Goal: Information Seeking & Learning: Learn about a topic

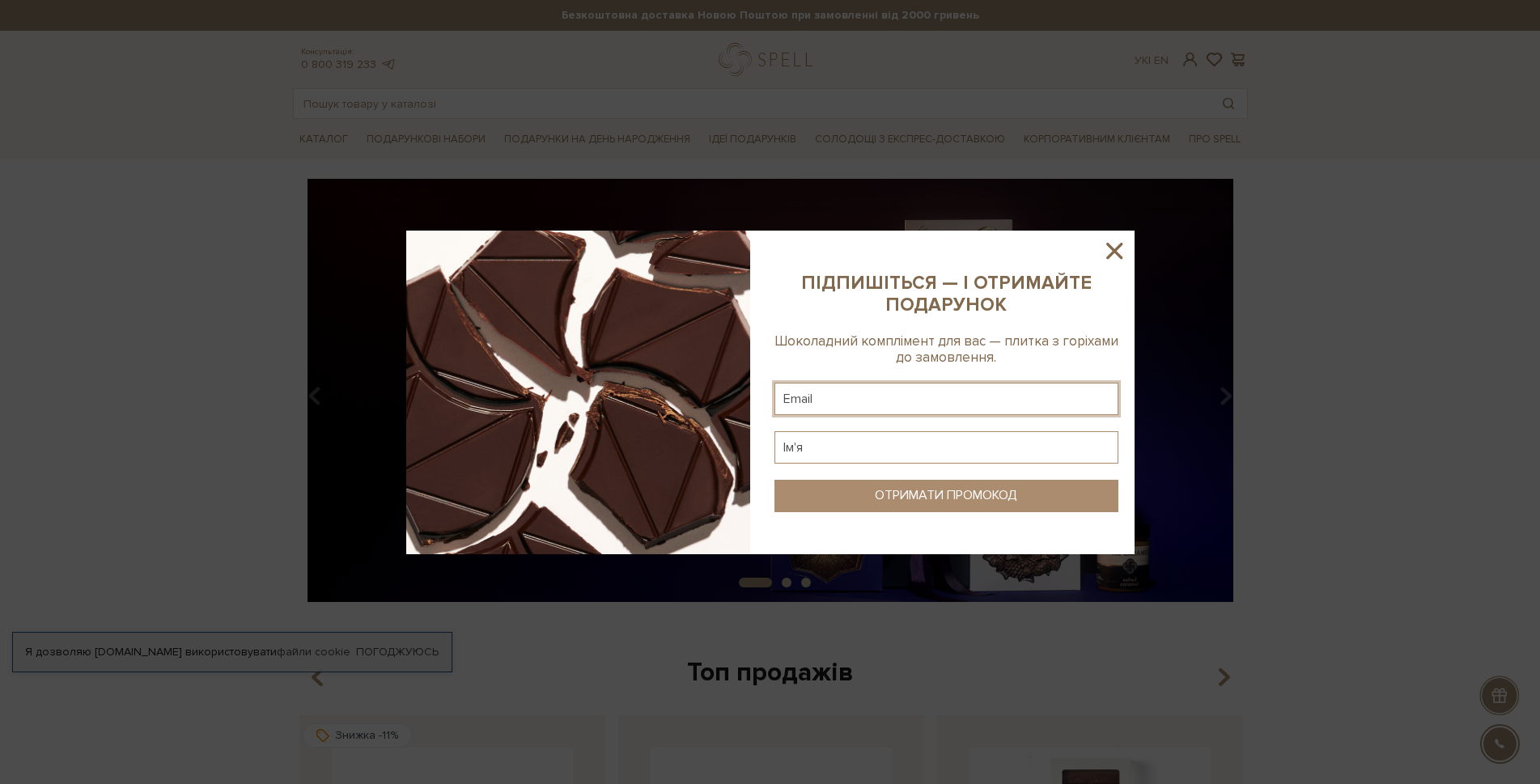
click at [849, 405] on input "text" at bounding box center [947, 398] width 344 height 32
type input "п"
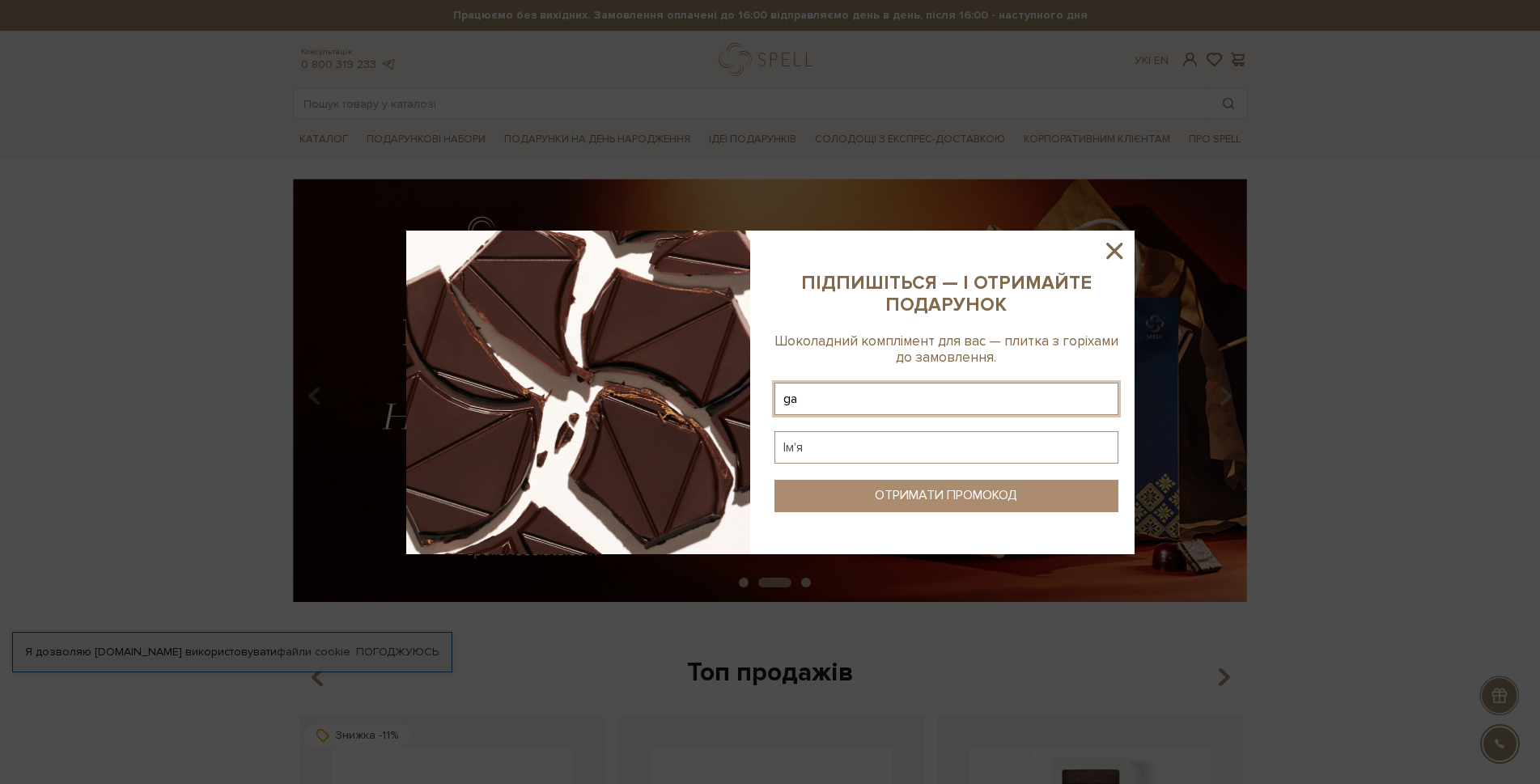
type input "ganna.skorina@gmail.com"
click at [875, 444] on input "text" at bounding box center [947, 447] width 344 height 32
type input "U"
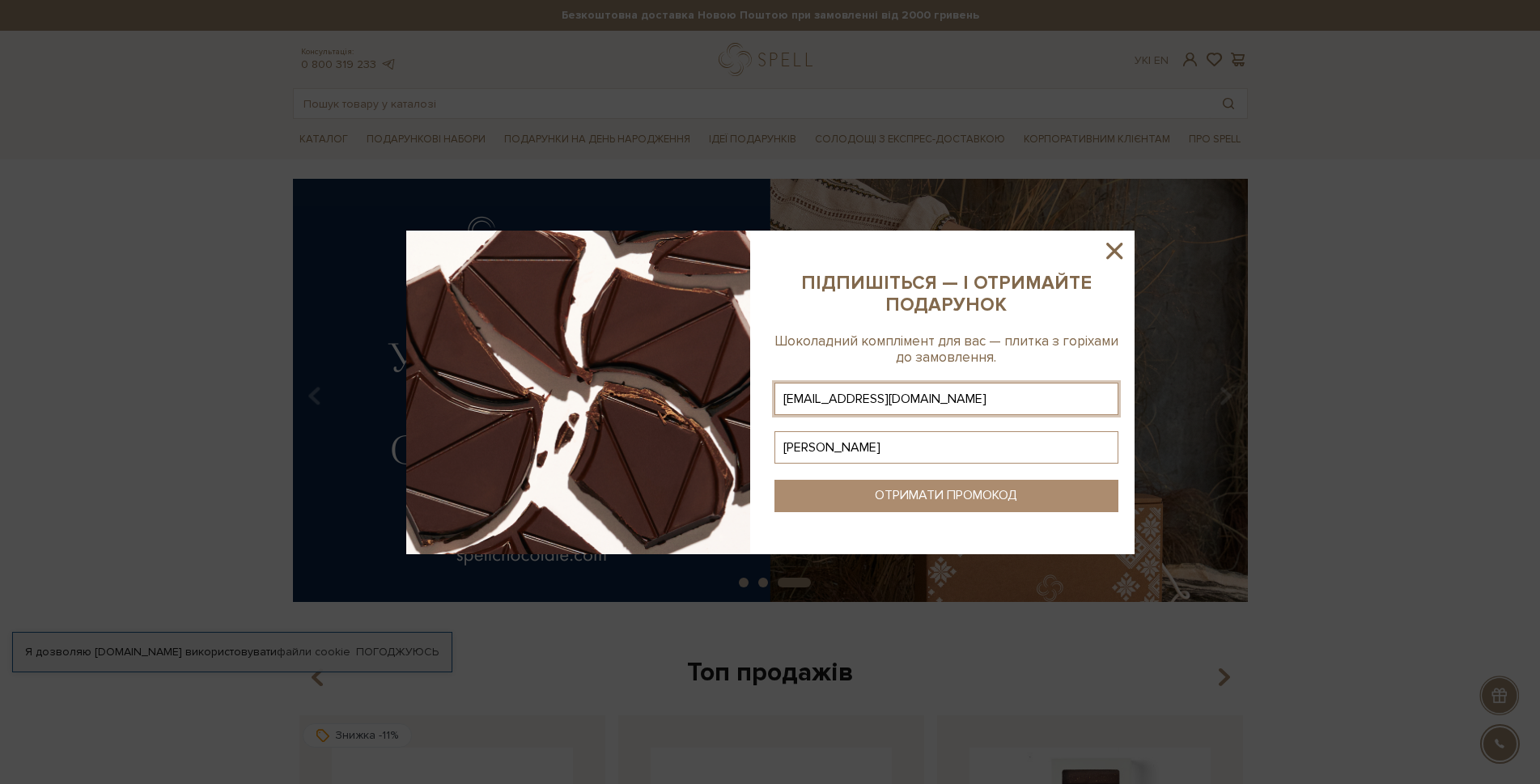
type input "Ганна"
click at [860, 491] on button "ОТРИМАТИ ПРОМОКОД" at bounding box center [947, 496] width 344 height 32
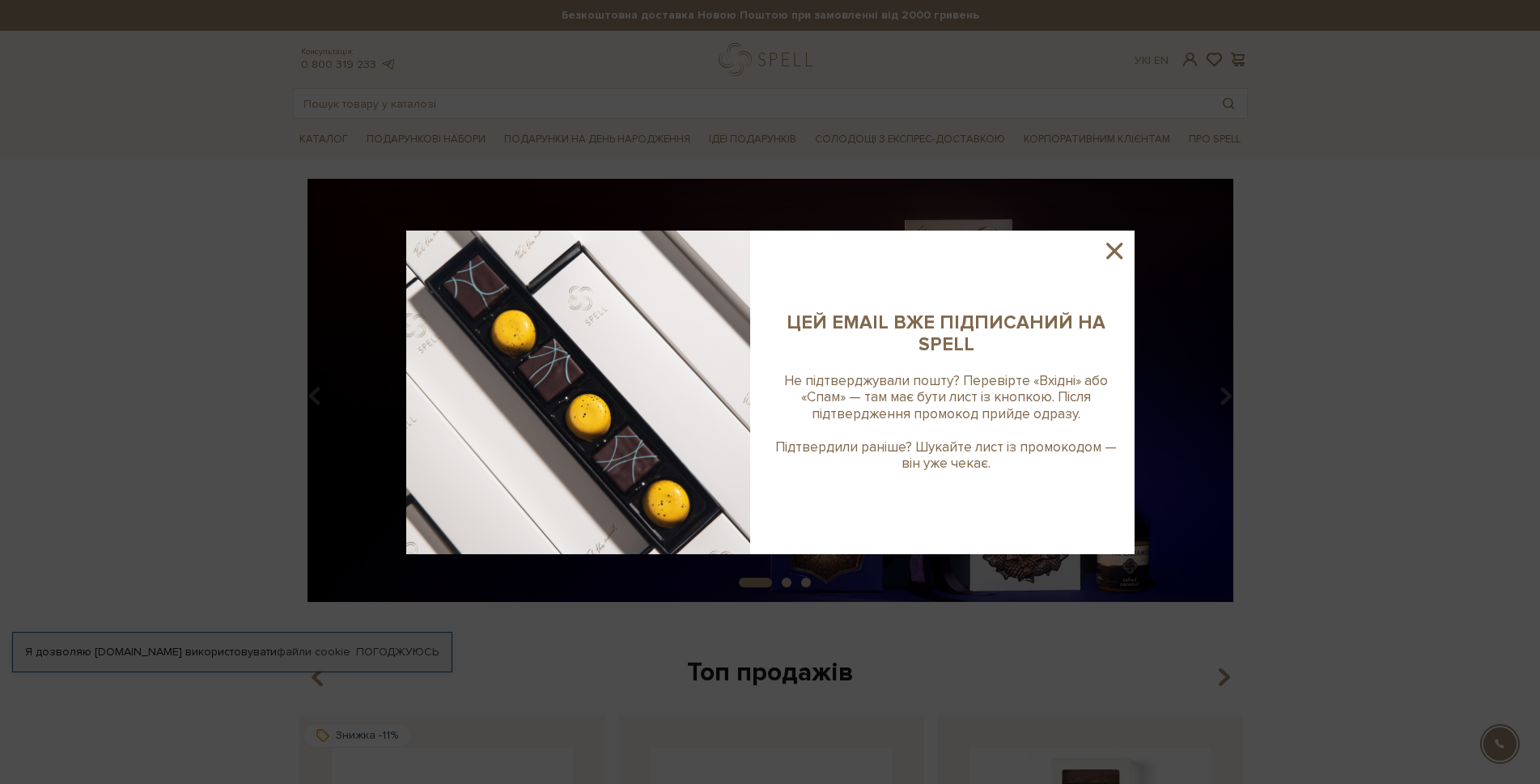
click at [1111, 253] on icon at bounding box center [1115, 251] width 17 height 17
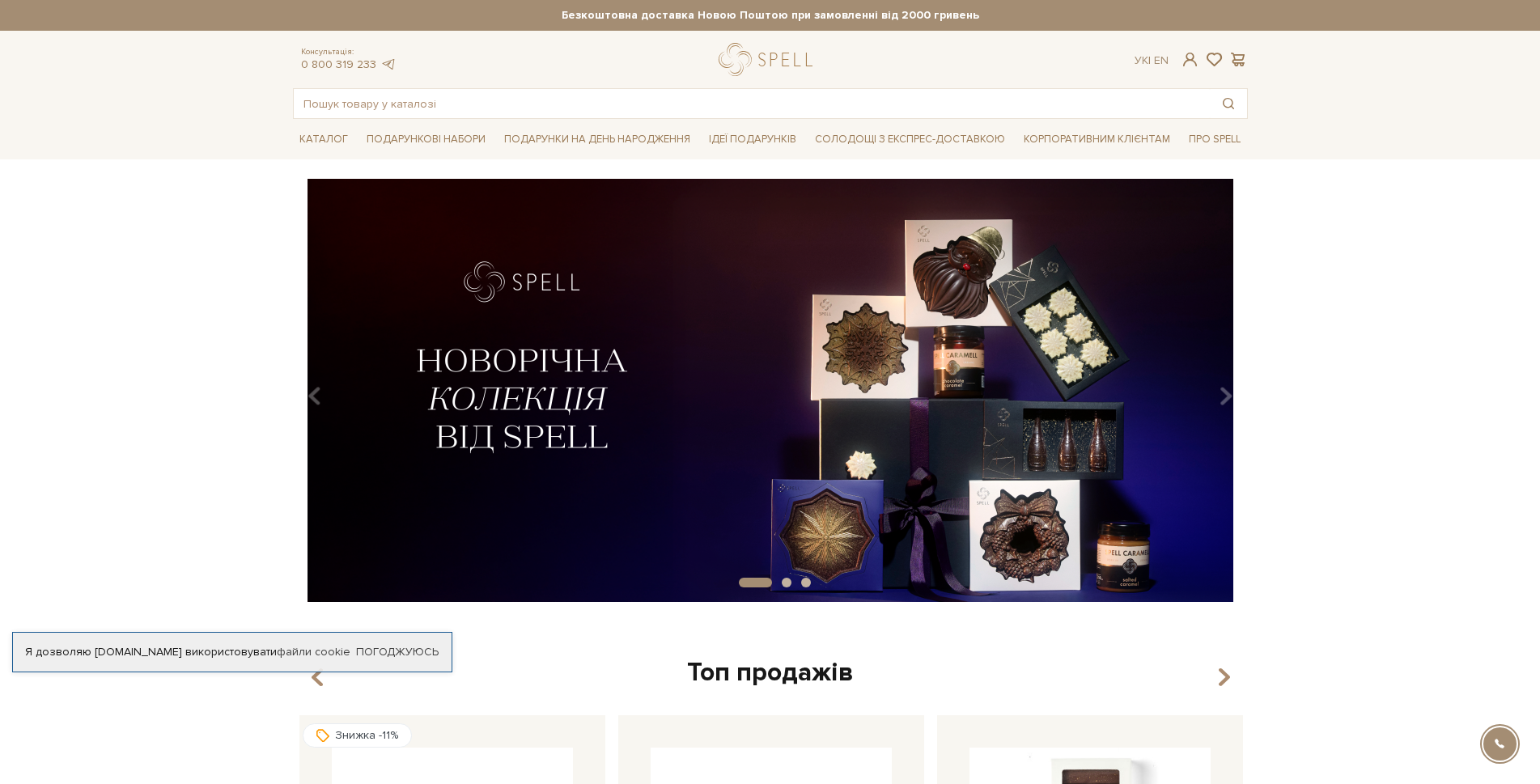
drag, startPoint x: 662, startPoint y: 333, endPoint x: 609, endPoint y: 409, distance: 92.7
click at [609, 409] on img at bounding box center [771, 391] width 955 height 423
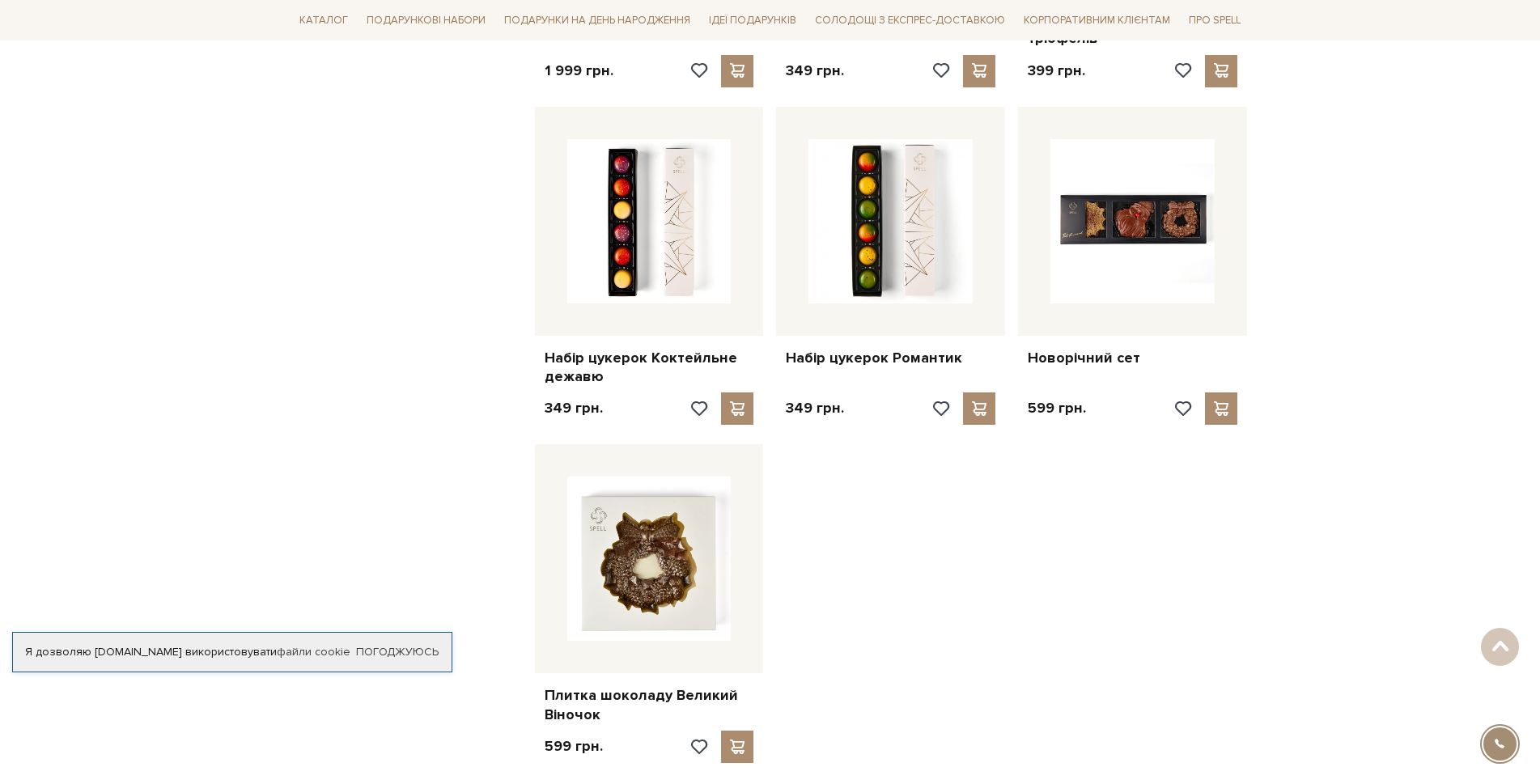
scroll to position [1619, 0]
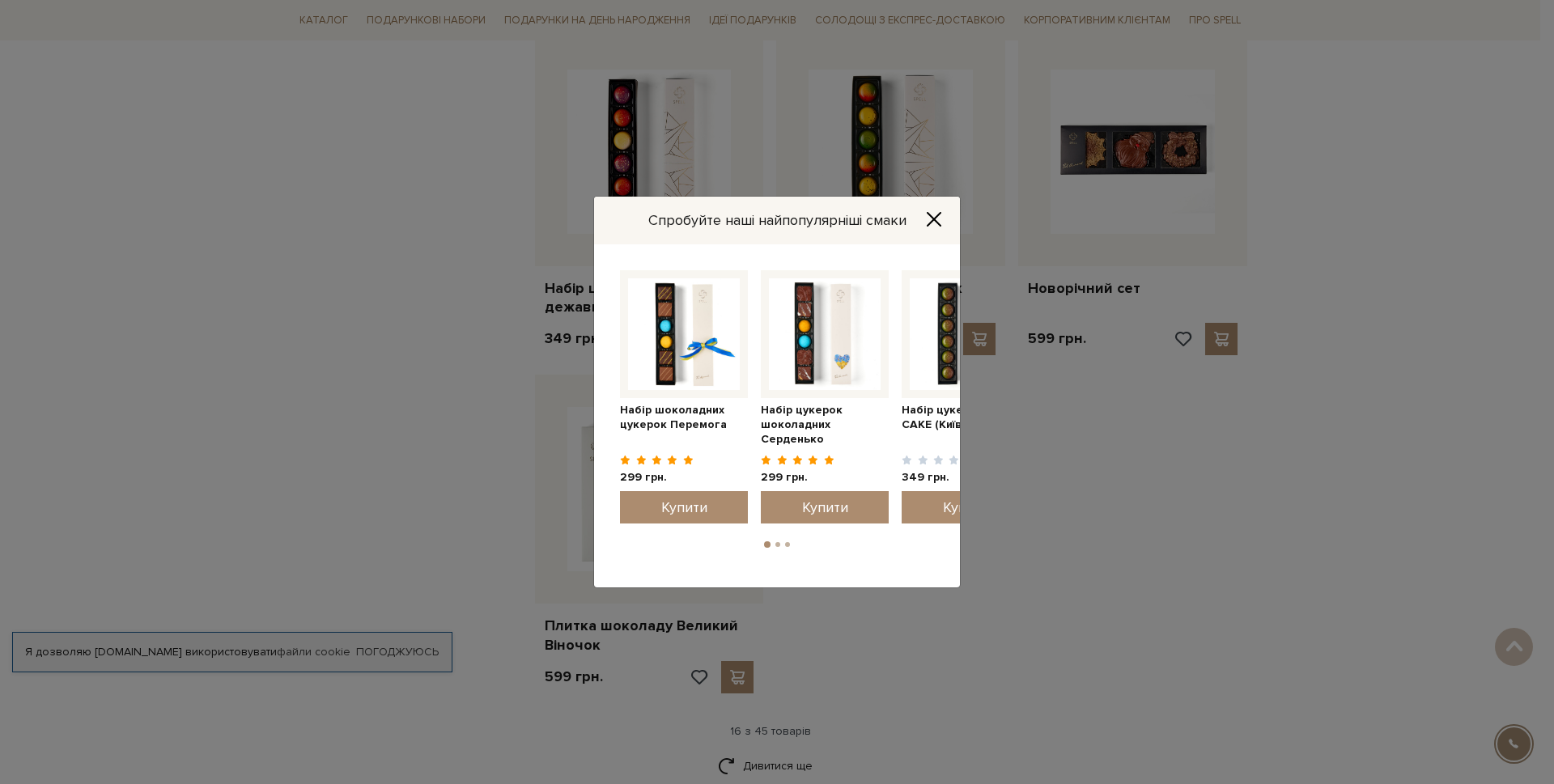
click at [939, 220] on icon "Close" at bounding box center [934, 220] width 17 height 17
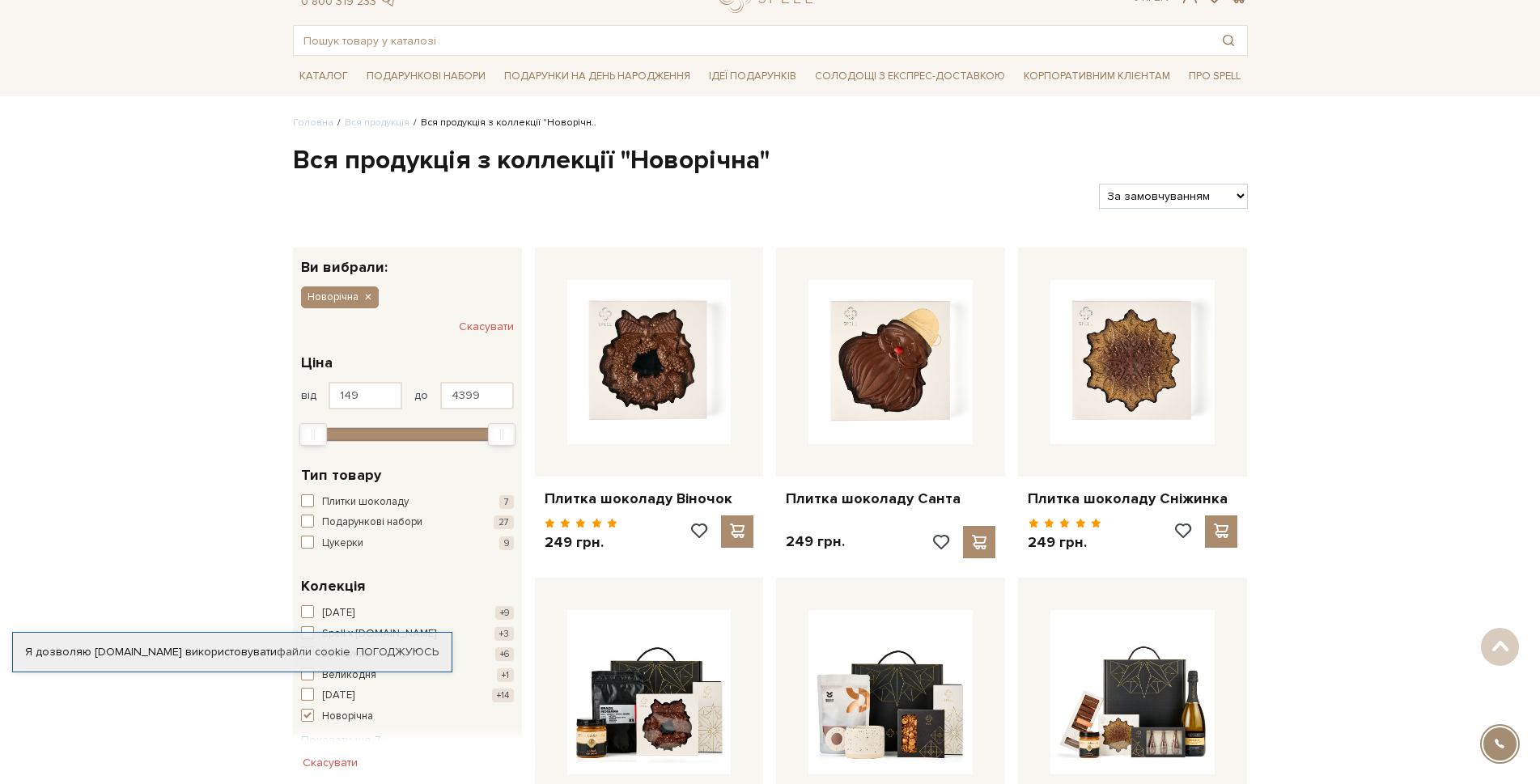
scroll to position [0, 0]
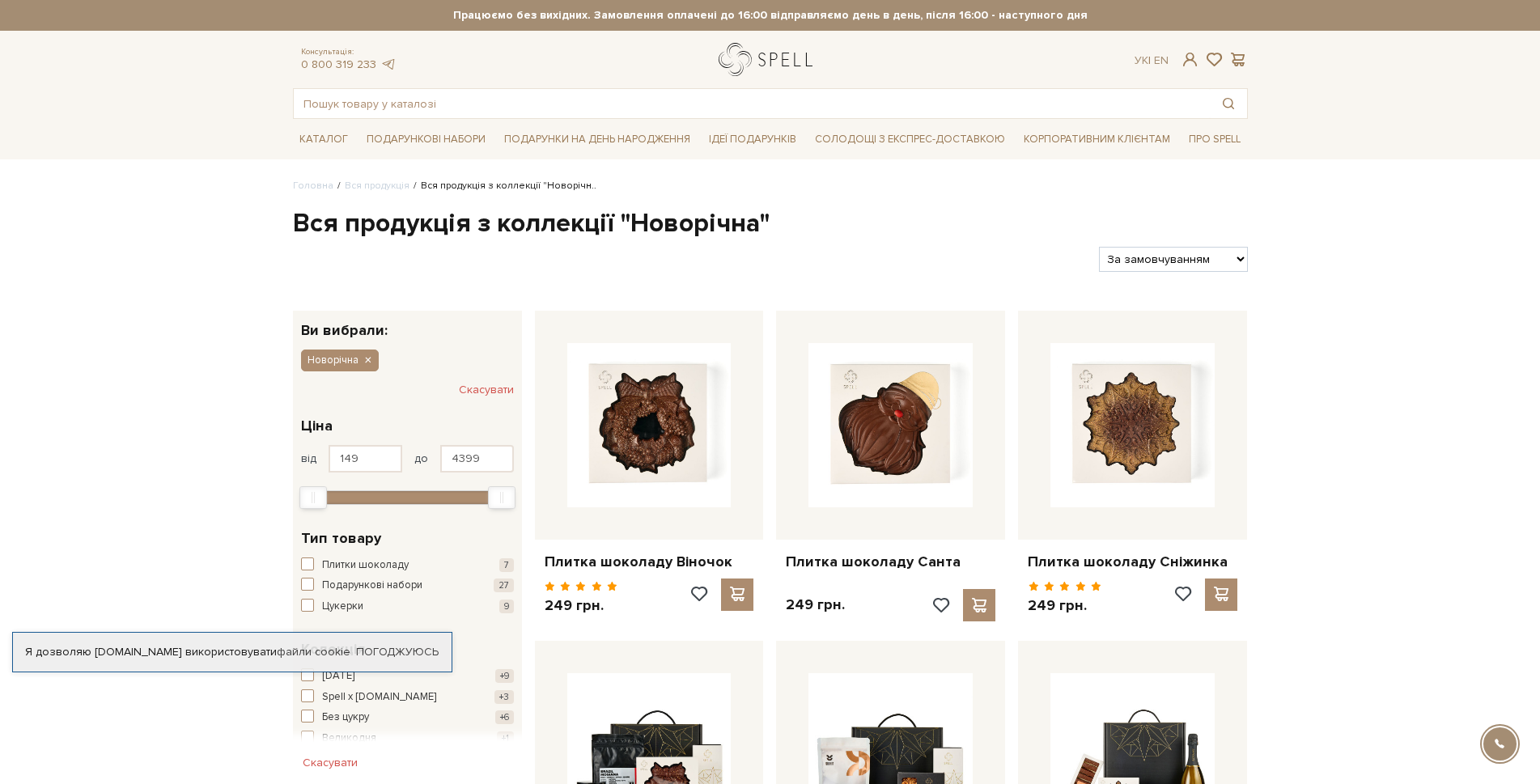
click at [746, 57] on link "logo" at bounding box center [769, 59] width 101 height 33
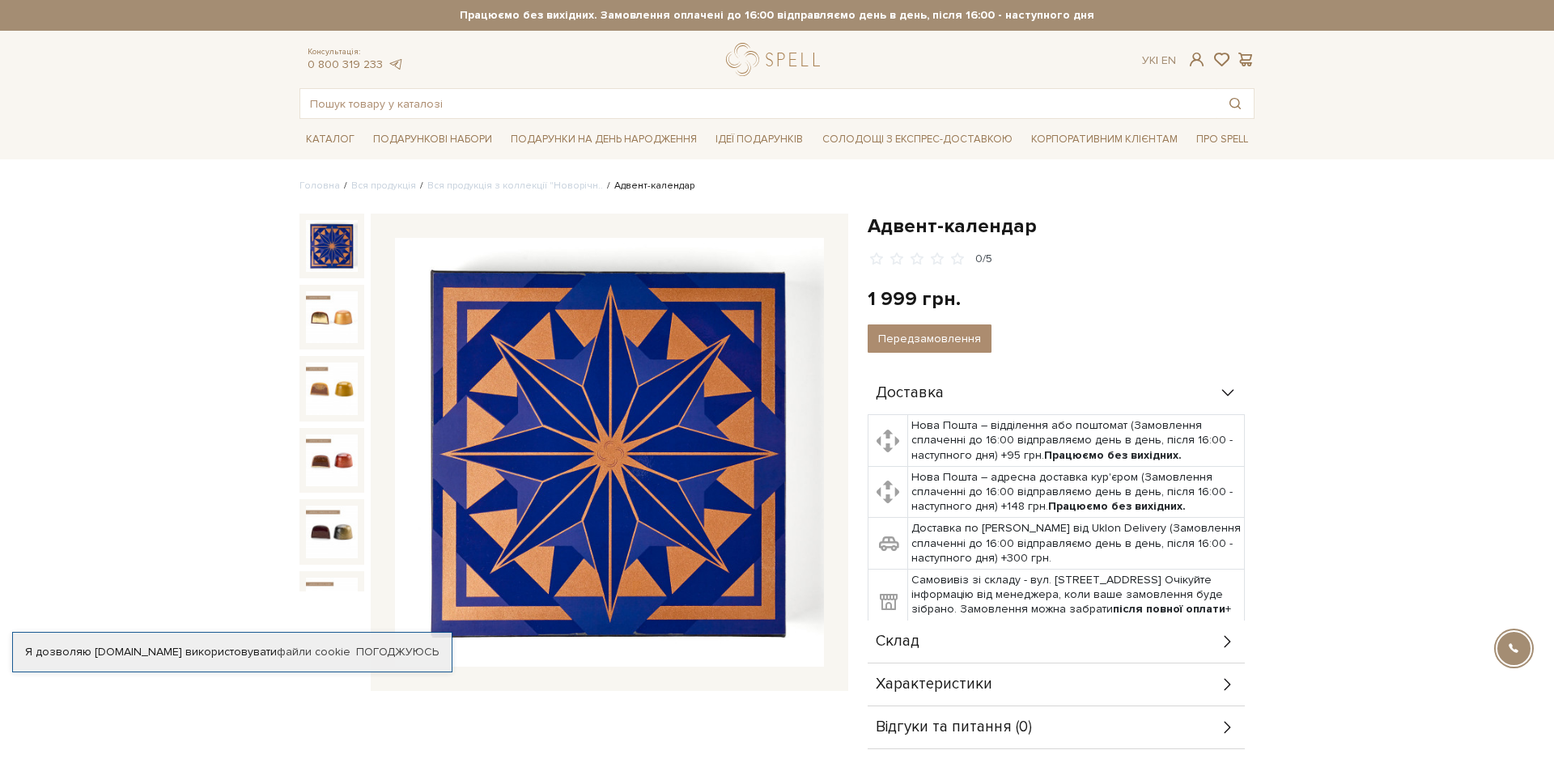
click at [445, 478] on img at bounding box center [609, 452] width 429 height 429
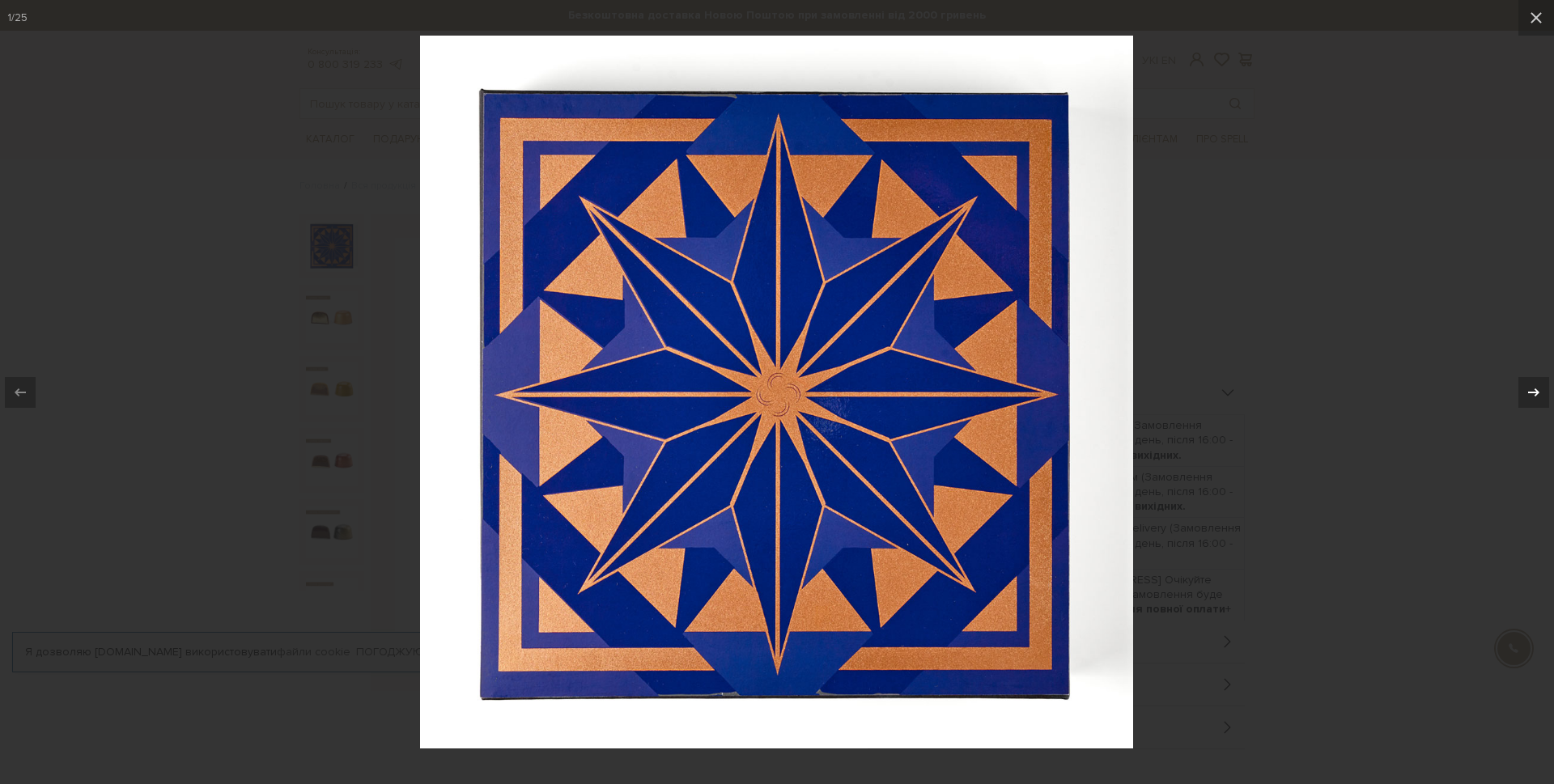
click at [1535, 397] on icon at bounding box center [1534, 392] width 20 height 20
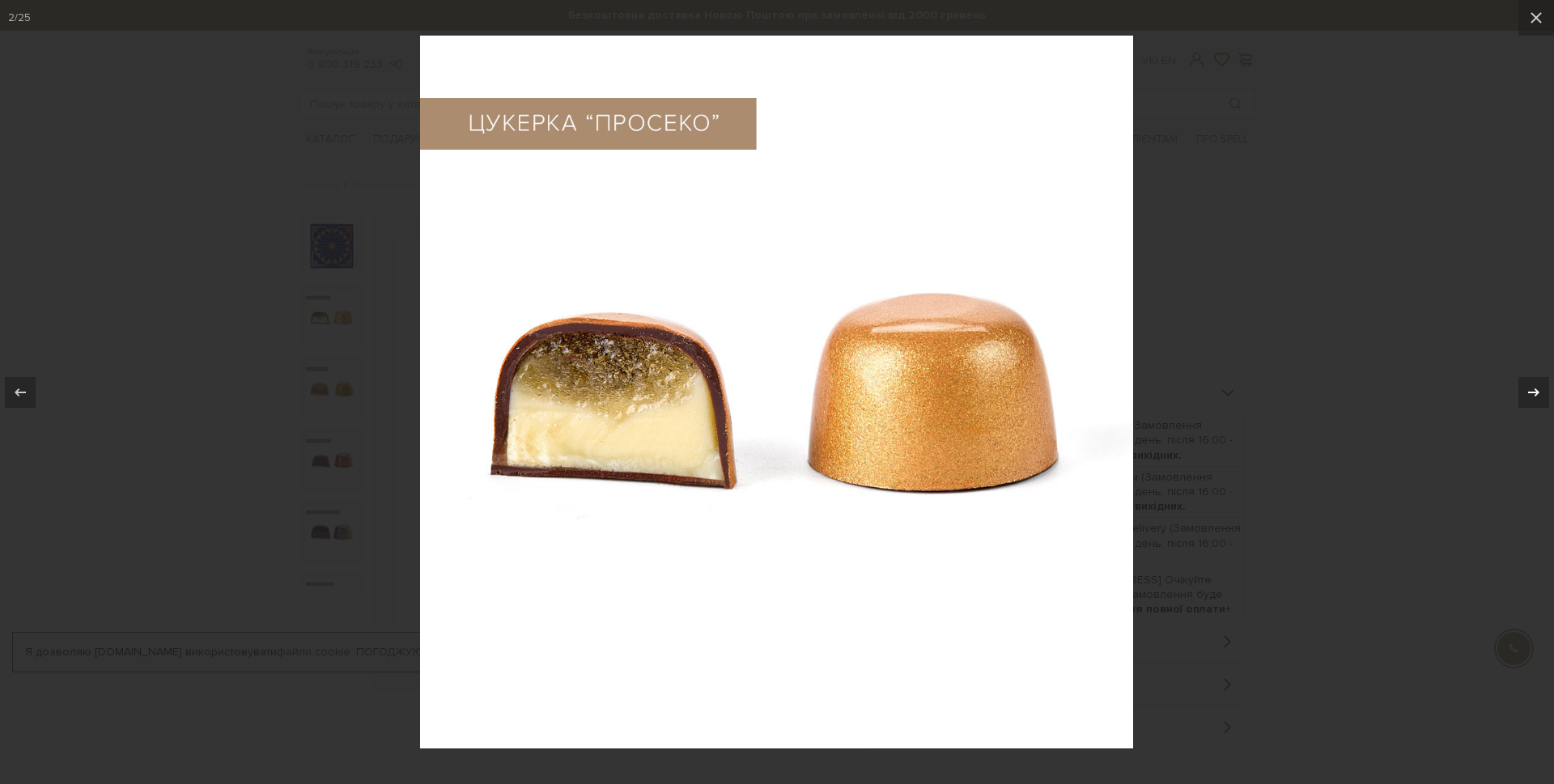
click at [1535, 397] on icon at bounding box center [1534, 392] width 20 height 20
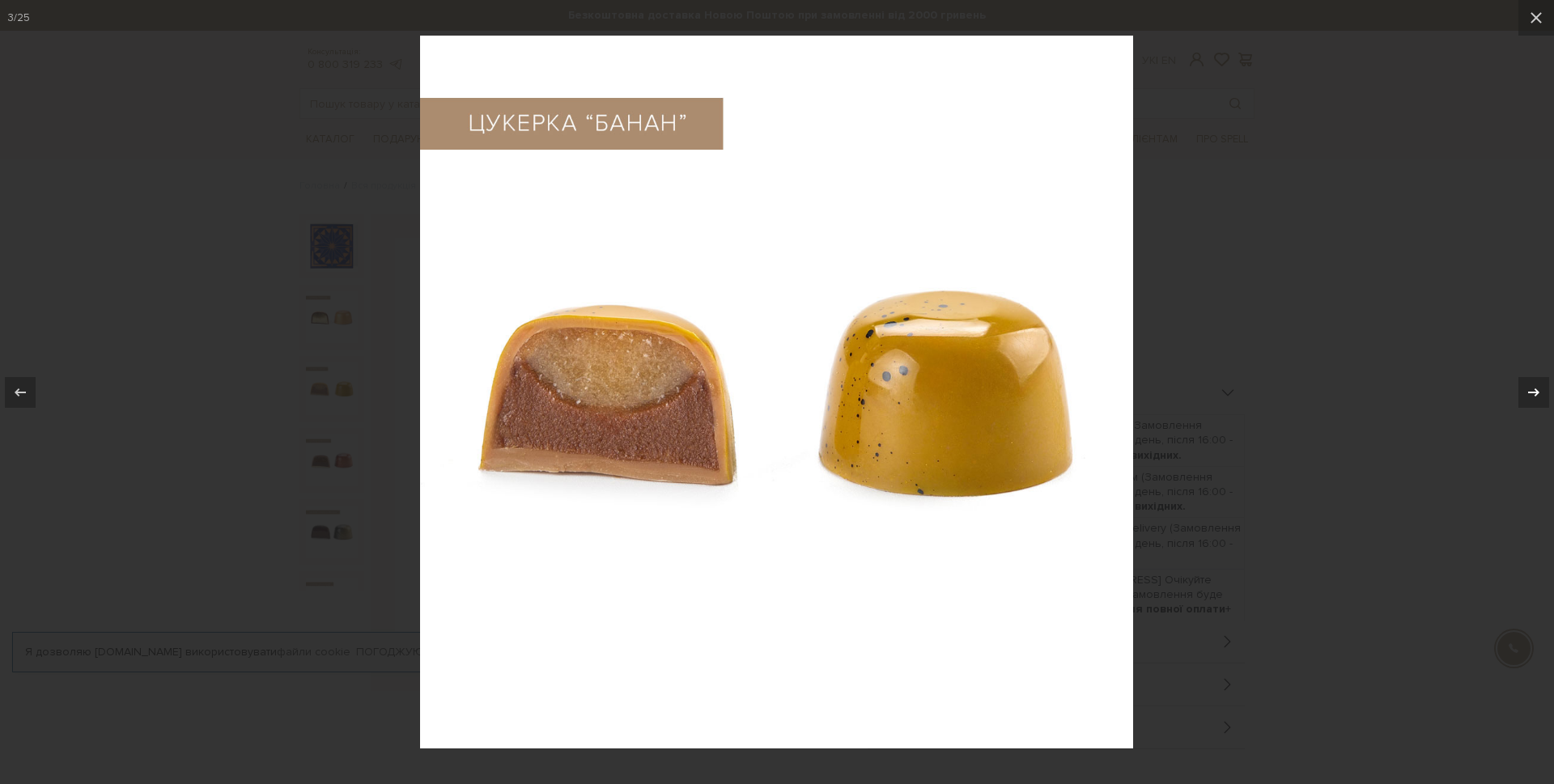
click at [1535, 397] on icon at bounding box center [1534, 392] width 20 height 20
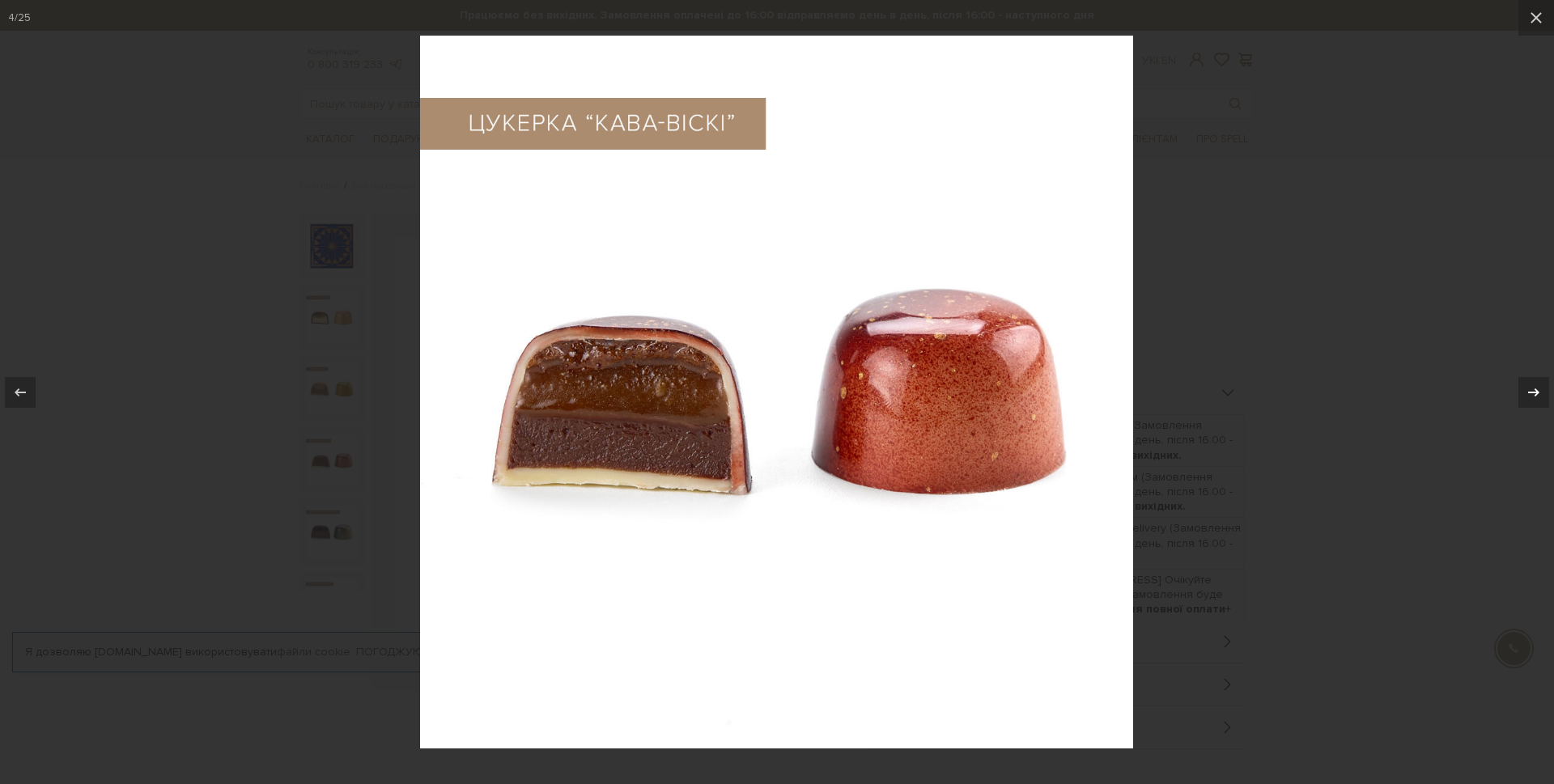
click at [1535, 397] on icon at bounding box center [1534, 392] width 20 height 20
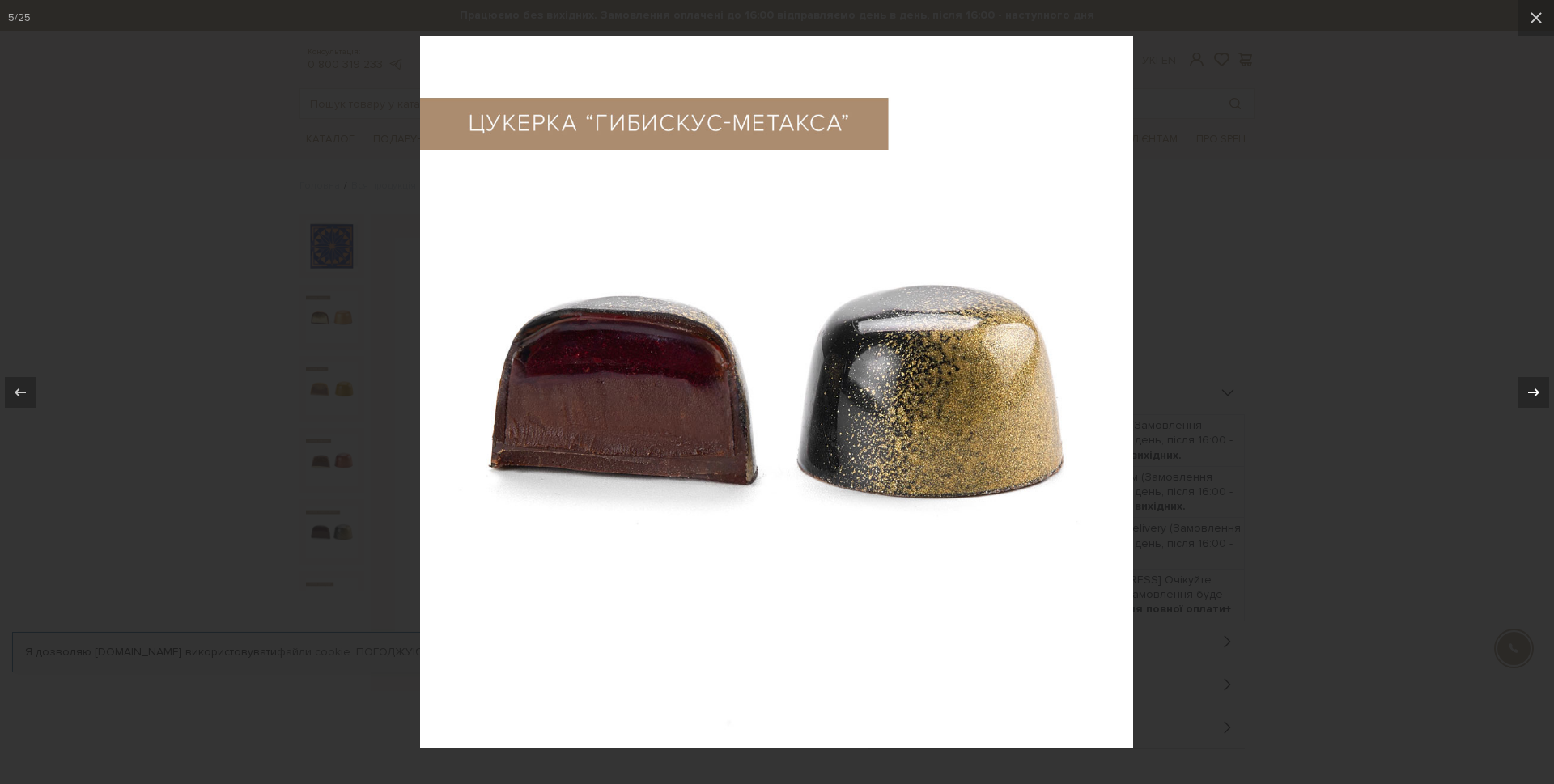
click at [1535, 397] on icon at bounding box center [1534, 392] width 20 height 20
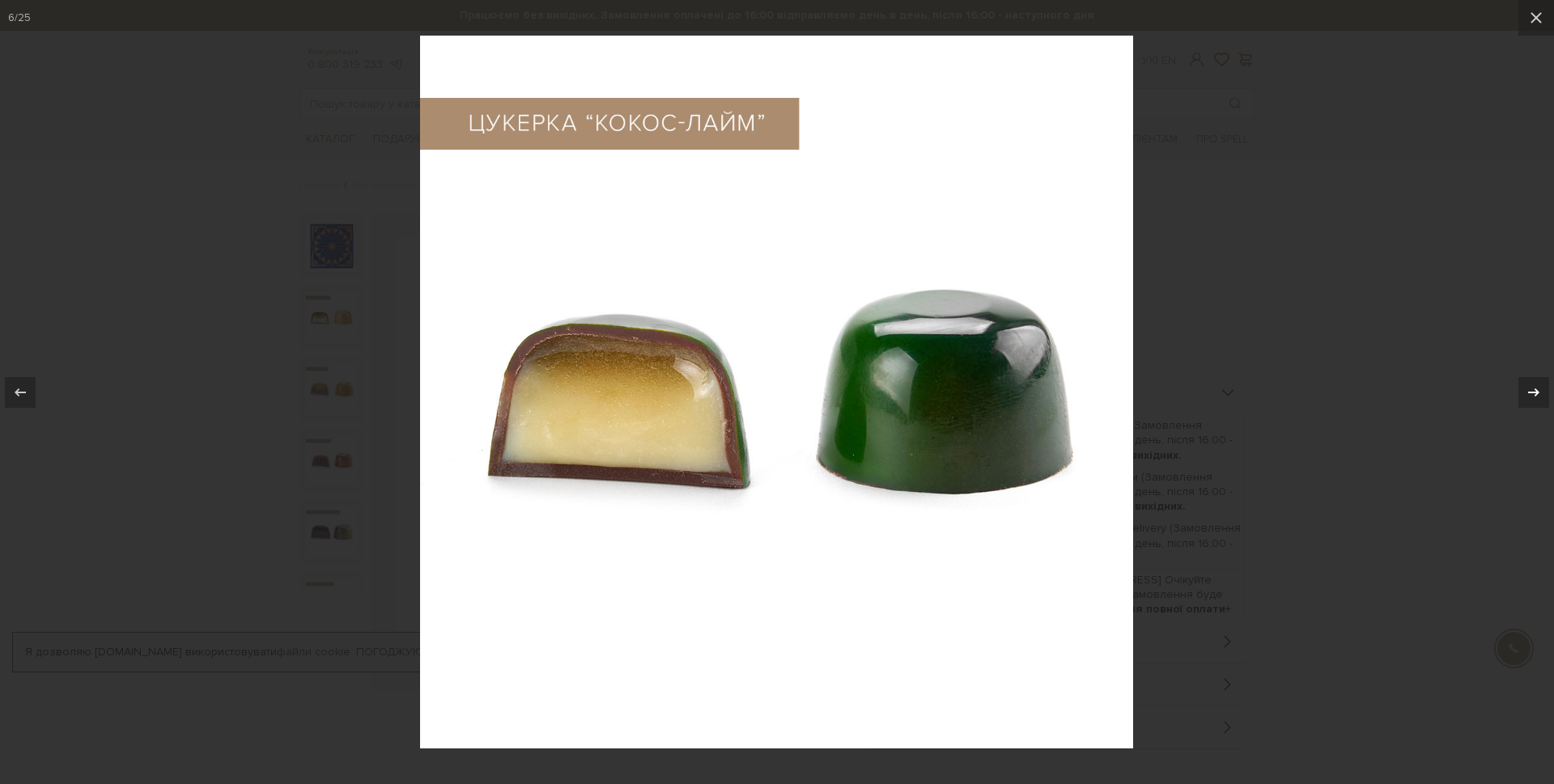
click at [1535, 397] on icon at bounding box center [1534, 392] width 20 height 20
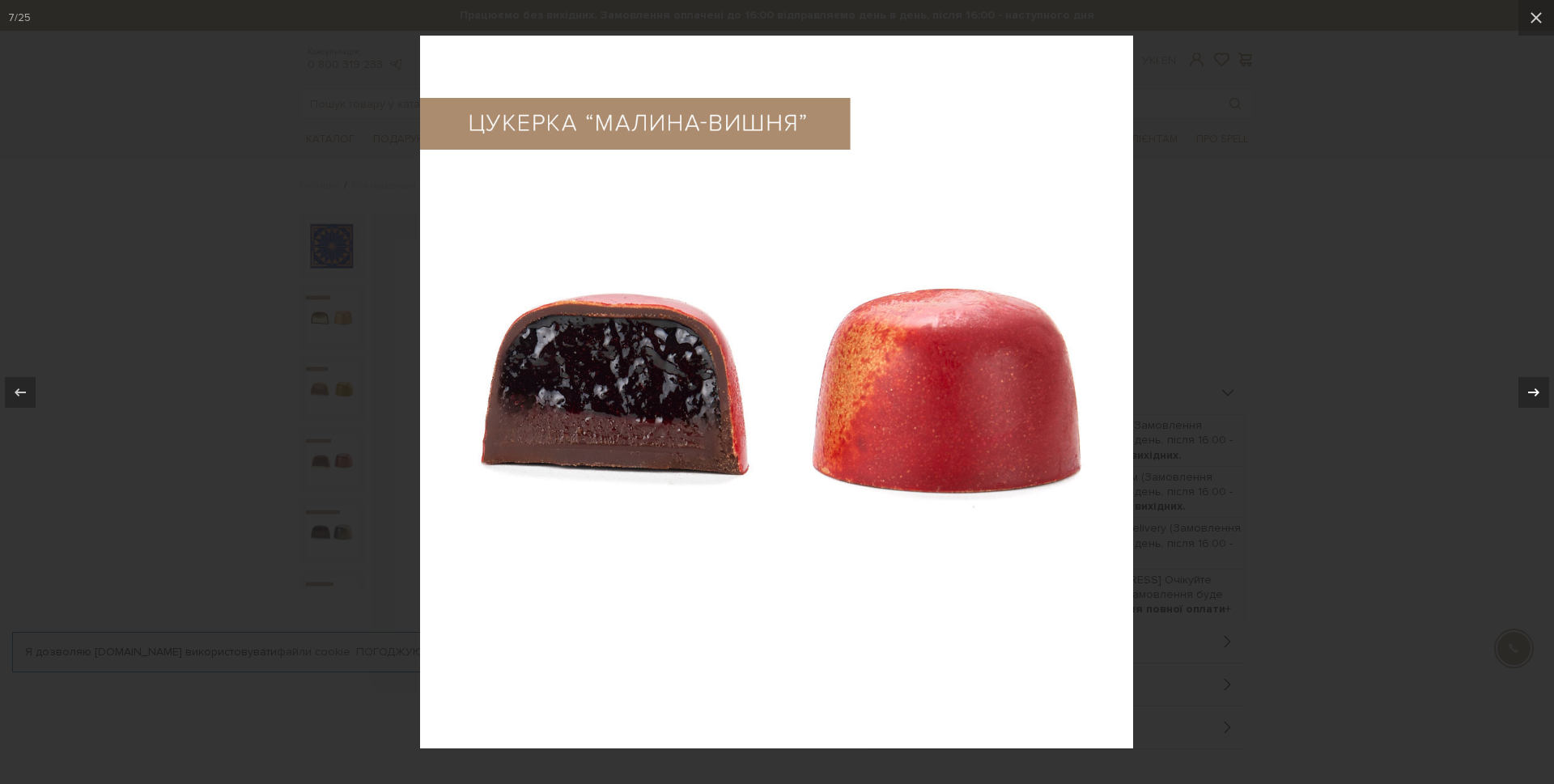
click at [1535, 397] on icon at bounding box center [1534, 392] width 20 height 20
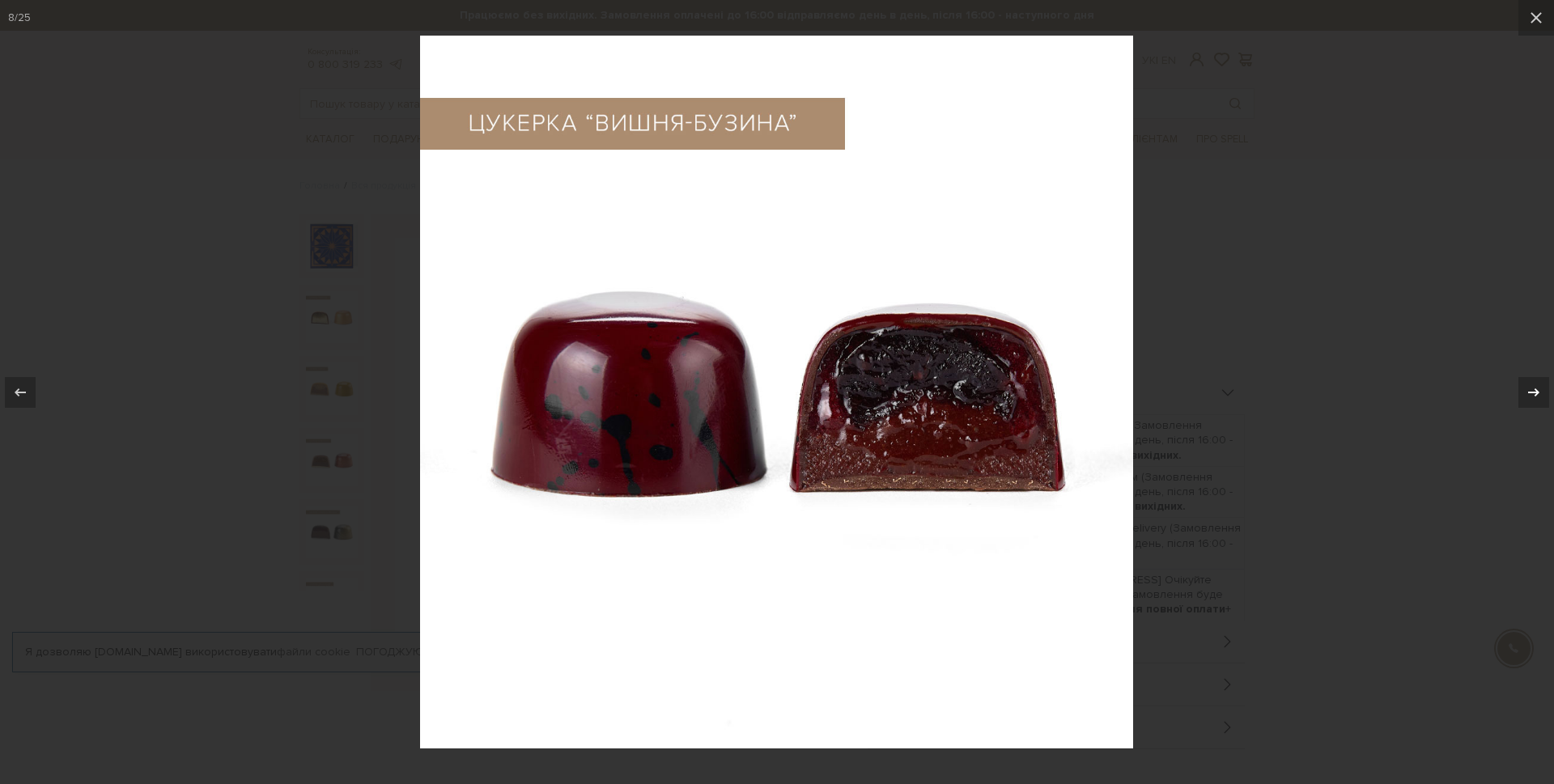
click at [1535, 397] on icon at bounding box center [1534, 392] width 20 height 20
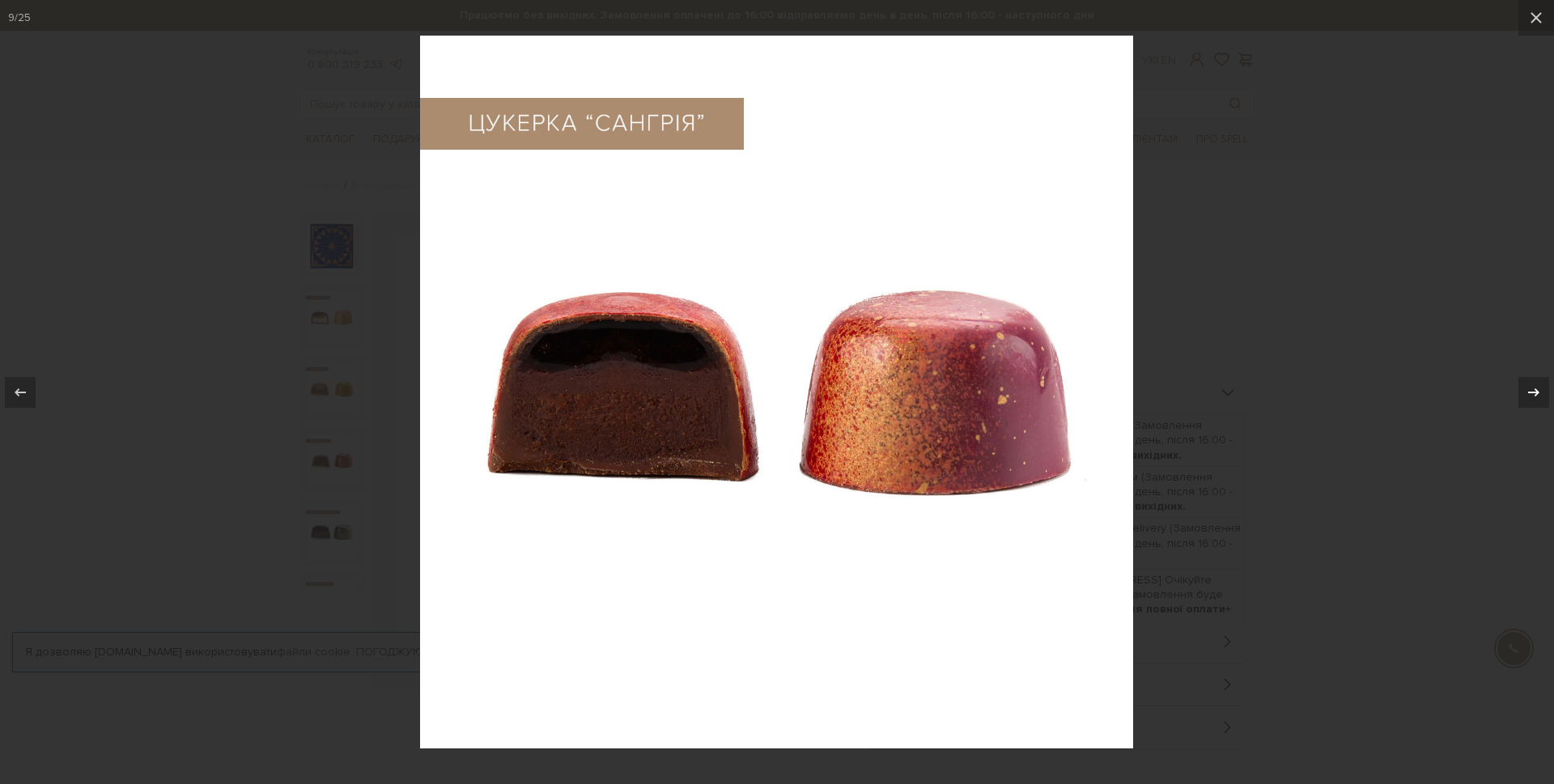
click at [1535, 397] on icon at bounding box center [1534, 392] width 20 height 20
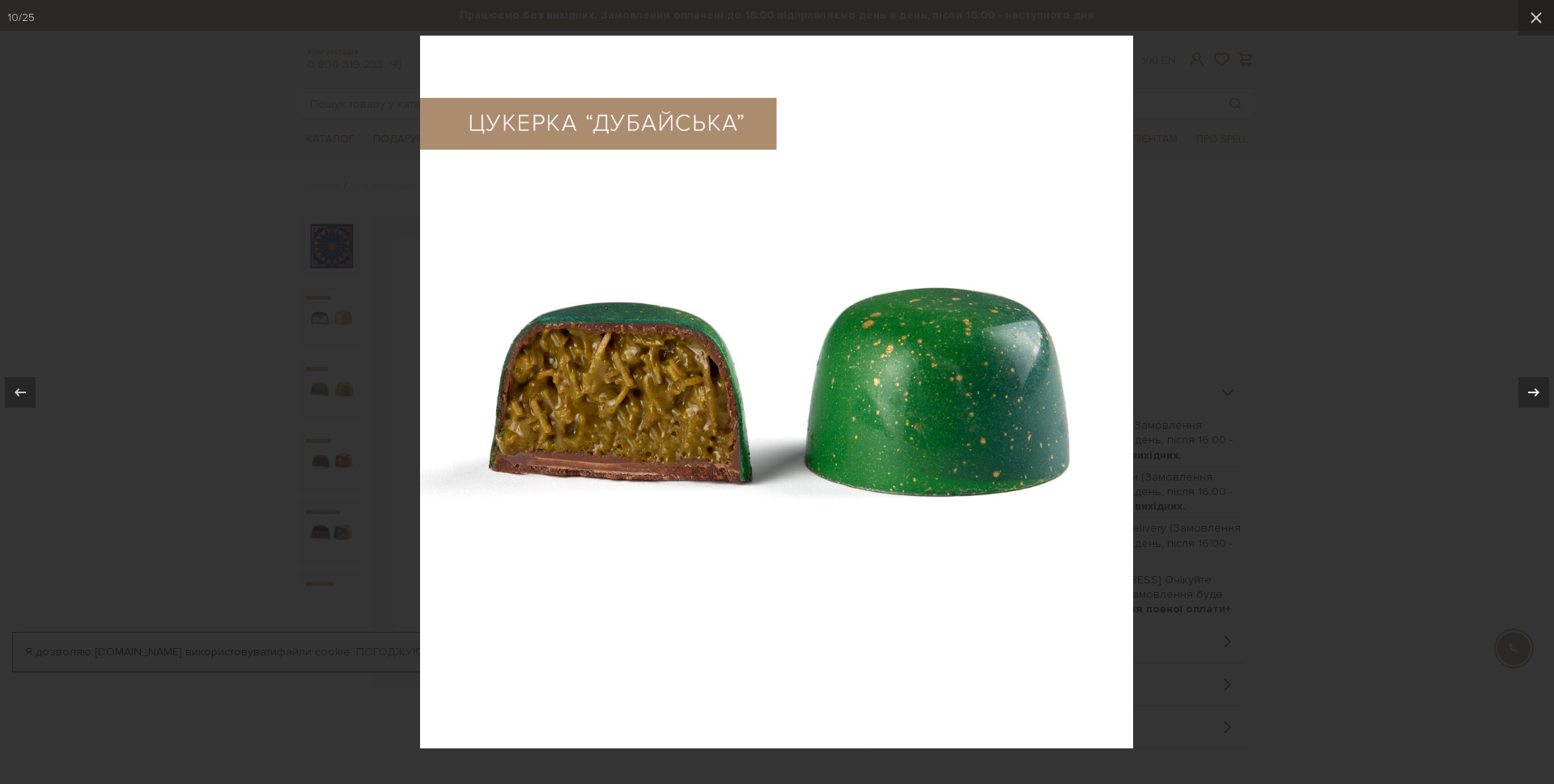
click at [1535, 397] on icon at bounding box center [1534, 392] width 20 height 20
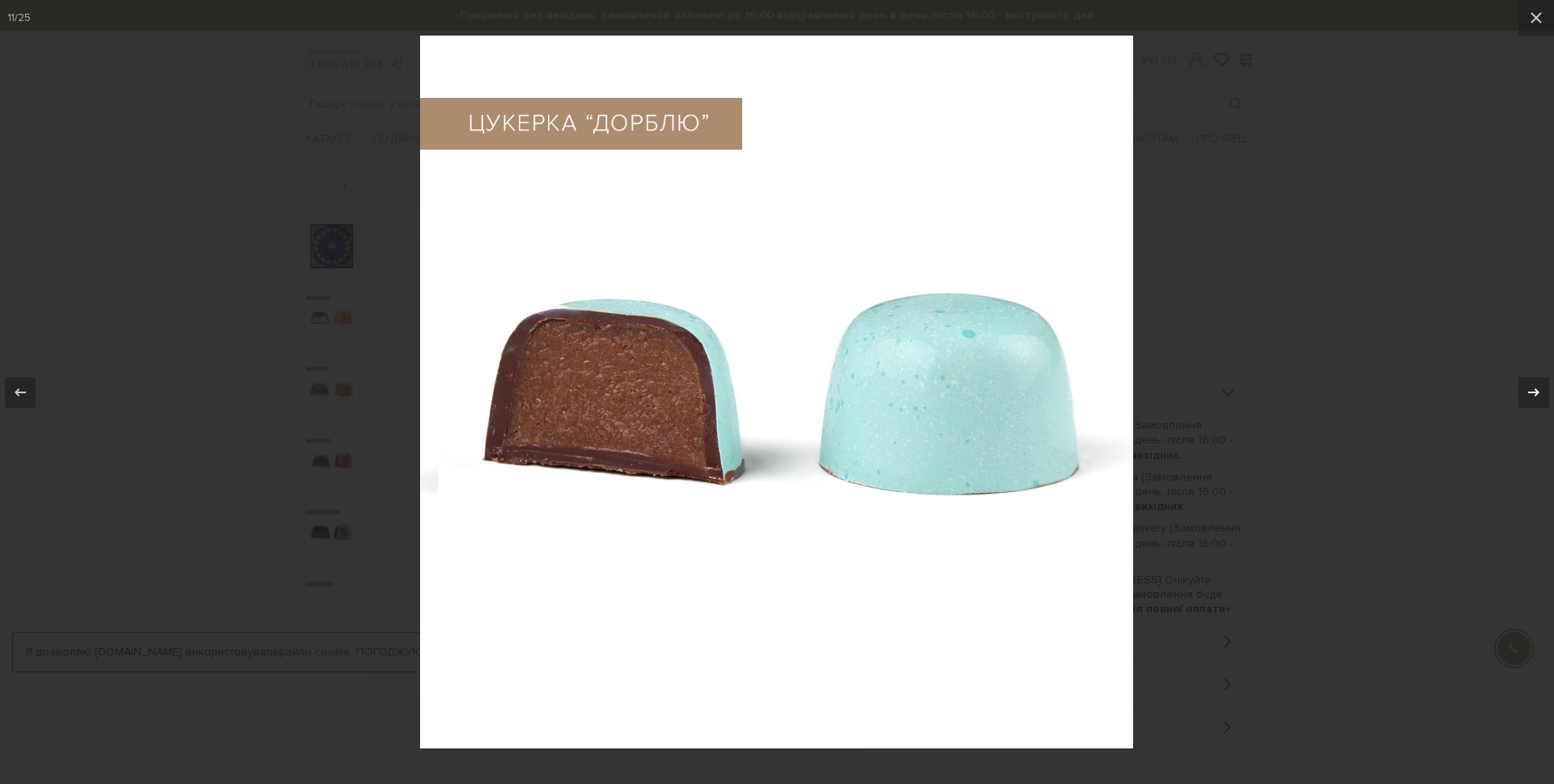
click at [1535, 397] on icon at bounding box center [1534, 392] width 20 height 20
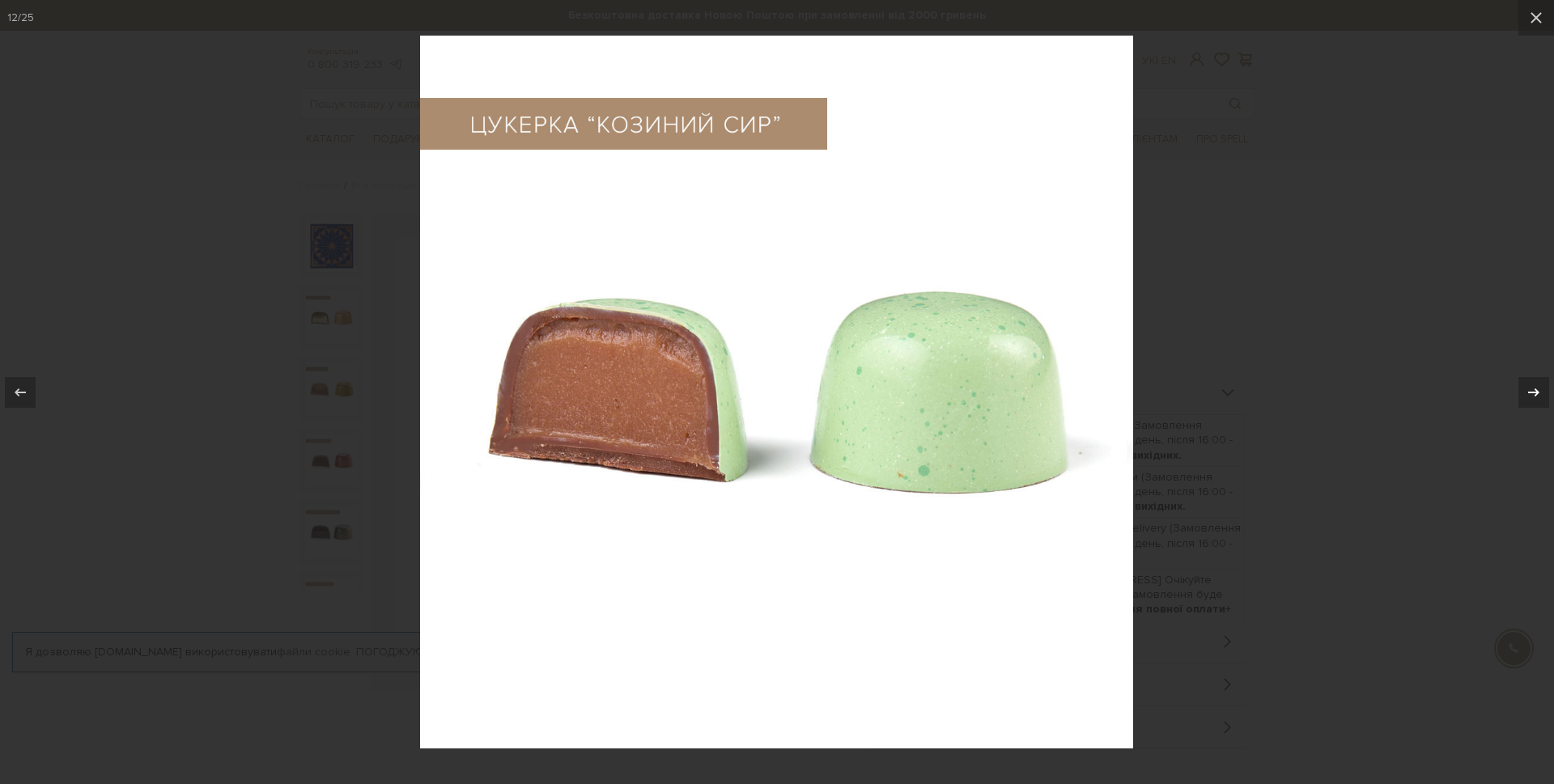
click at [1535, 397] on icon at bounding box center [1534, 392] width 20 height 20
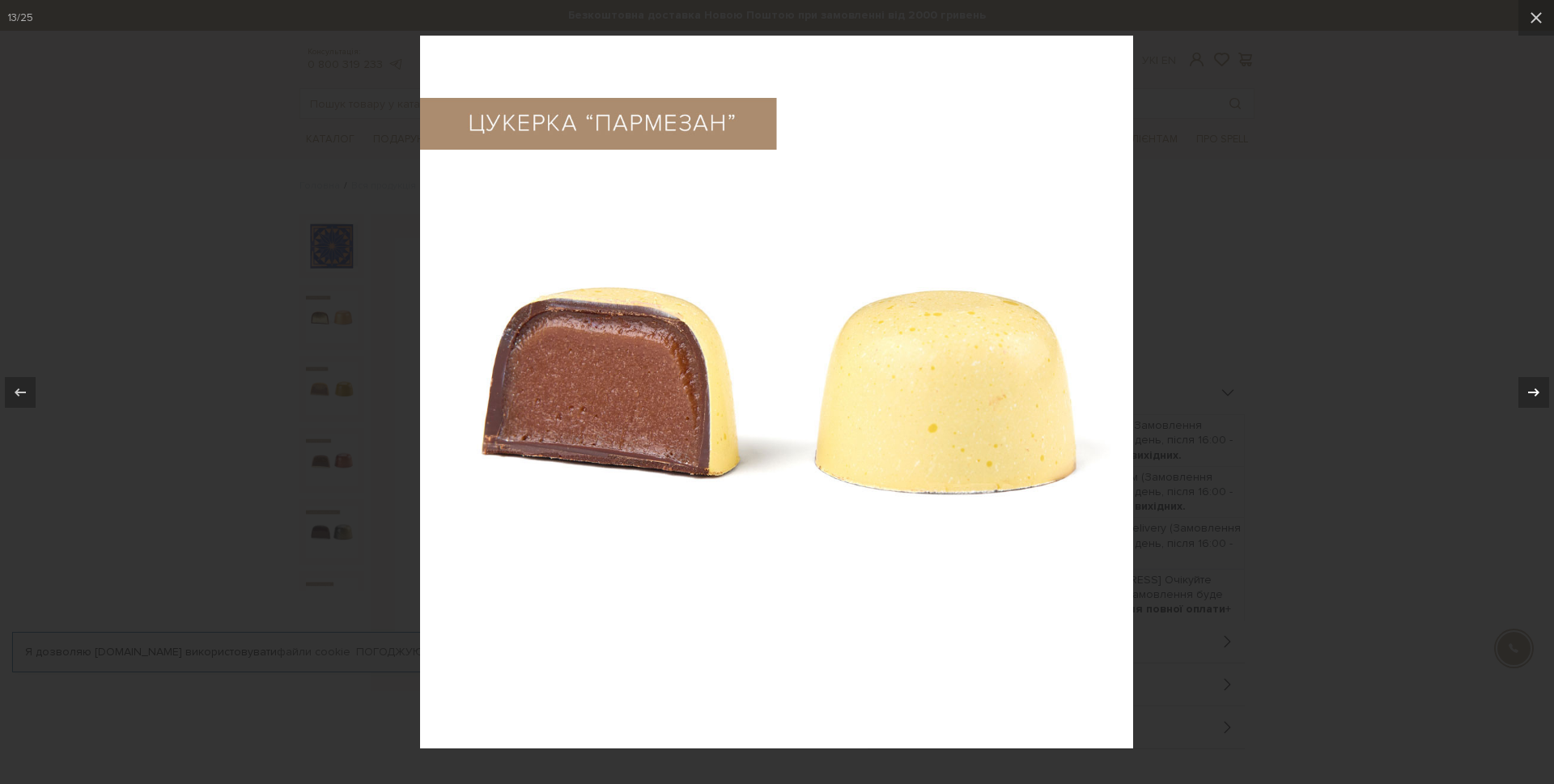
click at [1535, 397] on icon at bounding box center [1534, 392] width 20 height 20
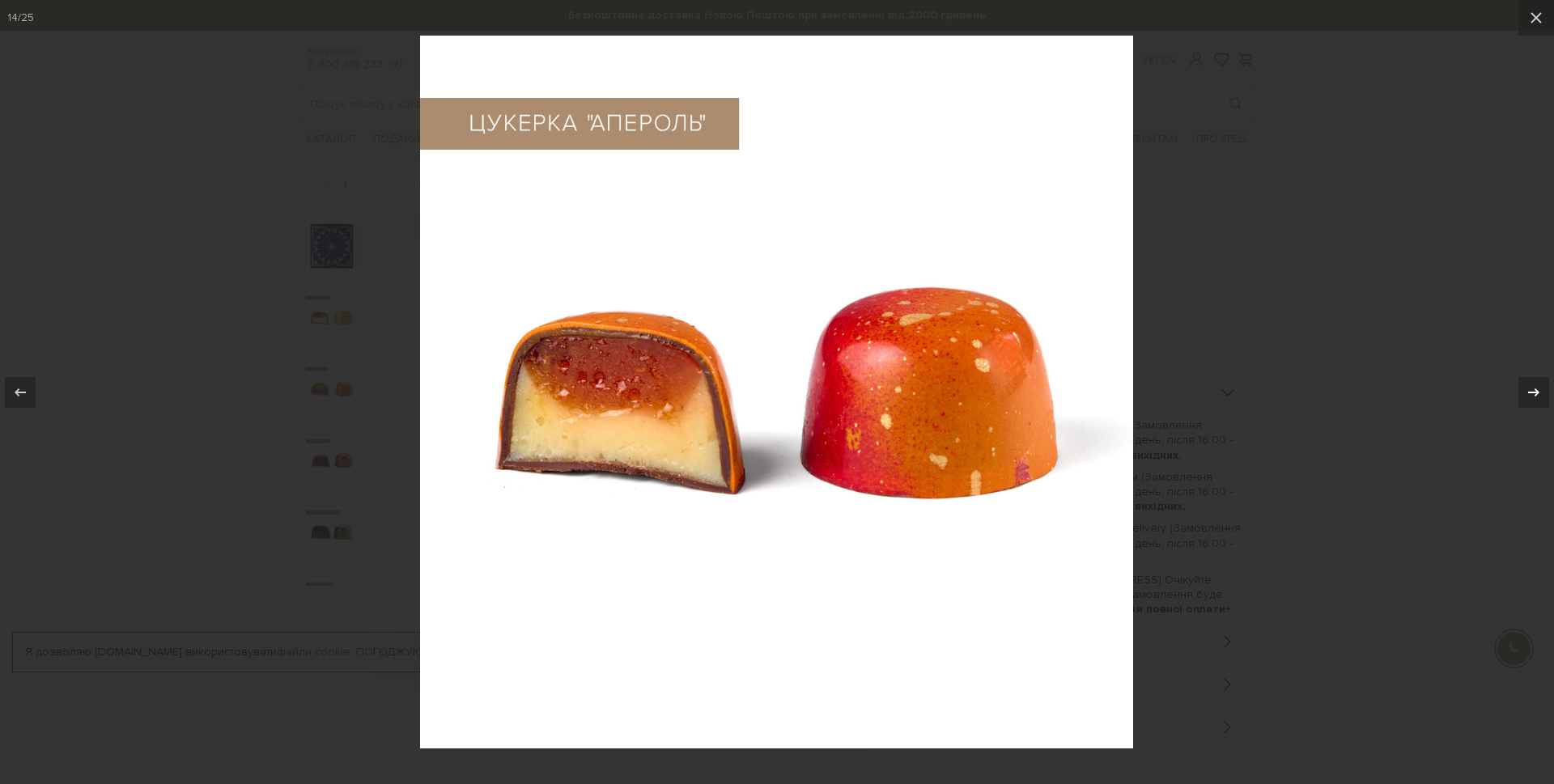
click at [1535, 397] on icon at bounding box center [1534, 392] width 20 height 20
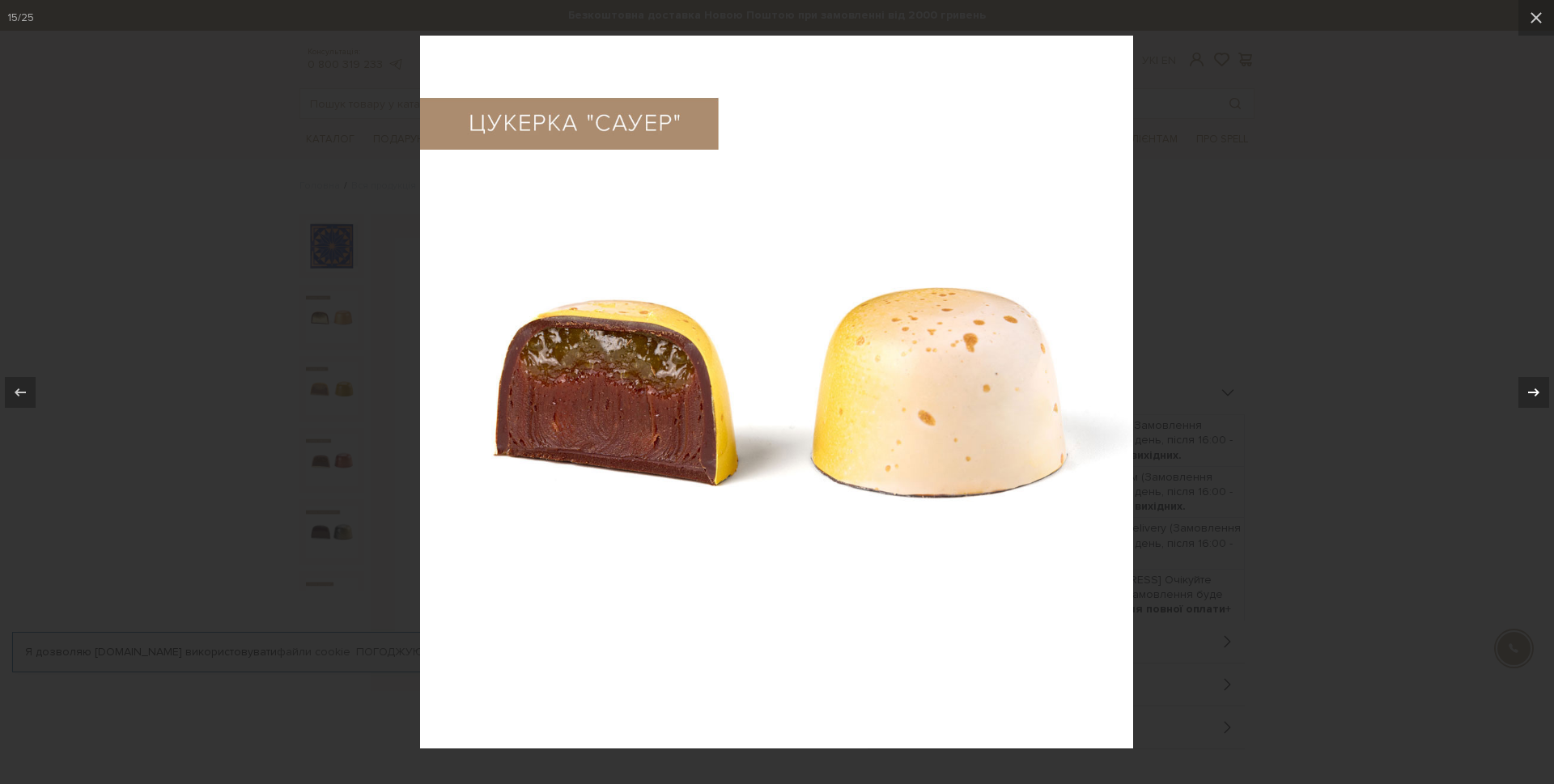
click at [1535, 397] on icon at bounding box center [1534, 392] width 20 height 20
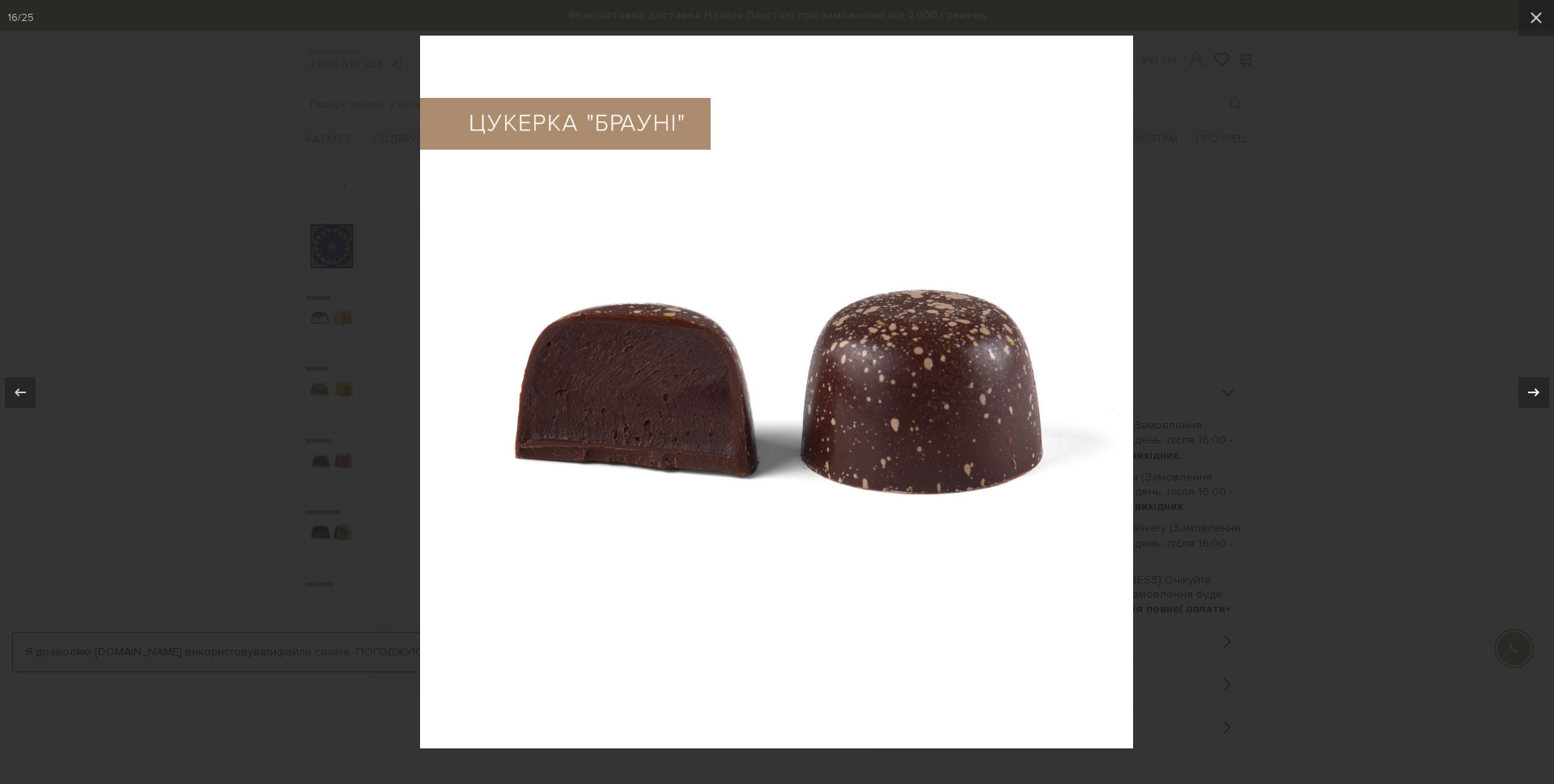
click at [1535, 397] on icon at bounding box center [1534, 392] width 20 height 20
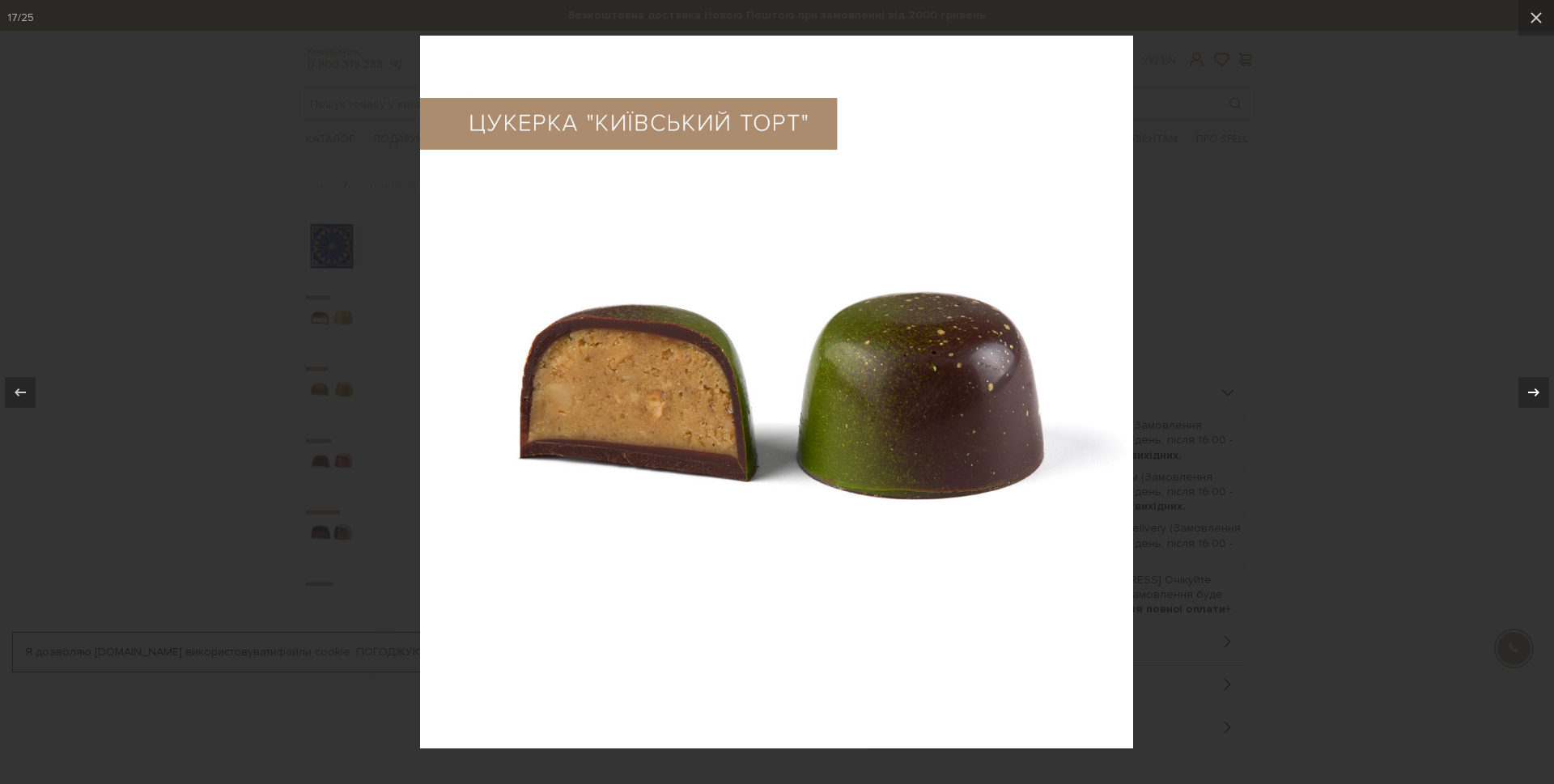
click at [1535, 397] on icon at bounding box center [1534, 392] width 20 height 20
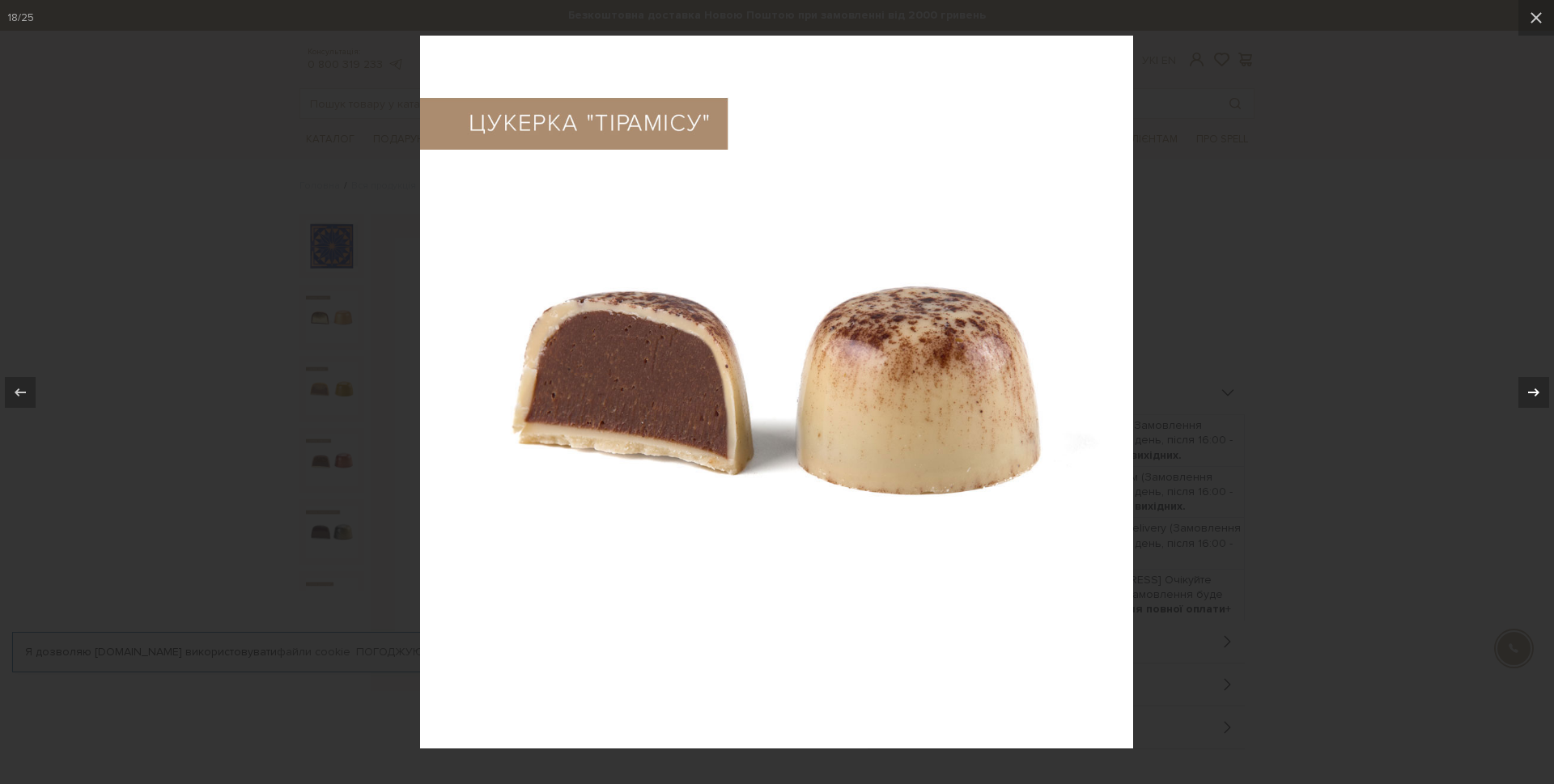
click at [1535, 397] on icon at bounding box center [1534, 392] width 20 height 20
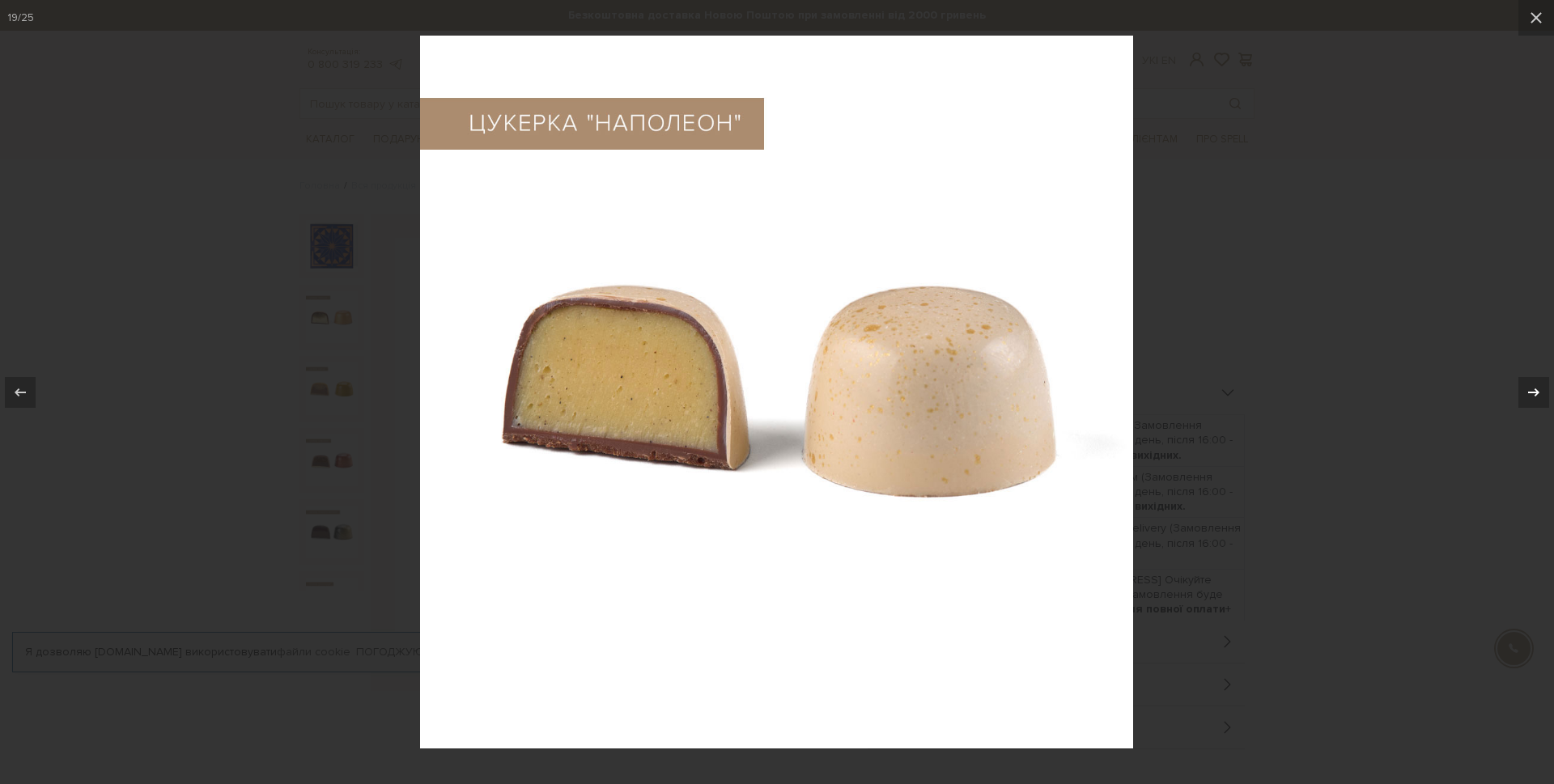
click at [1535, 397] on icon at bounding box center [1534, 392] width 20 height 20
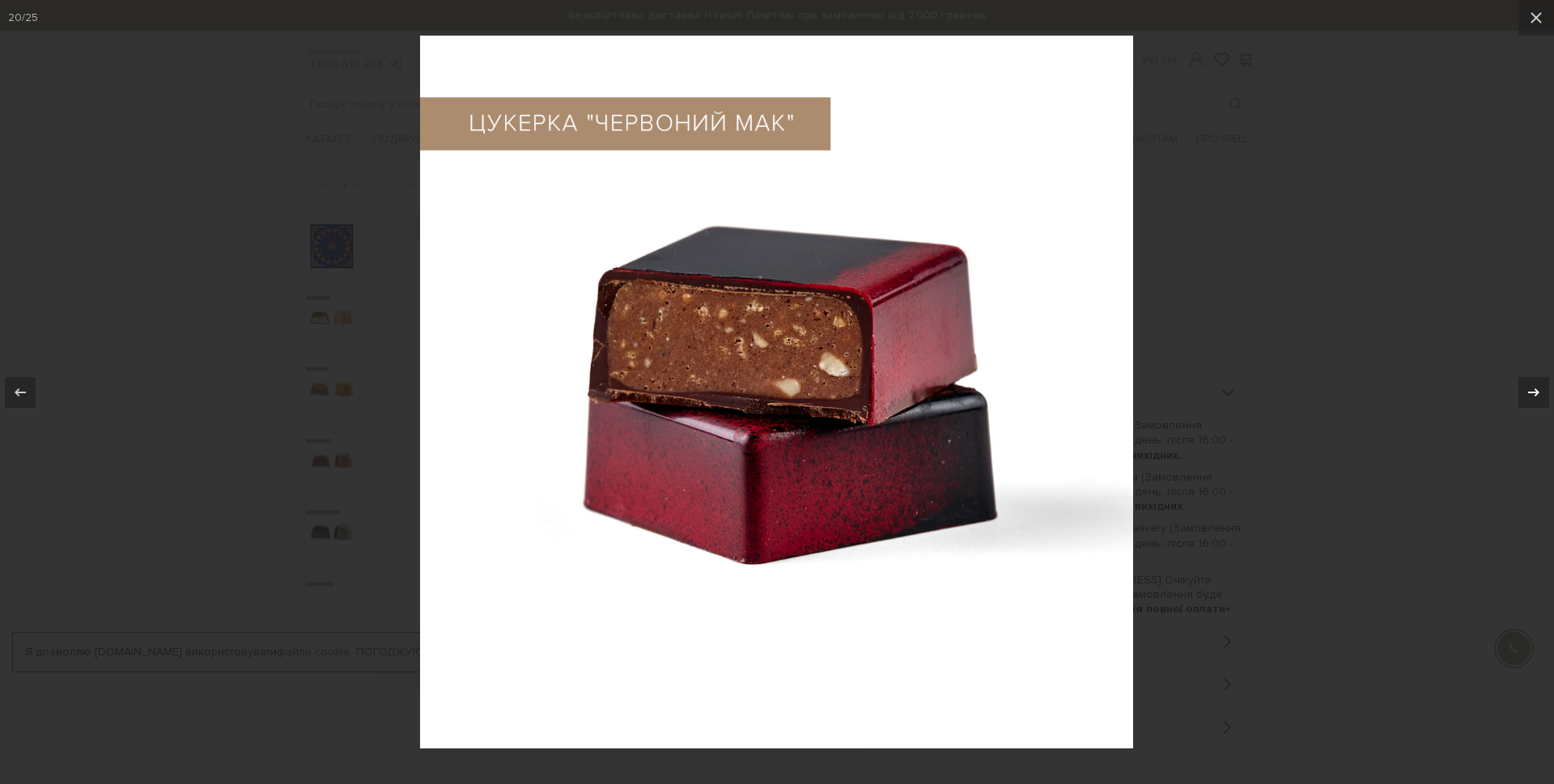
click at [1535, 397] on icon at bounding box center [1534, 392] width 20 height 20
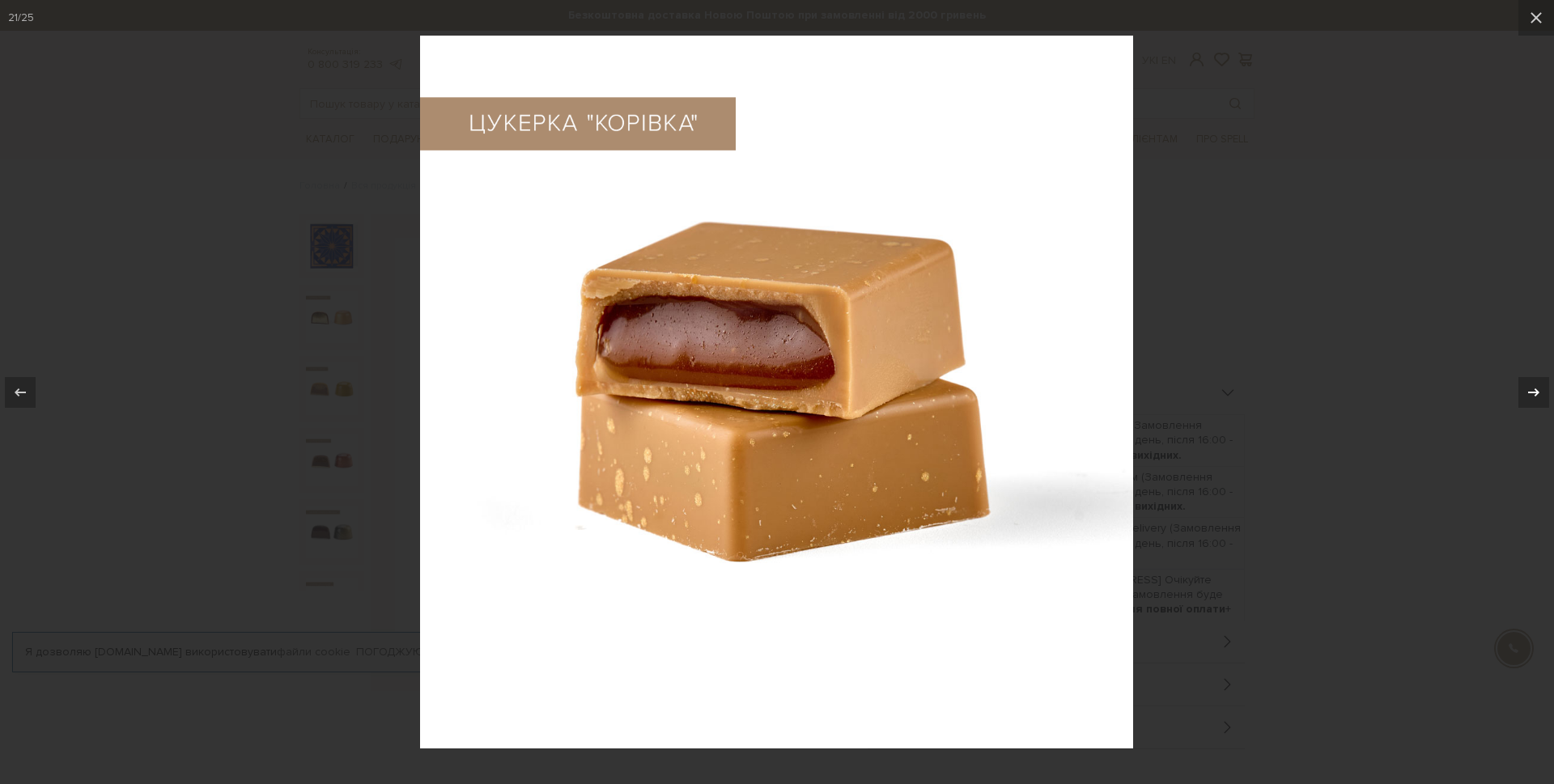
click at [1535, 397] on icon at bounding box center [1534, 392] width 20 height 20
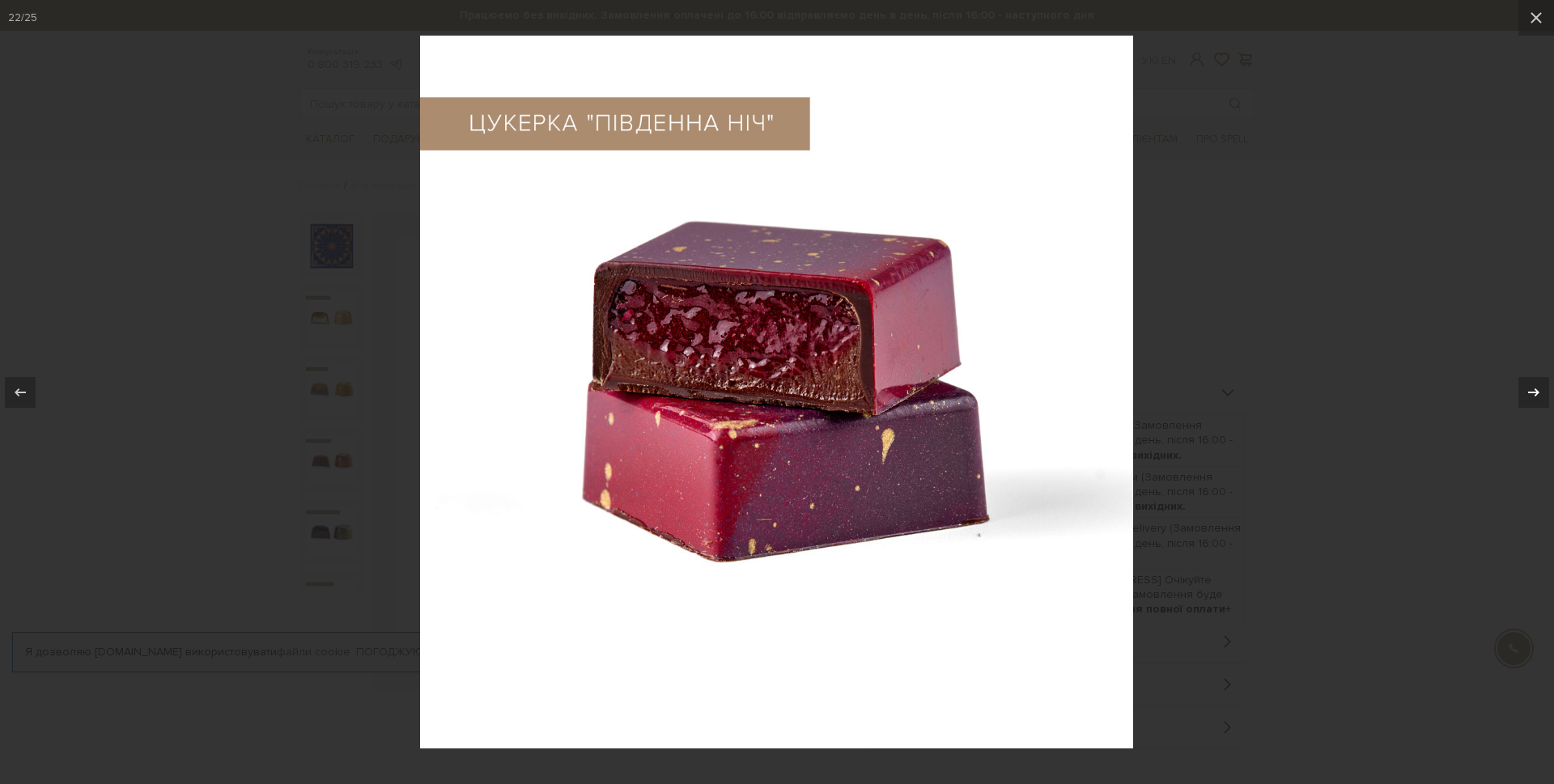
click at [1535, 397] on icon at bounding box center [1534, 392] width 20 height 20
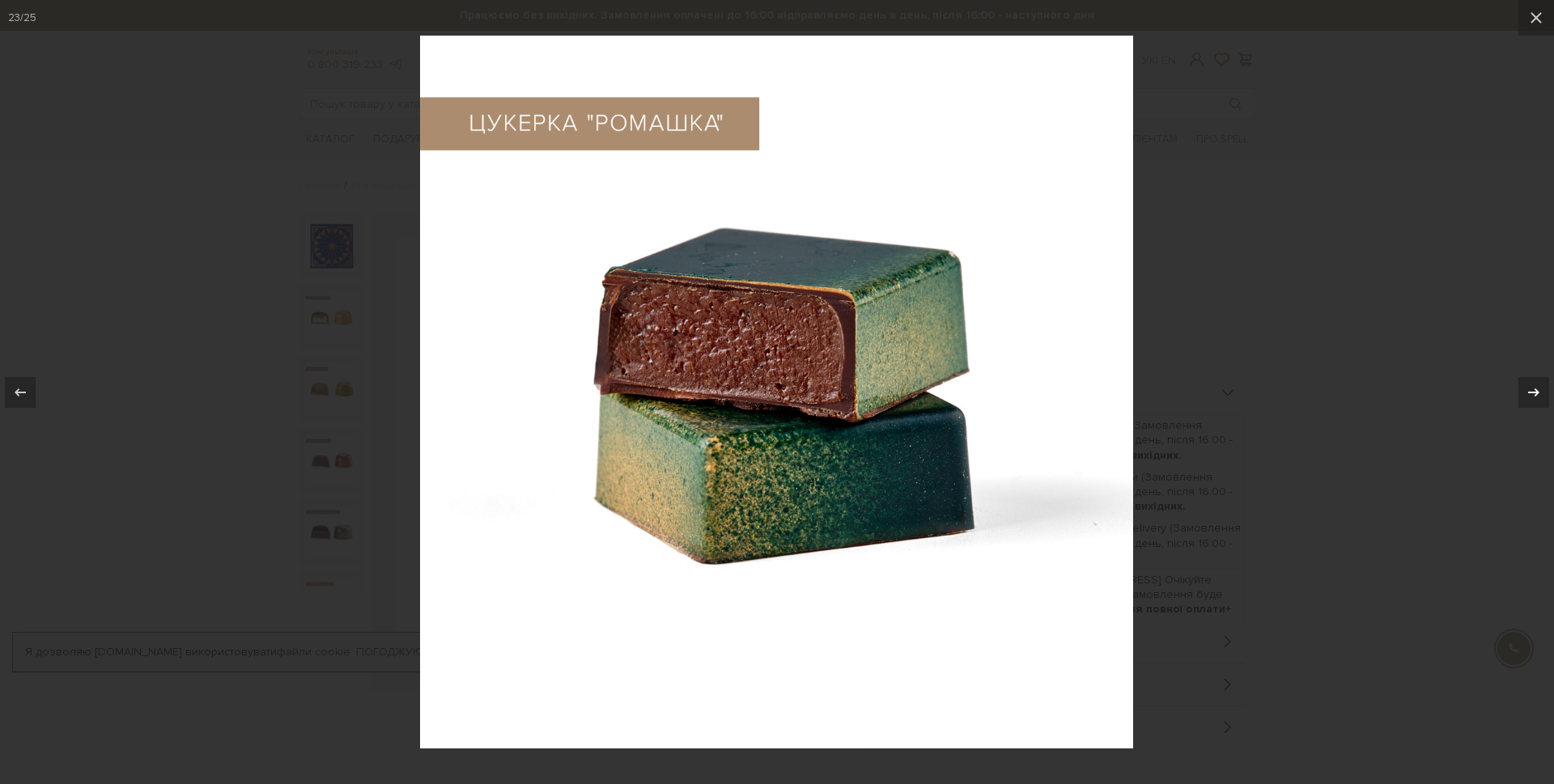
click at [1535, 397] on icon at bounding box center [1534, 392] width 20 height 20
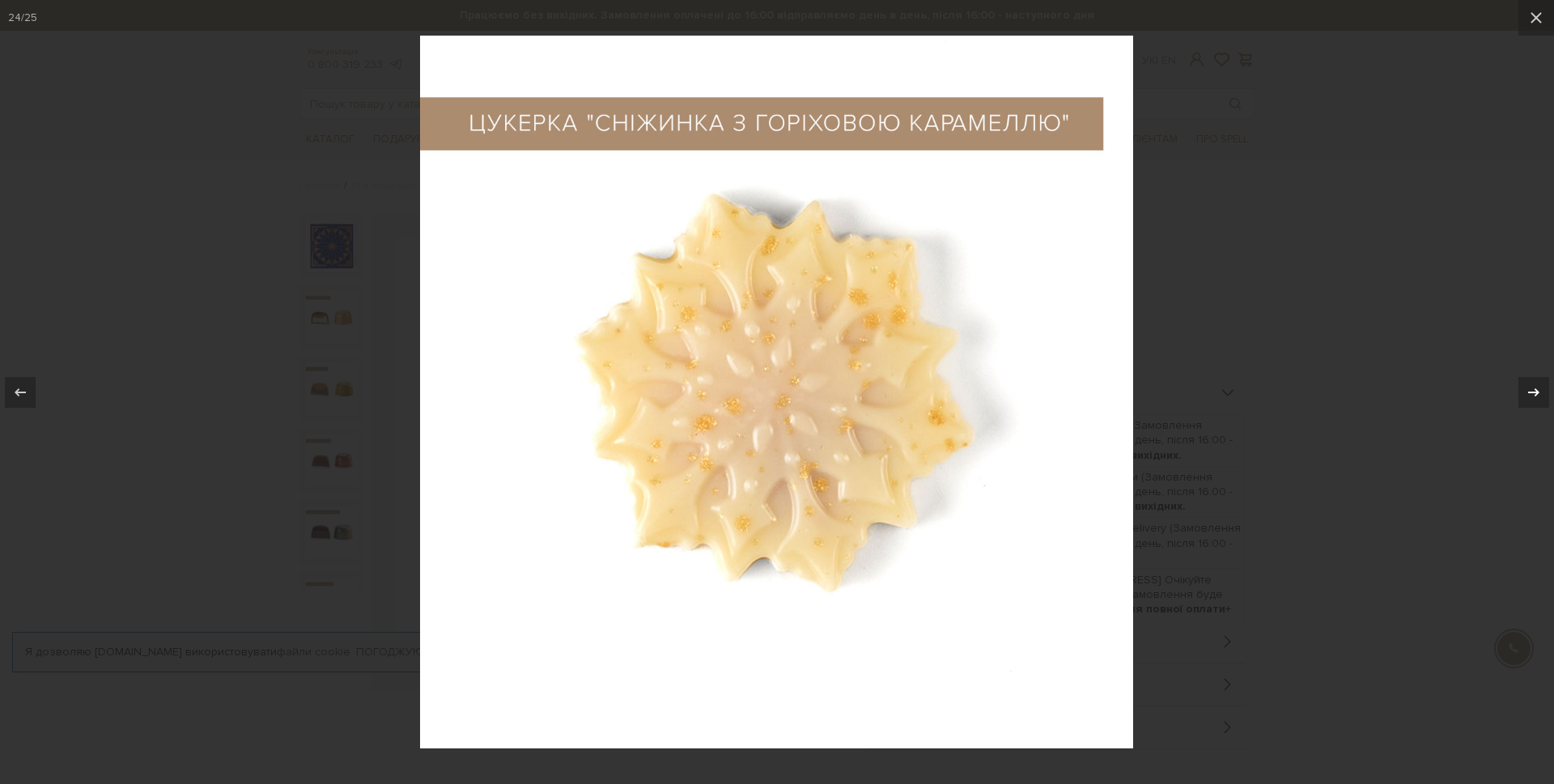
click at [1535, 397] on icon at bounding box center [1534, 392] width 20 height 20
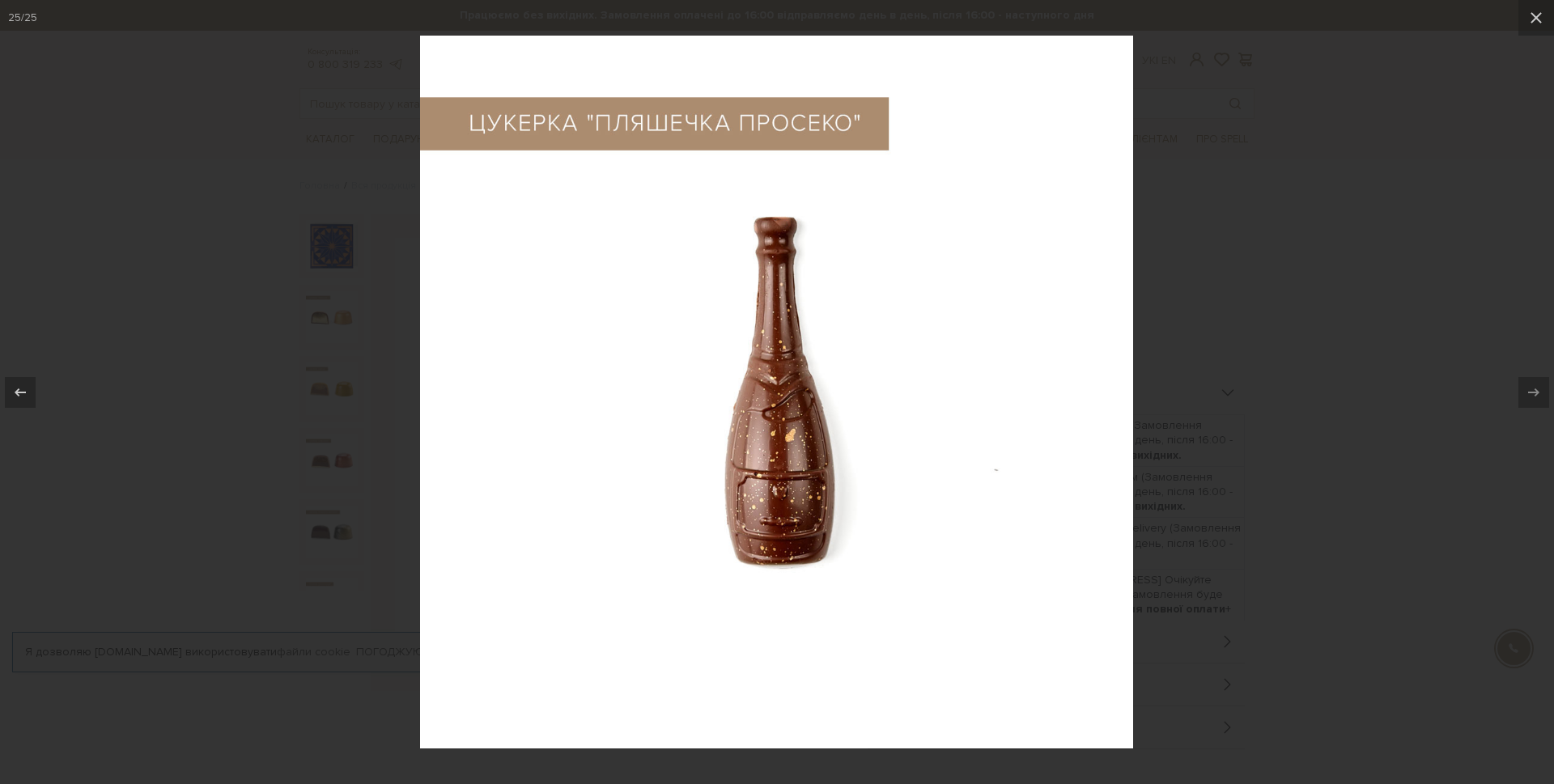
click at [1535, 397] on icon at bounding box center [1534, 392] width 20 height 20
click at [912, 283] on img at bounding box center [776, 392] width 713 height 713
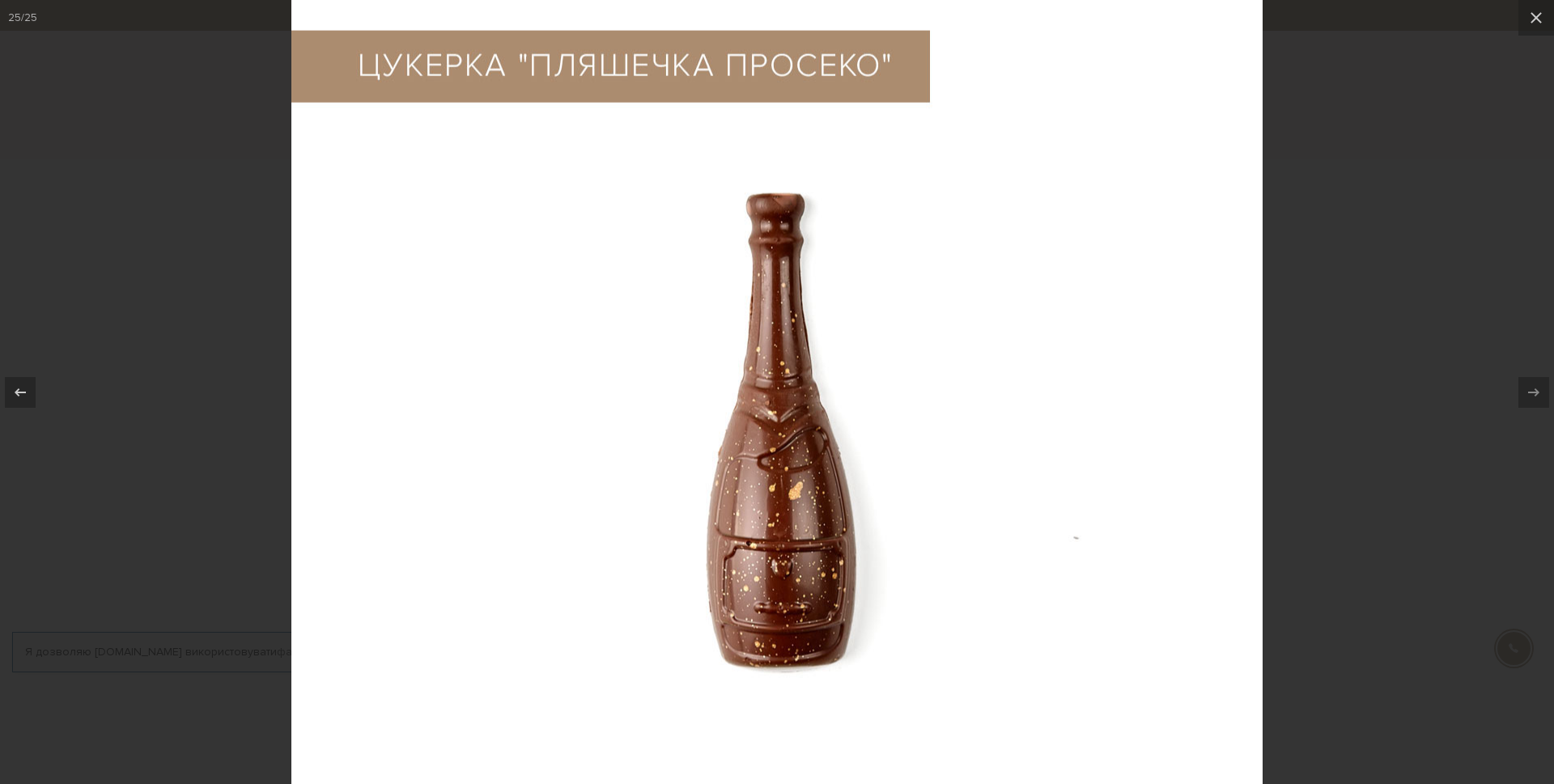
click at [912, 283] on img at bounding box center [777, 432] width 972 height 972
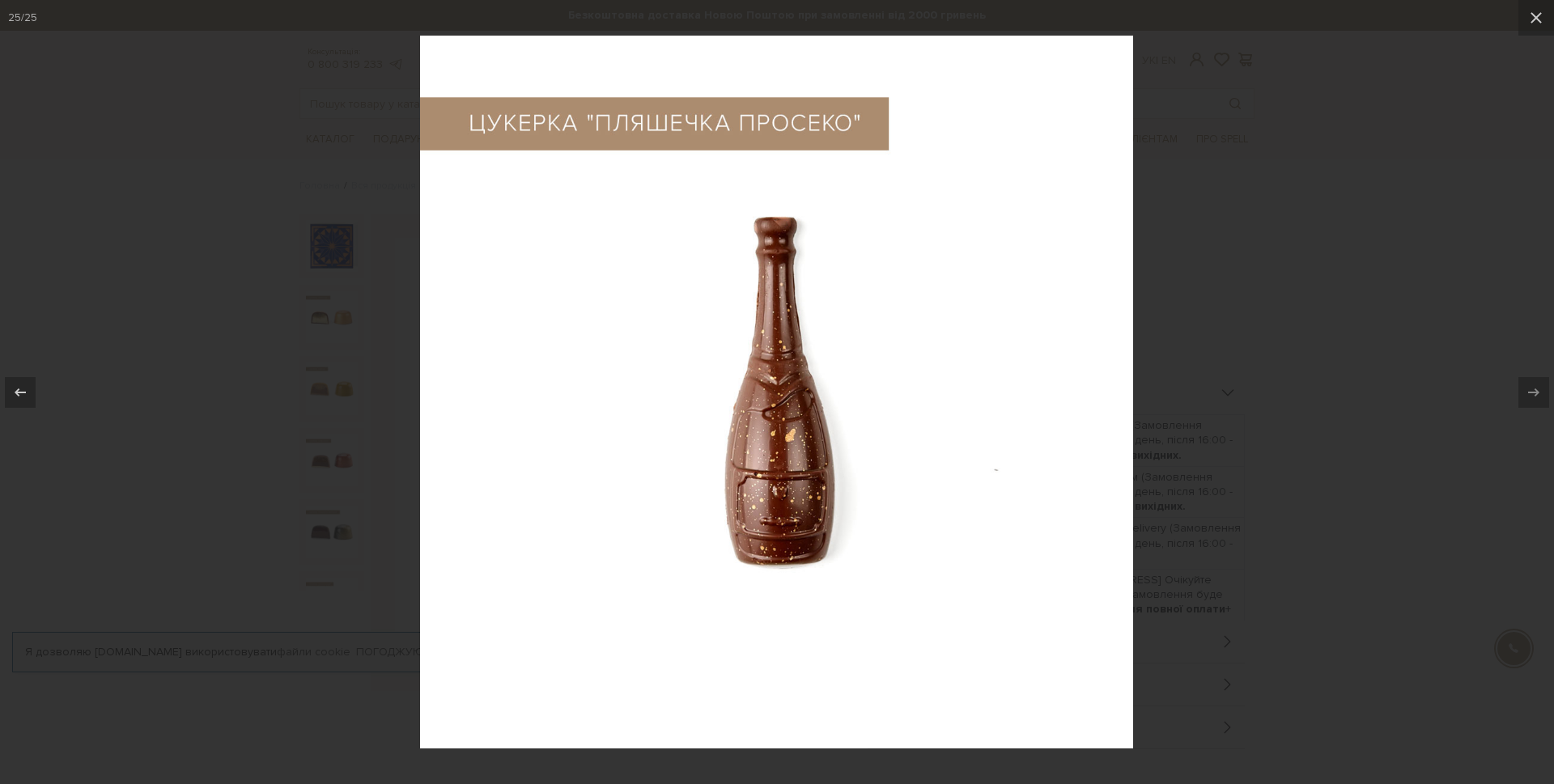
click at [1238, 284] on div at bounding box center [777, 392] width 1554 height 784
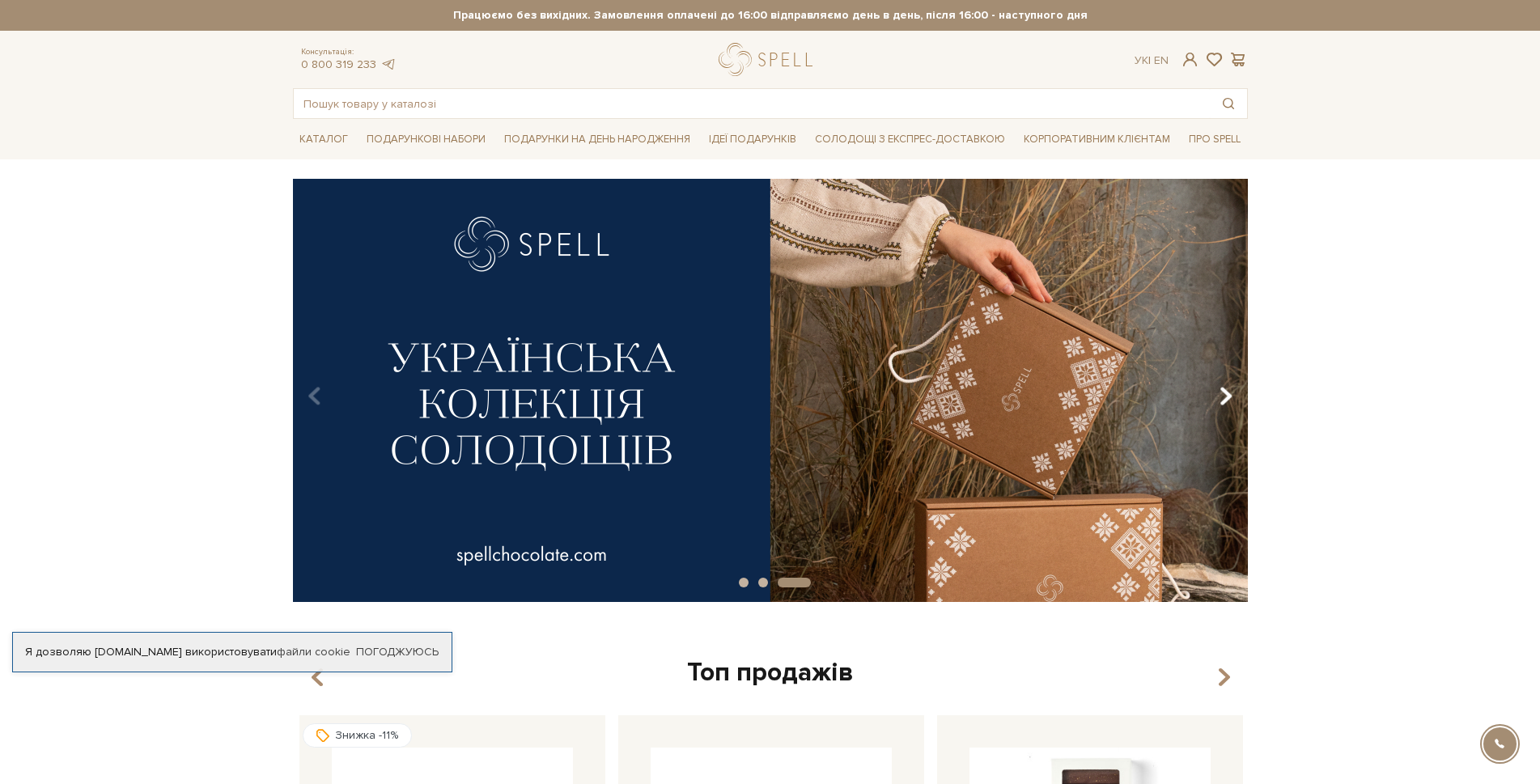
click at [1221, 405] on icon "Carousel Navigation" at bounding box center [1226, 396] width 14 height 27
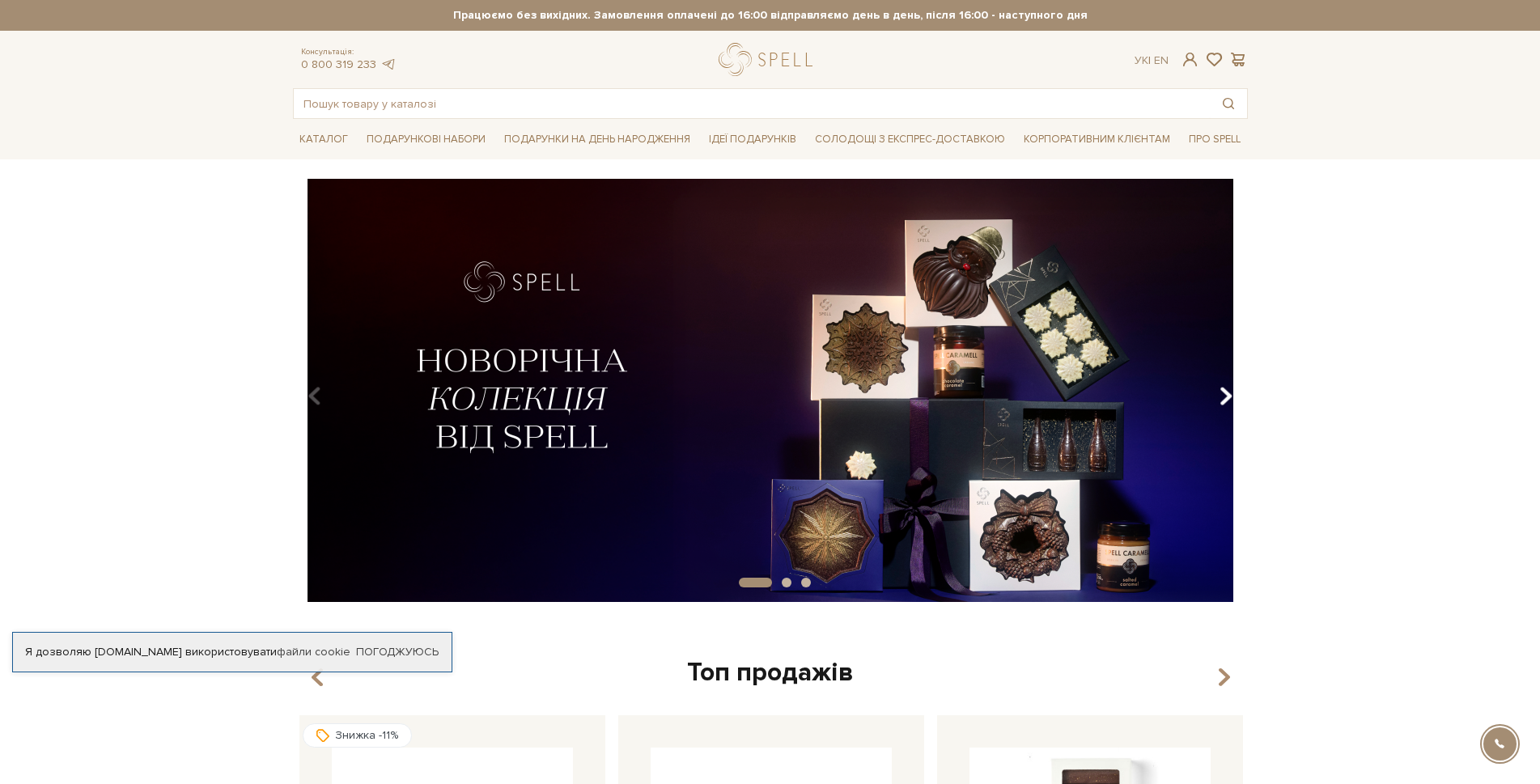
click at [1221, 405] on icon "Carousel Navigation" at bounding box center [1226, 396] width 14 height 27
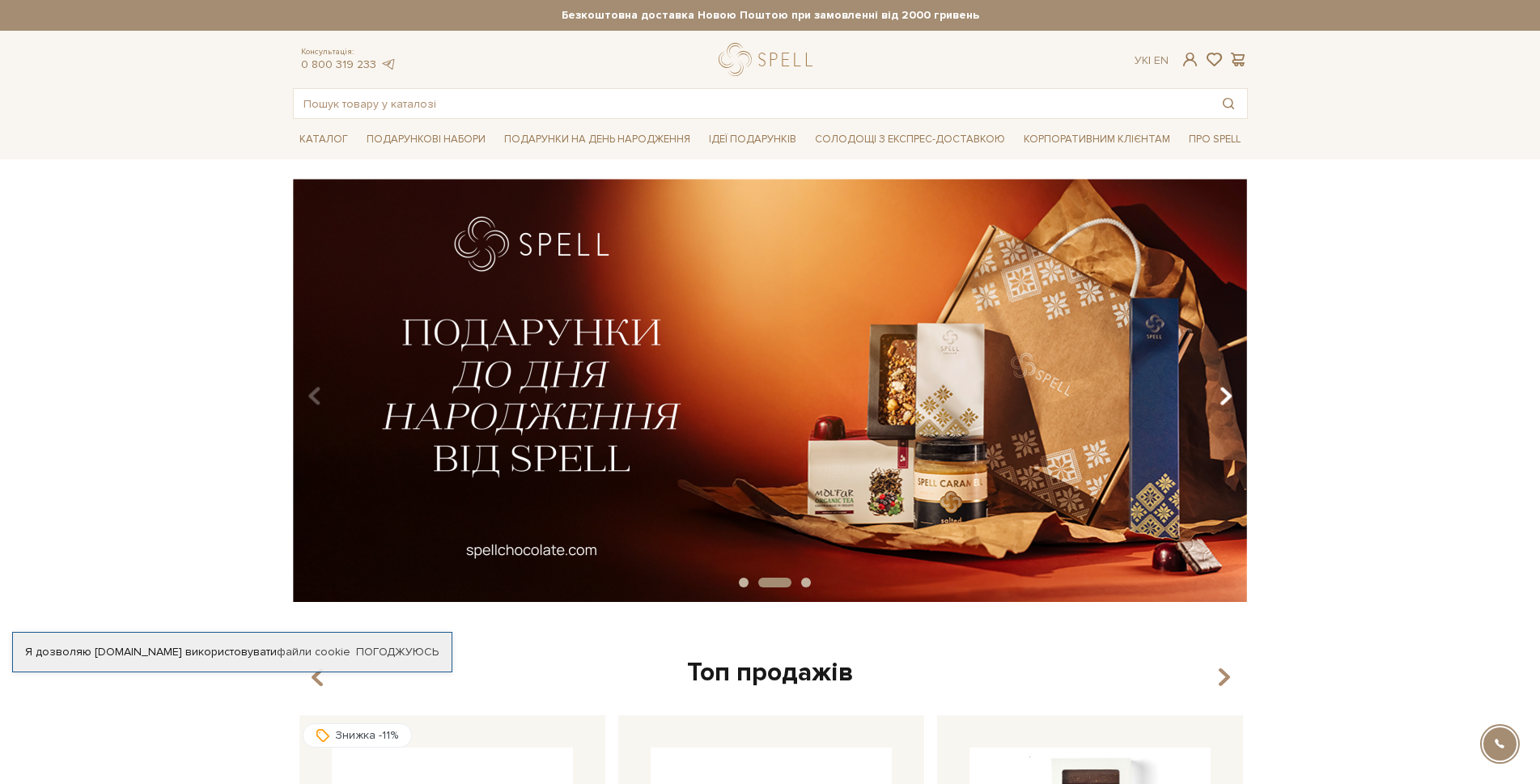
click at [1221, 405] on icon "Carousel Navigation" at bounding box center [1226, 396] width 14 height 27
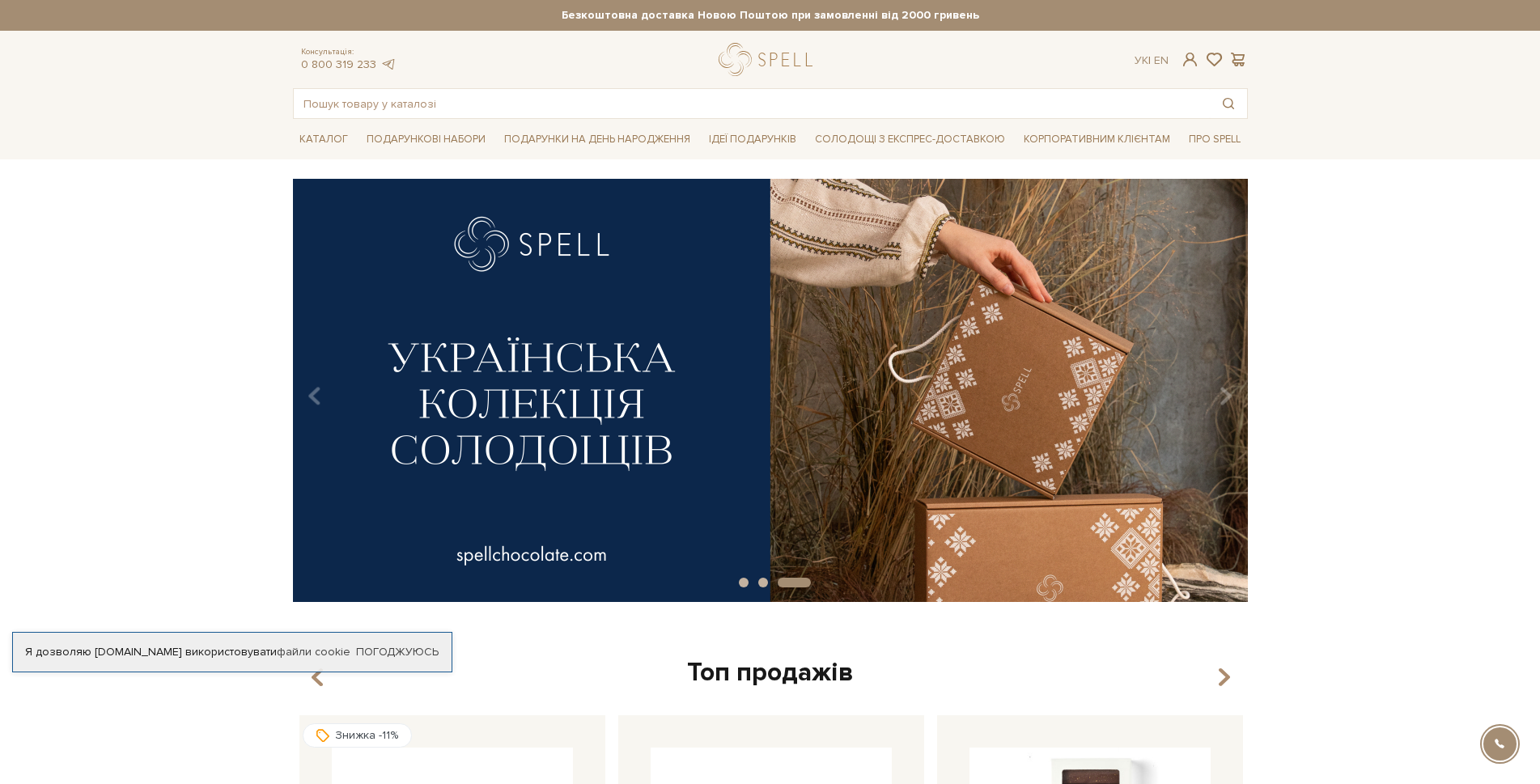
click at [897, 406] on img at bounding box center [771, 391] width 955 height 423
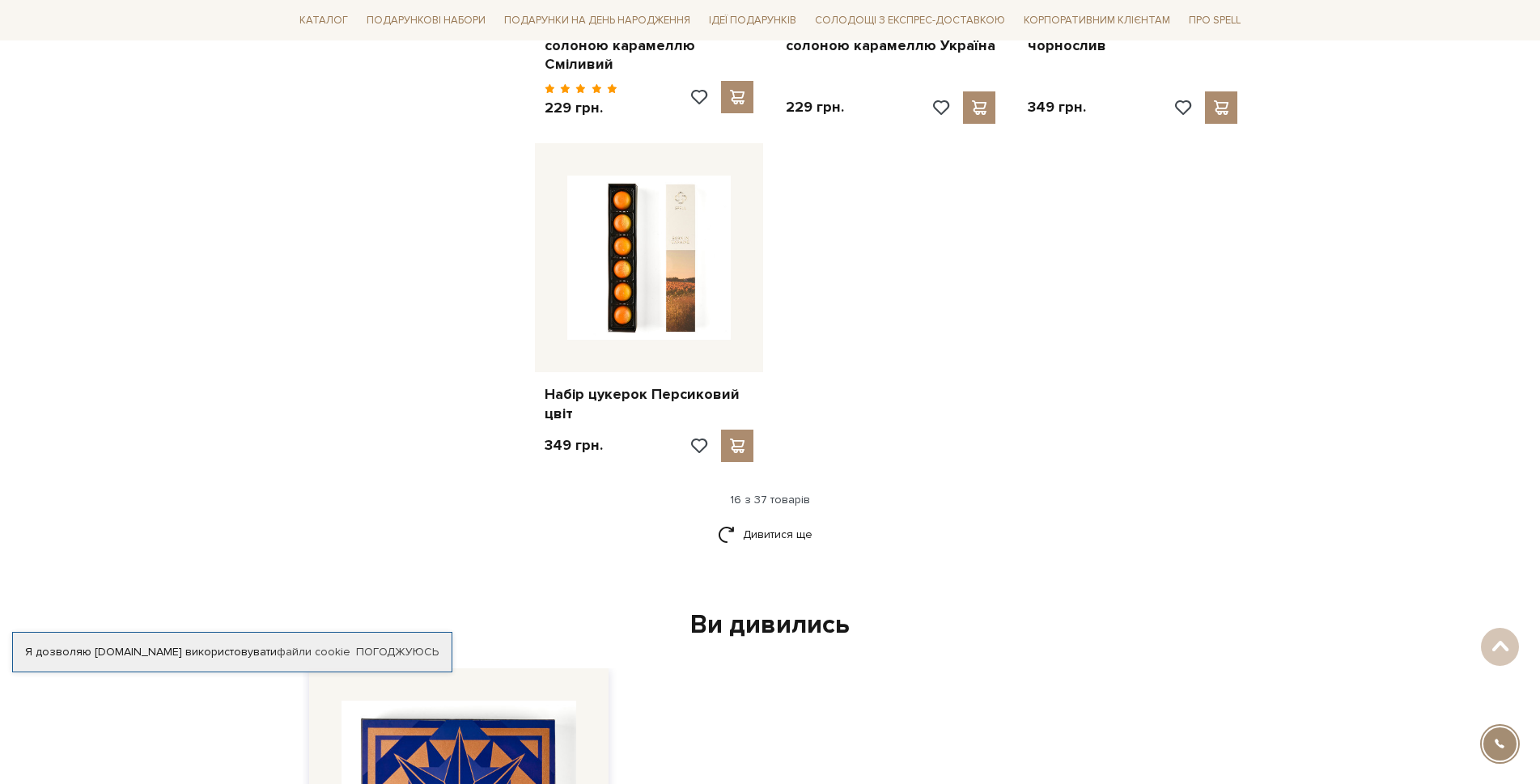
scroll to position [1942, 0]
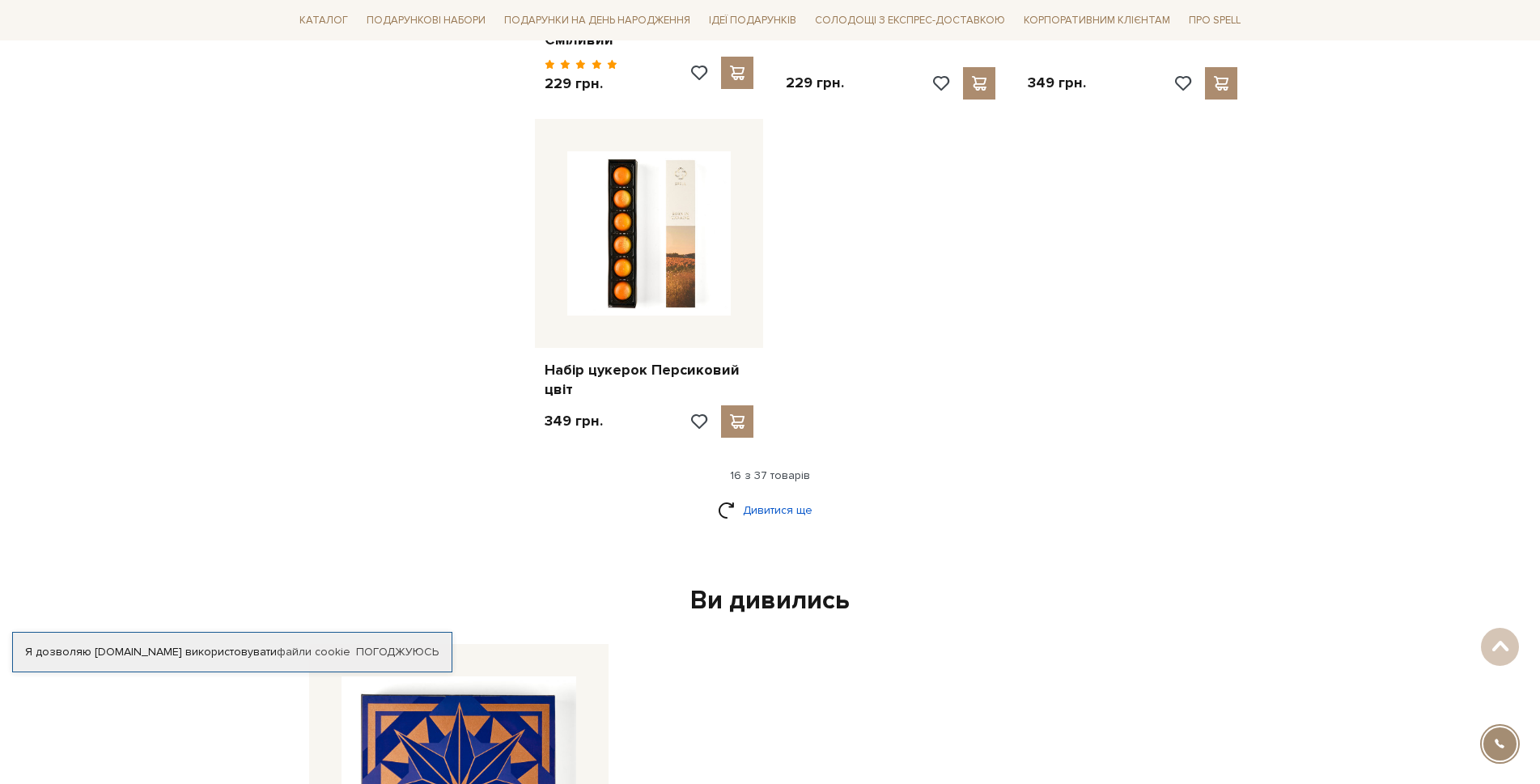
click at [732, 510] on link "Дивитися ще" at bounding box center [770, 511] width 105 height 28
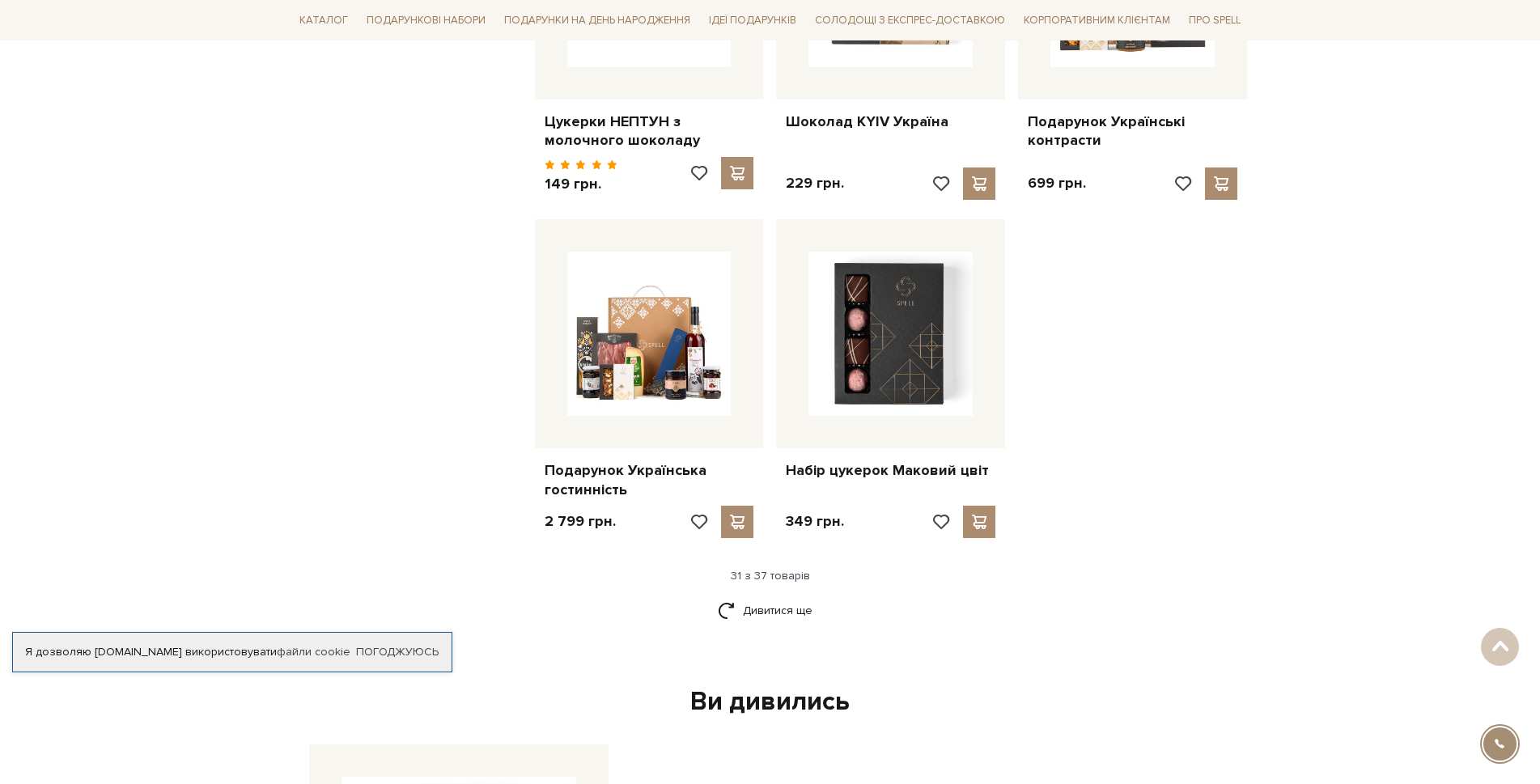
scroll to position [3561, 0]
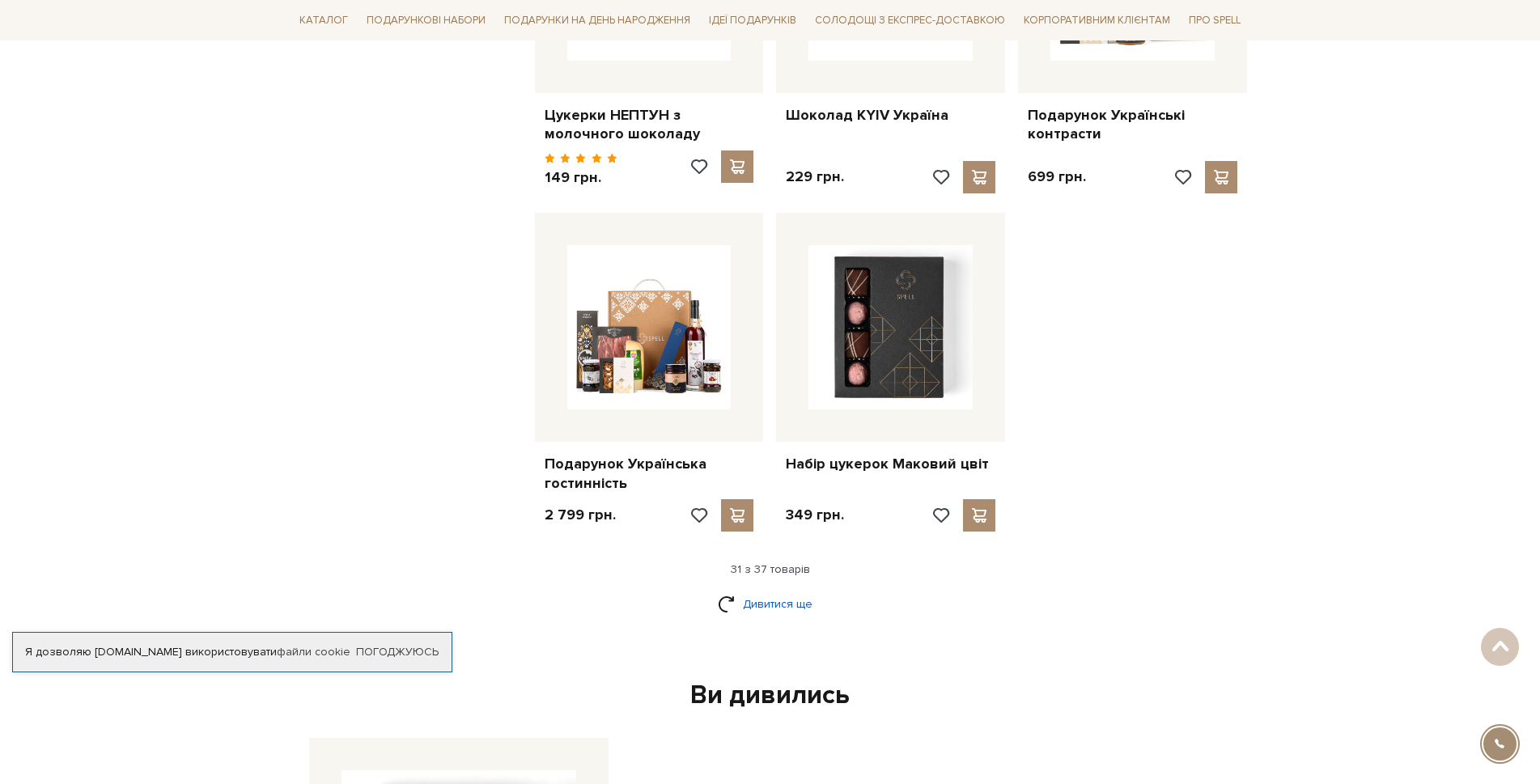
click at [722, 590] on link "Дивитися ще" at bounding box center [770, 604] width 105 height 28
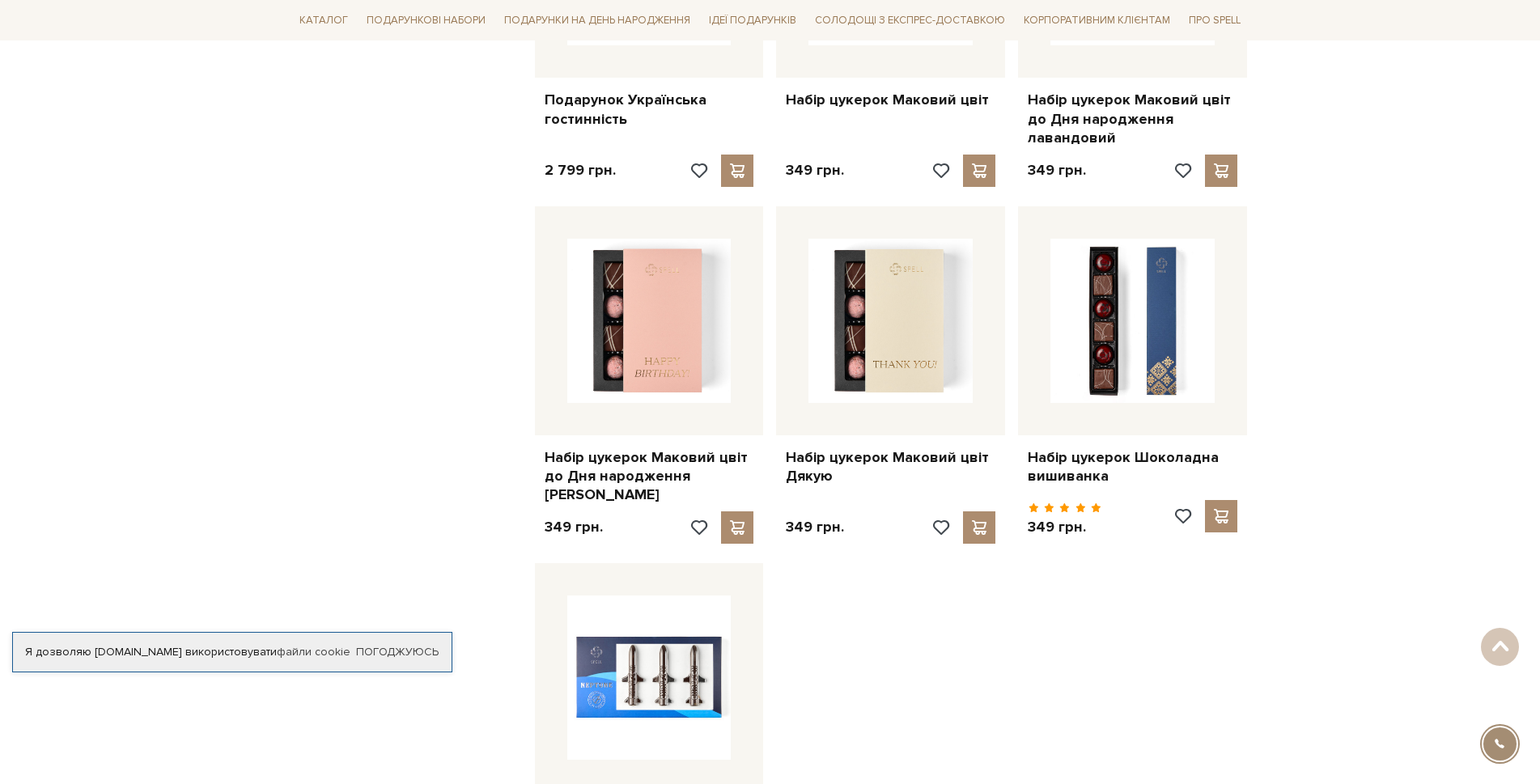
scroll to position [4047, 0]
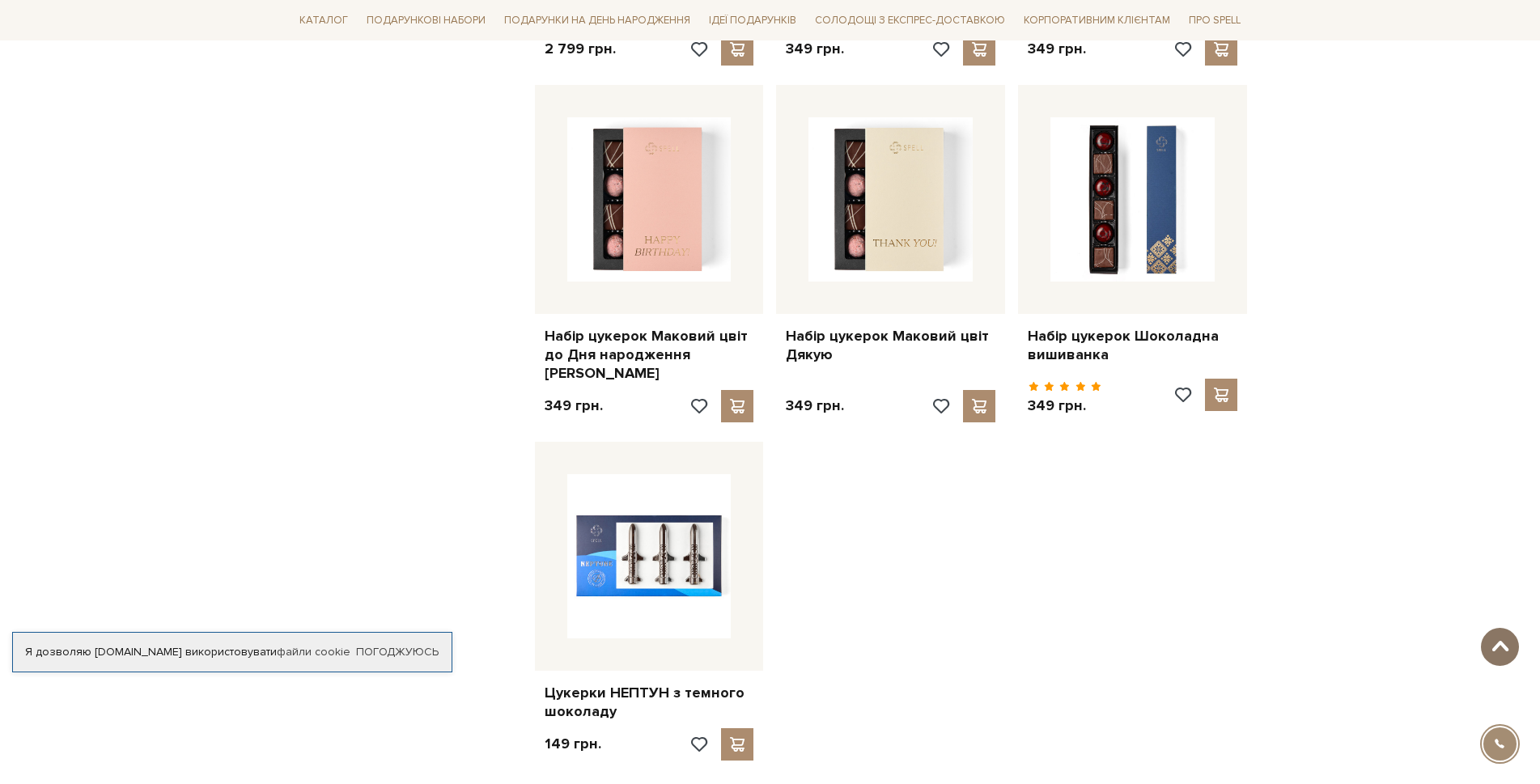
click at [1494, 644] on span at bounding box center [1500, 647] width 26 height 13
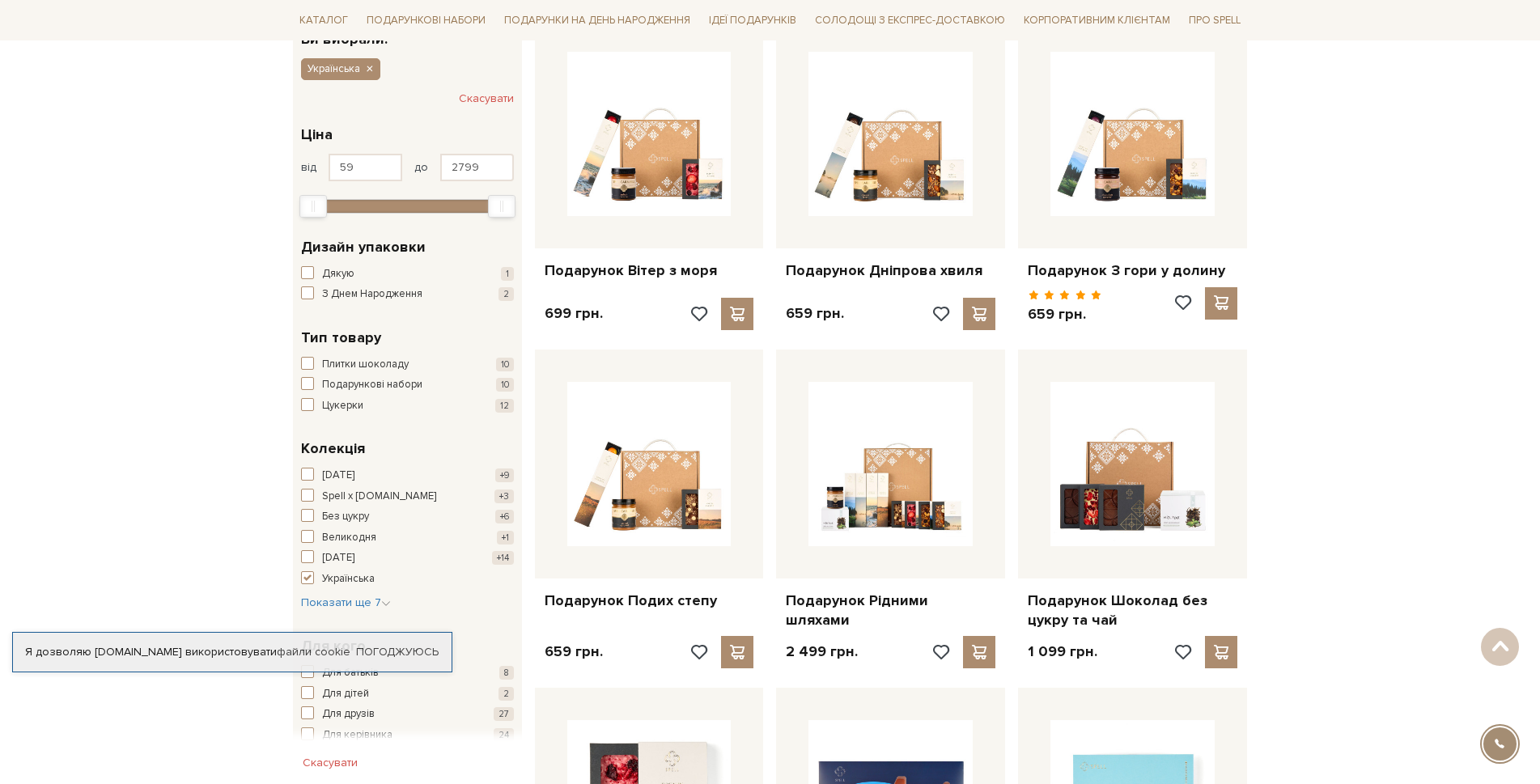
scroll to position [324, 0]
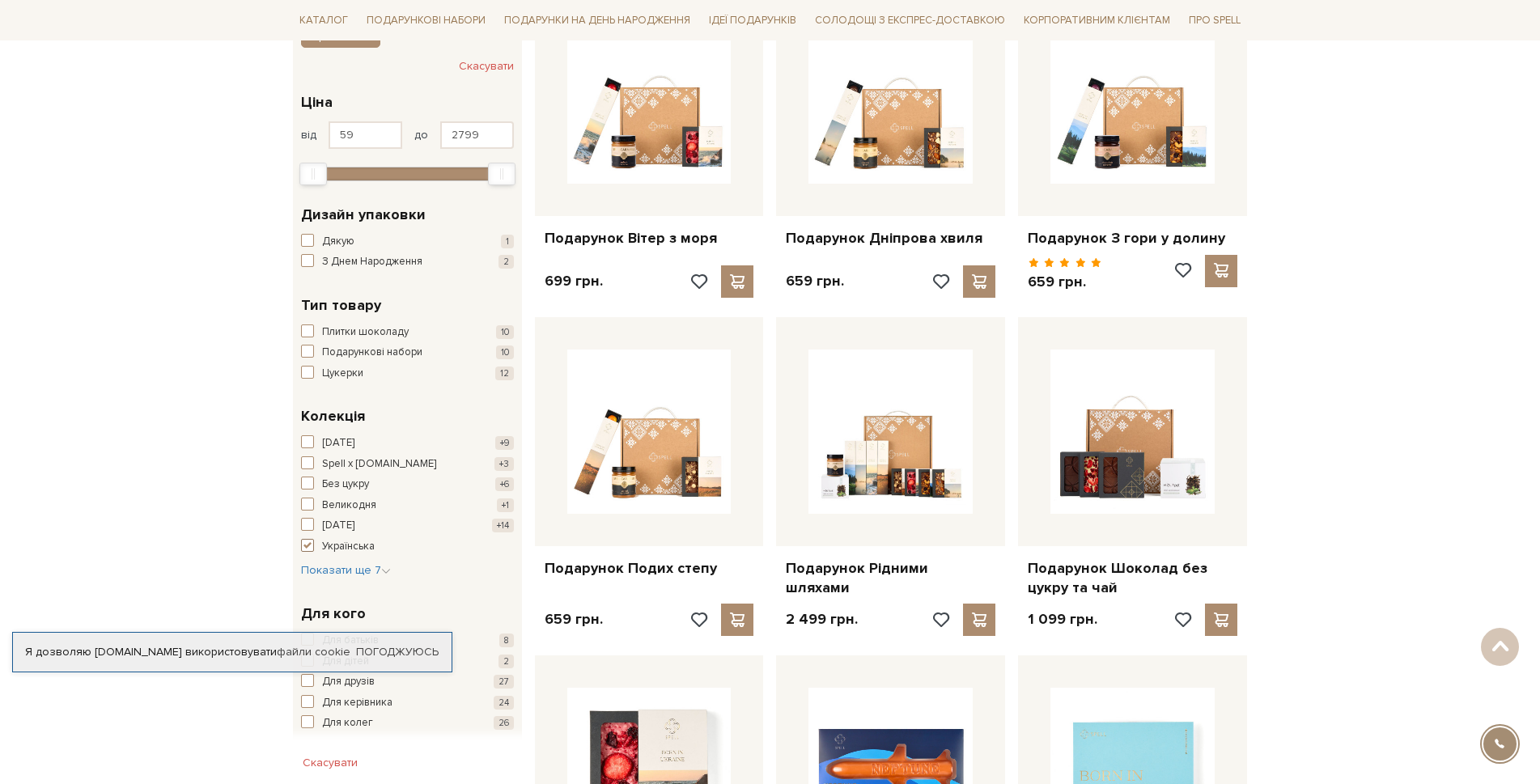
click at [302, 545] on span "button" at bounding box center [307, 546] width 13 height 13
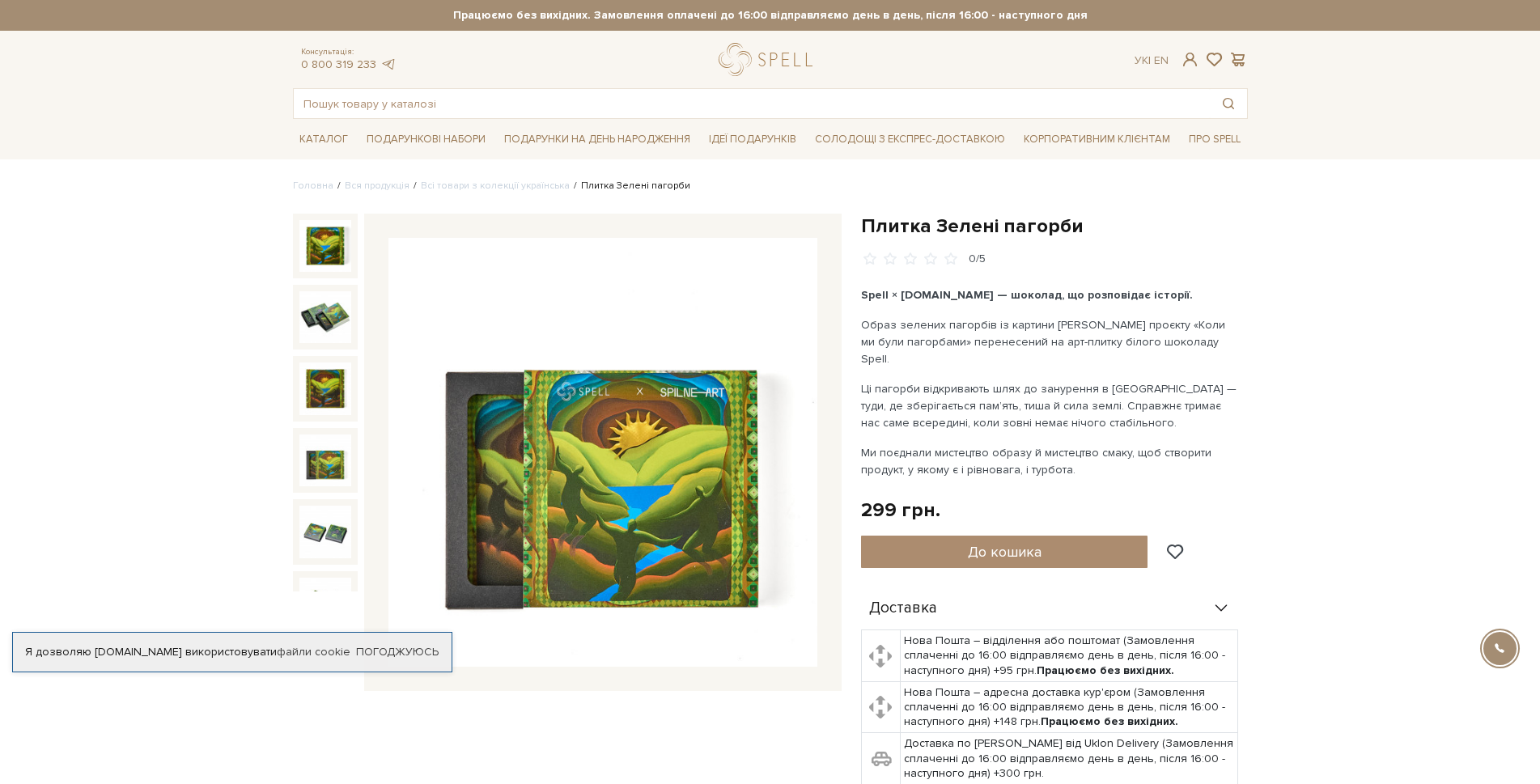
click at [317, 466] on img at bounding box center [326, 460] width 52 height 52
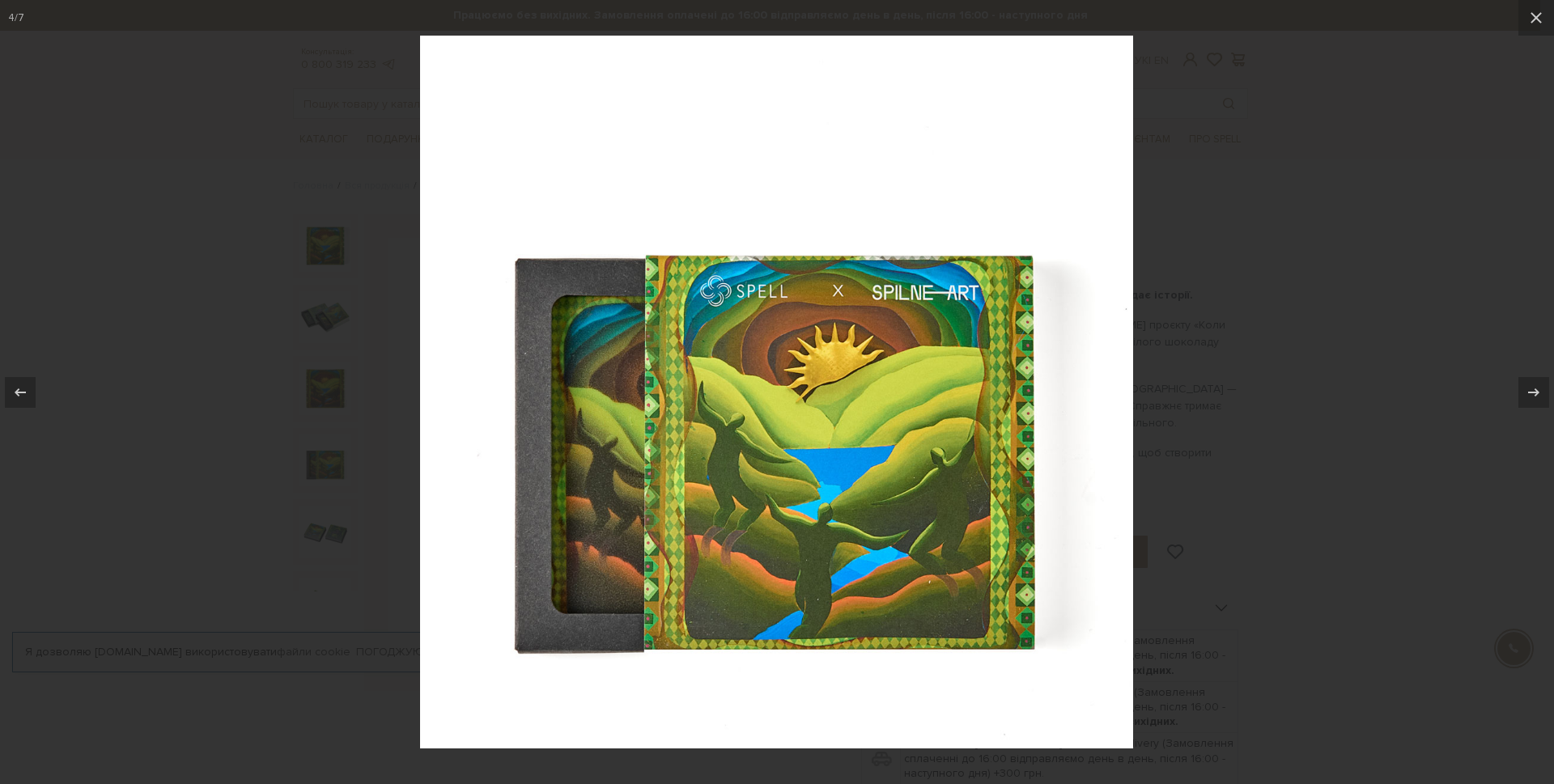
click at [286, 461] on div at bounding box center [777, 392] width 1554 height 784
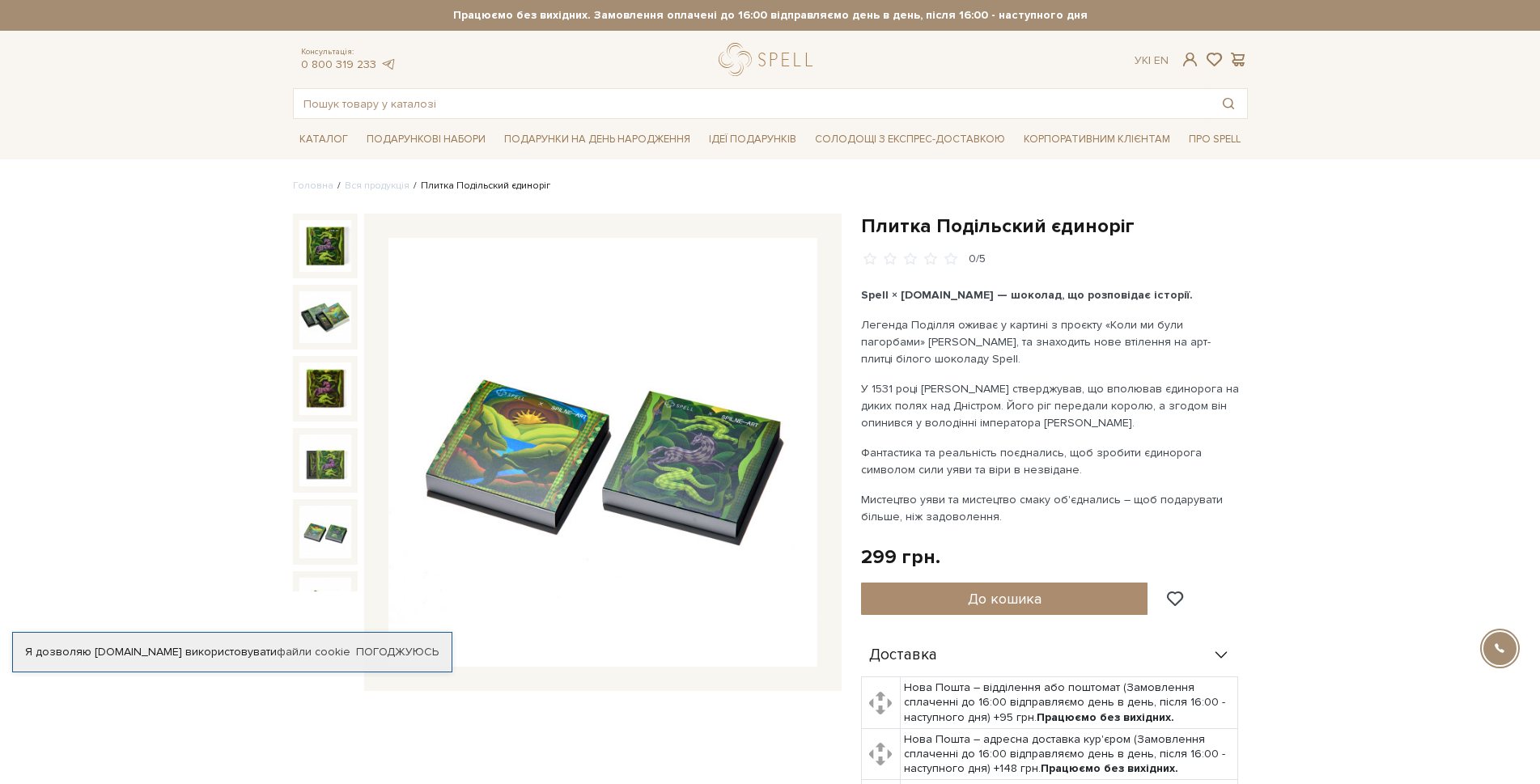
click at [322, 528] on img at bounding box center [326, 531] width 52 height 52
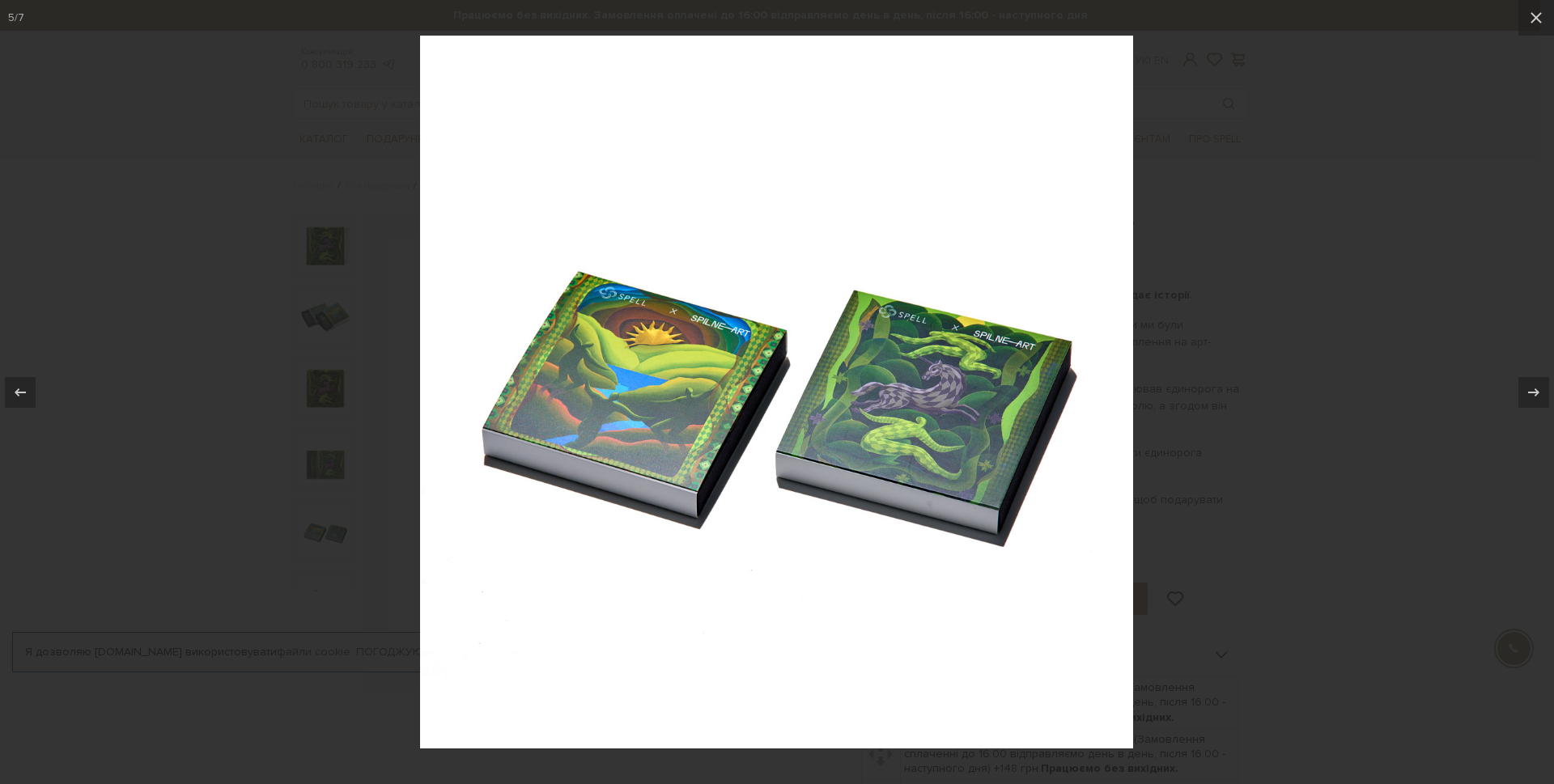
click at [1221, 448] on div at bounding box center [777, 392] width 1554 height 784
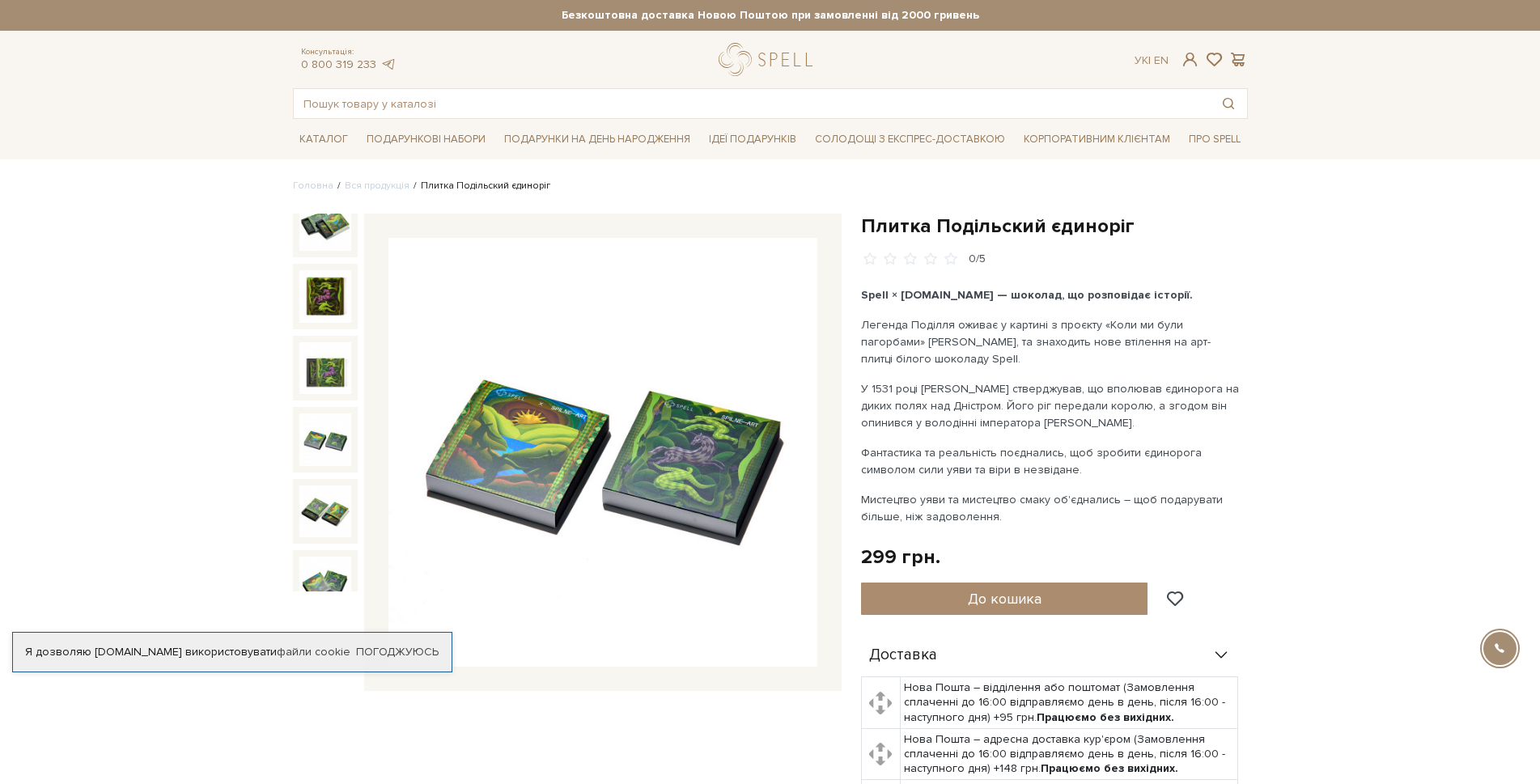
scroll to position [100, 0]
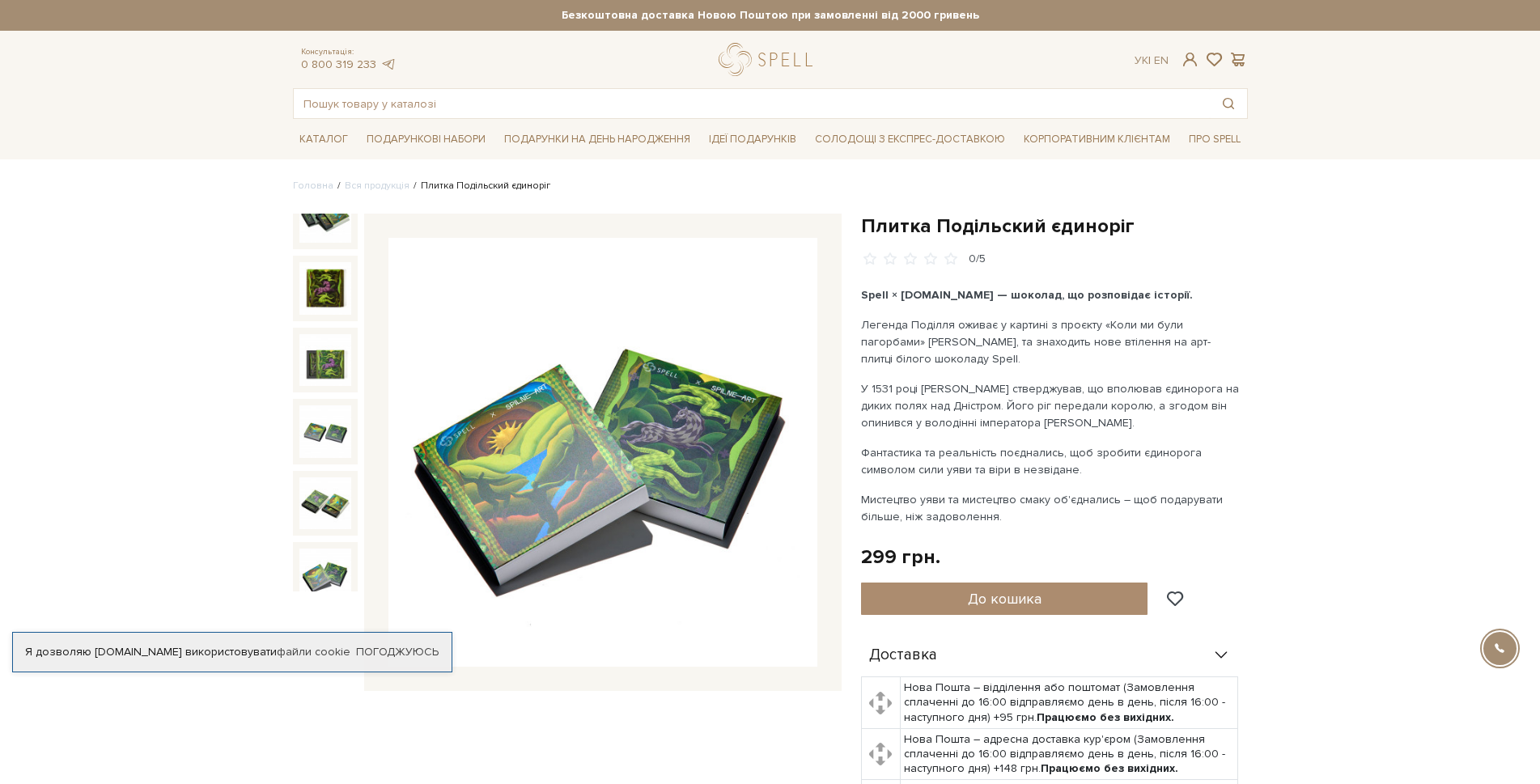
click at [318, 549] on img at bounding box center [326, 574] width 52 height 52
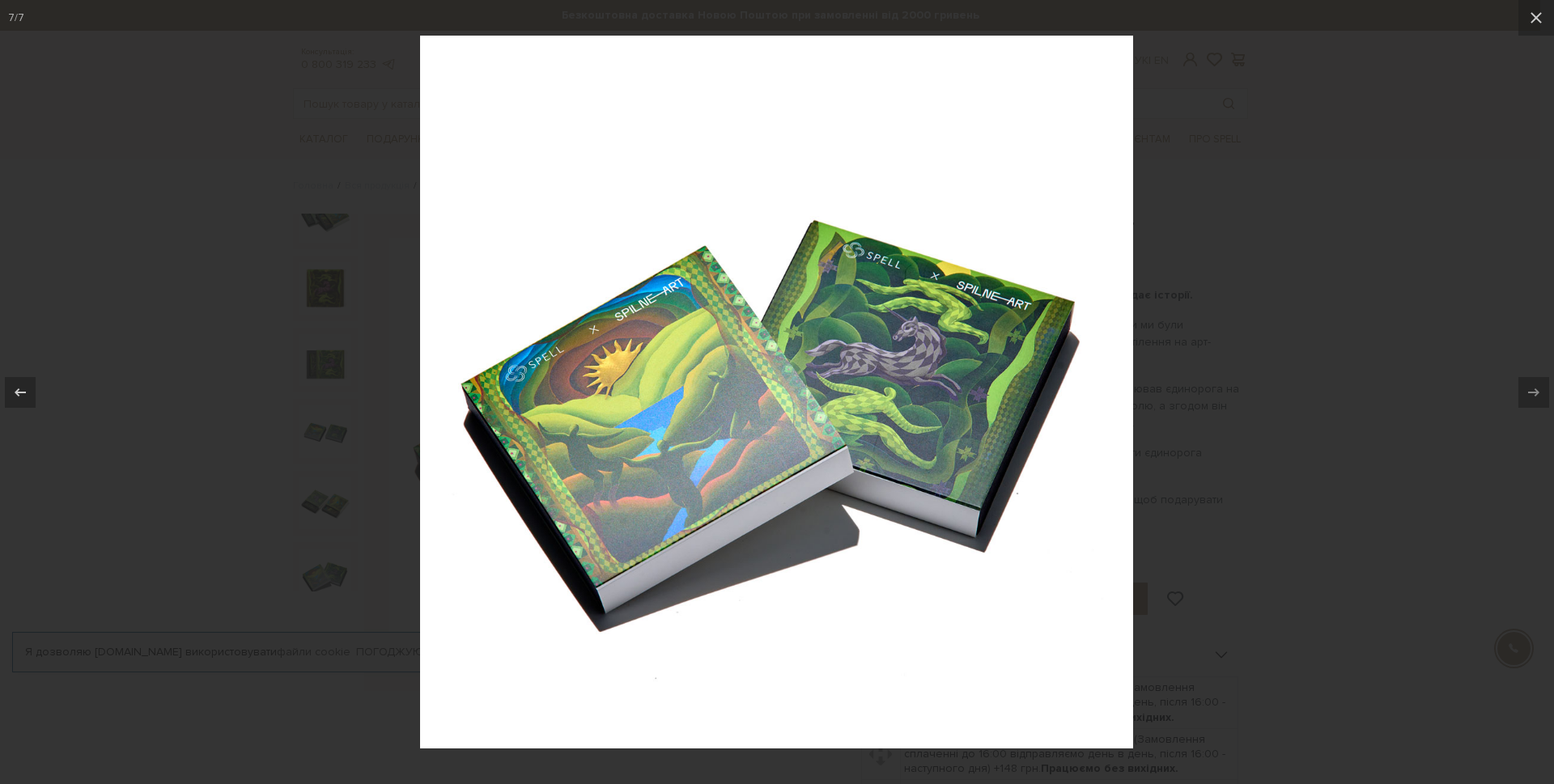
click at [1328, 401] on div at bounding box center [777, 392] width 1554 height 784
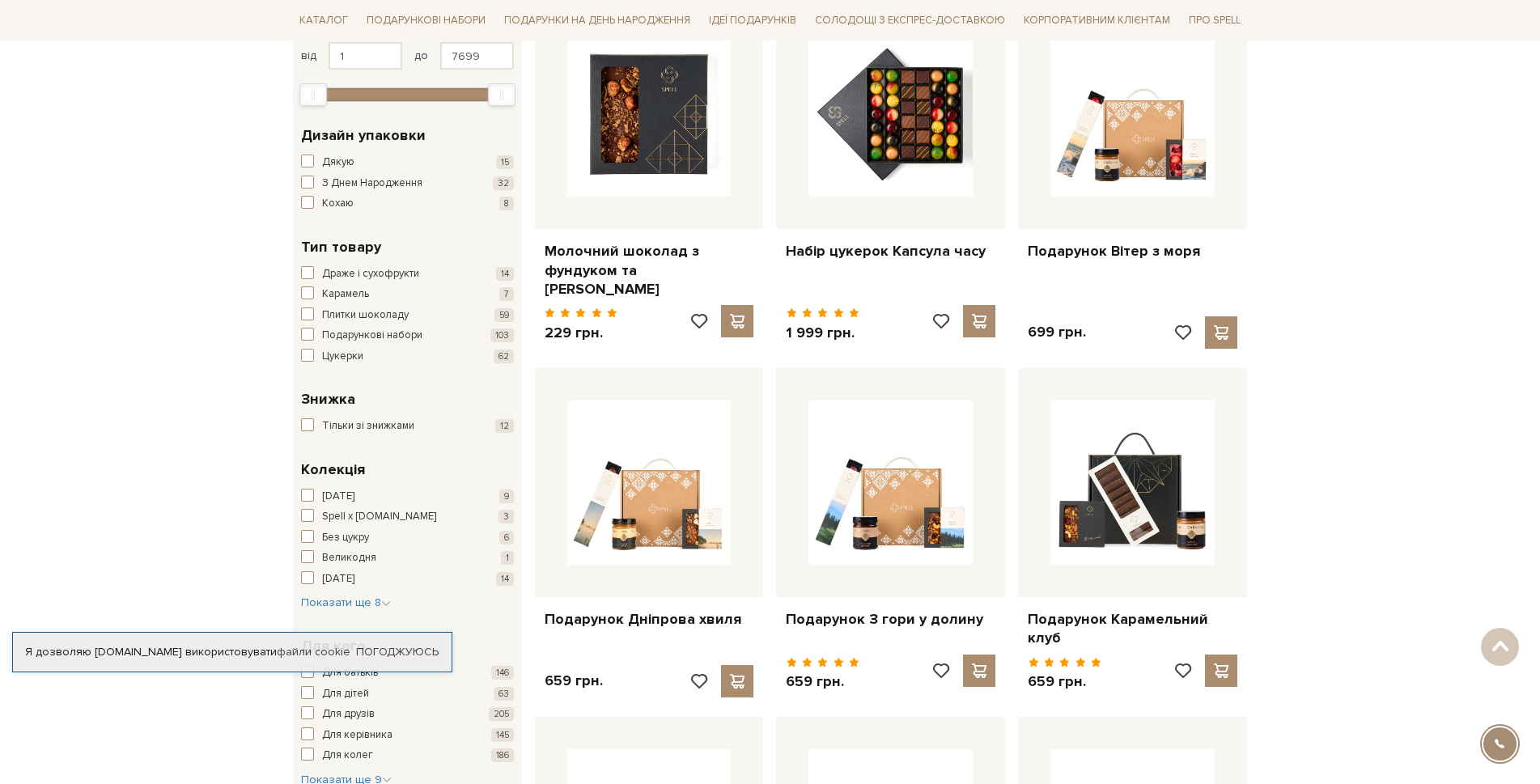
scroll to position [324, 0]
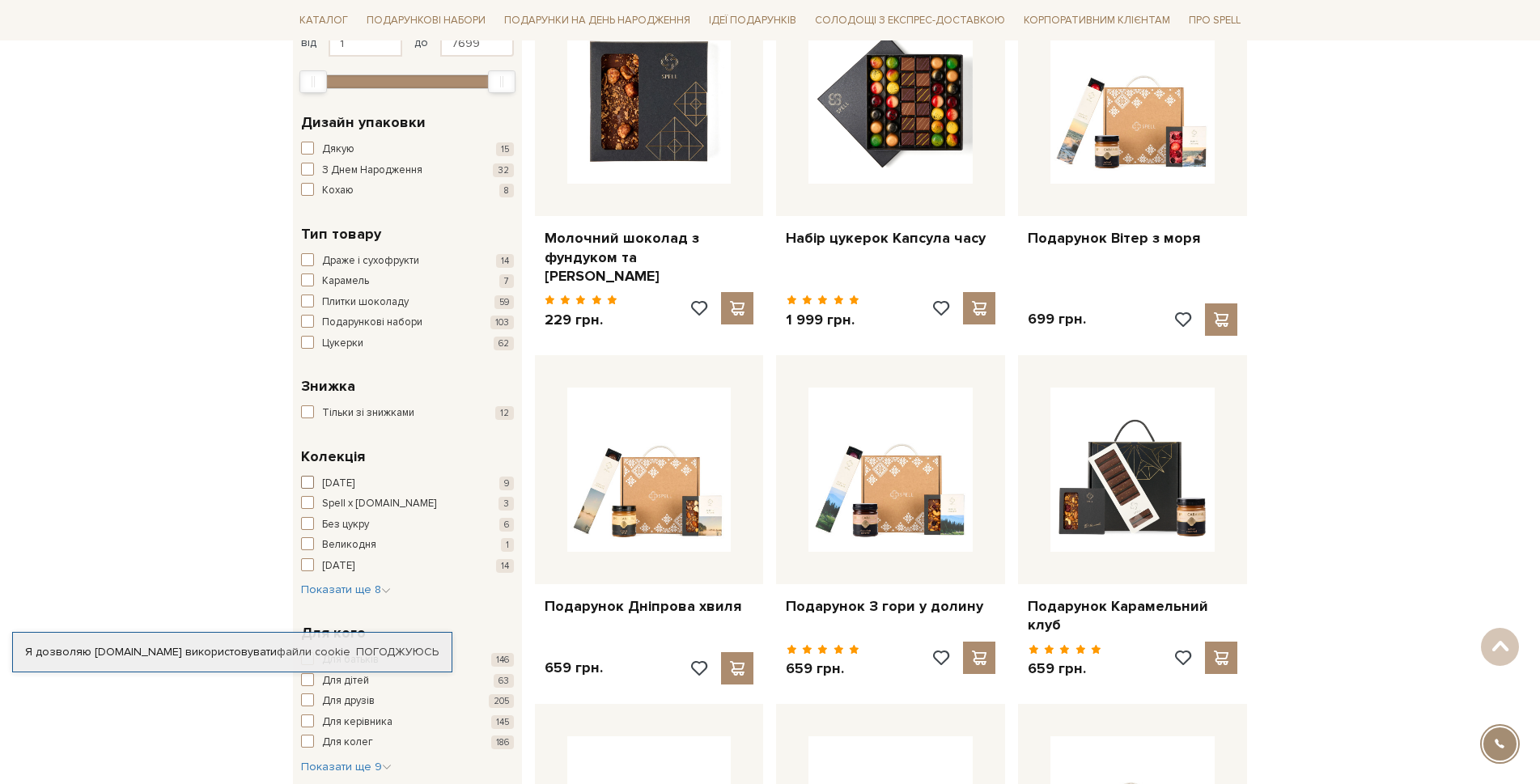
click at [308, 486] on span "button" at bounding box center [307, 482] width 13 height 13
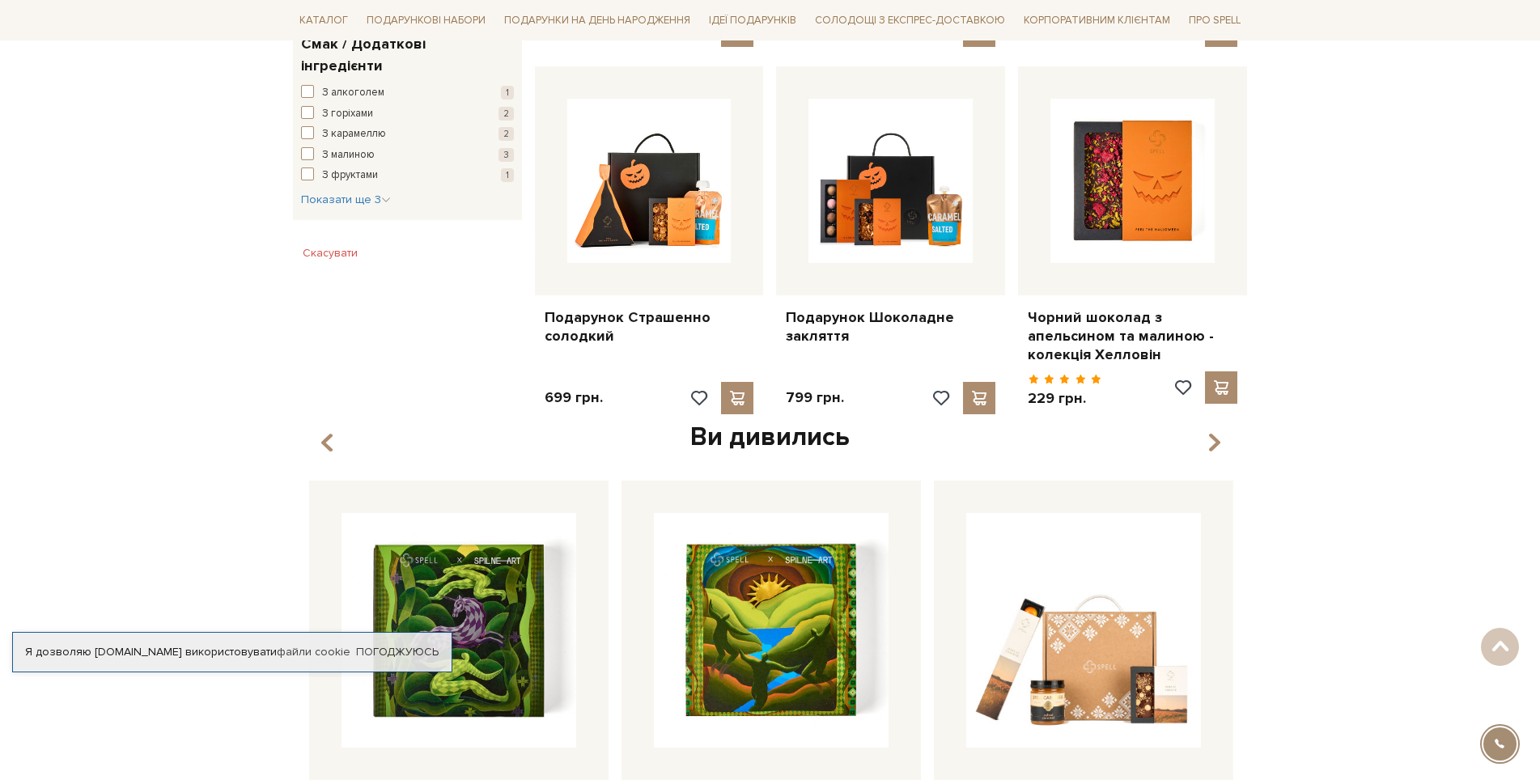
scroll to position [972, 0]
